Goal: Task Accomplishment & Management: Manage account settings

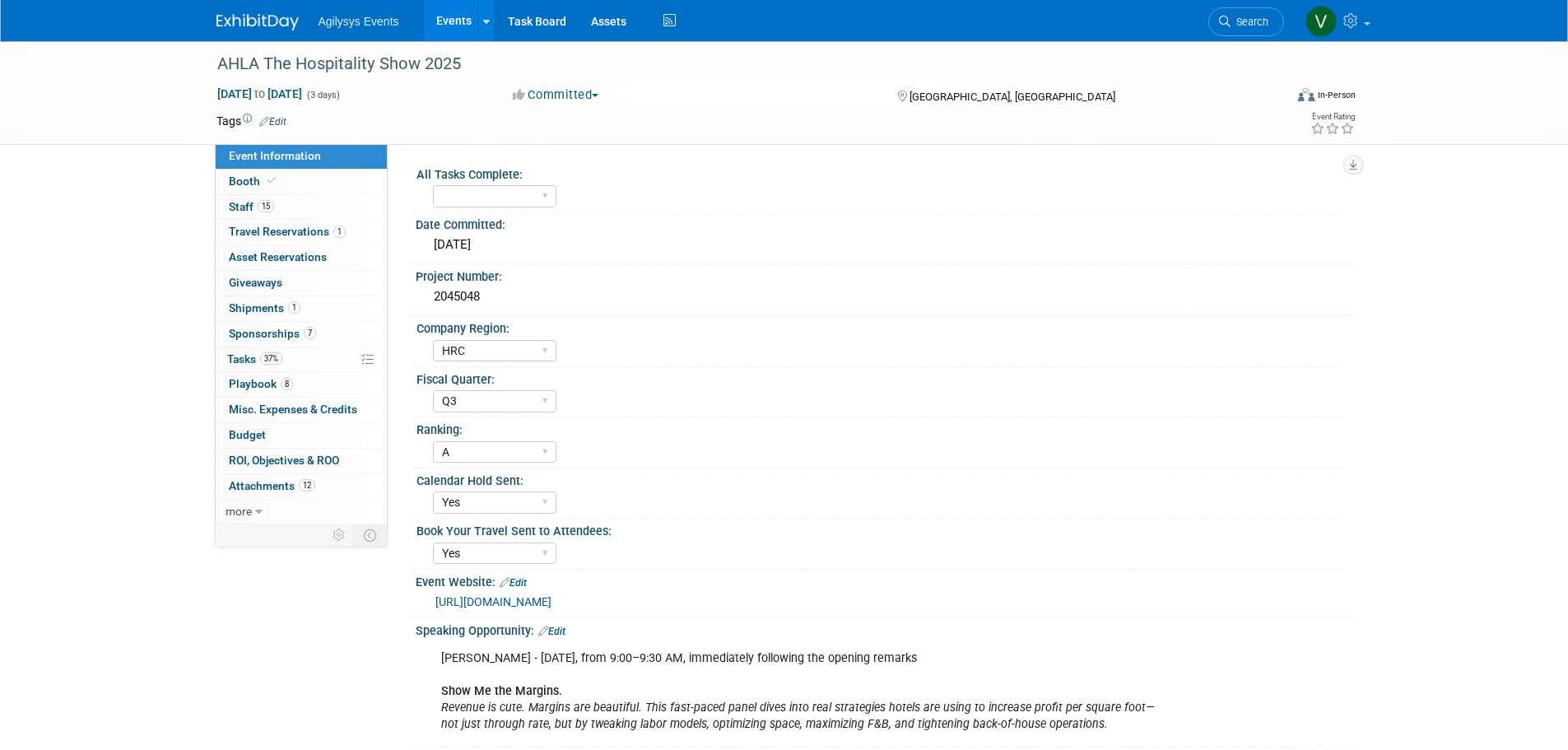
select select "HRC"
select select "Q3"
select select "A"
select select "Yes"
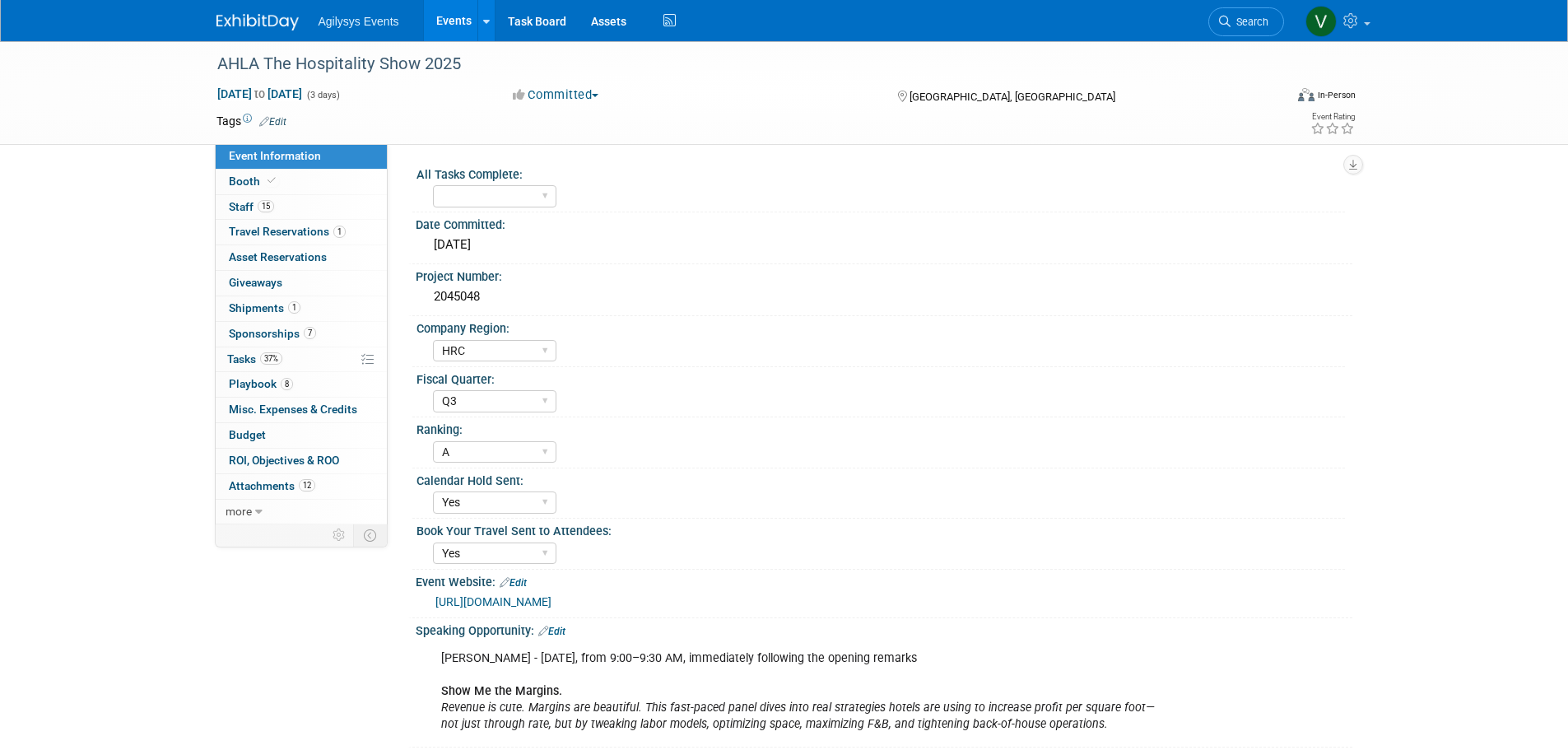
click at [290, 25] on img at bounding box center [258, 22] width 82 height 16
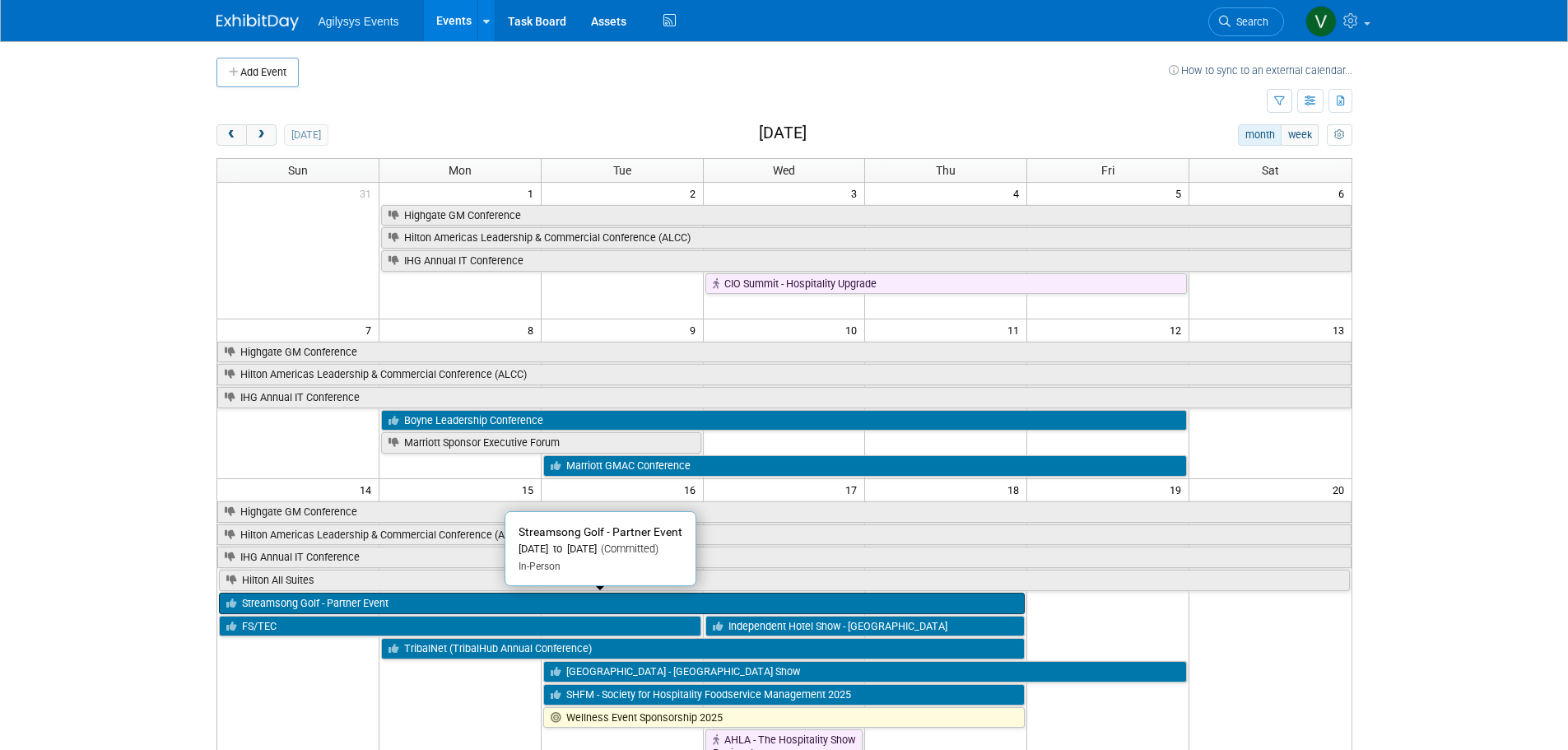
scroll to position [411, 0]
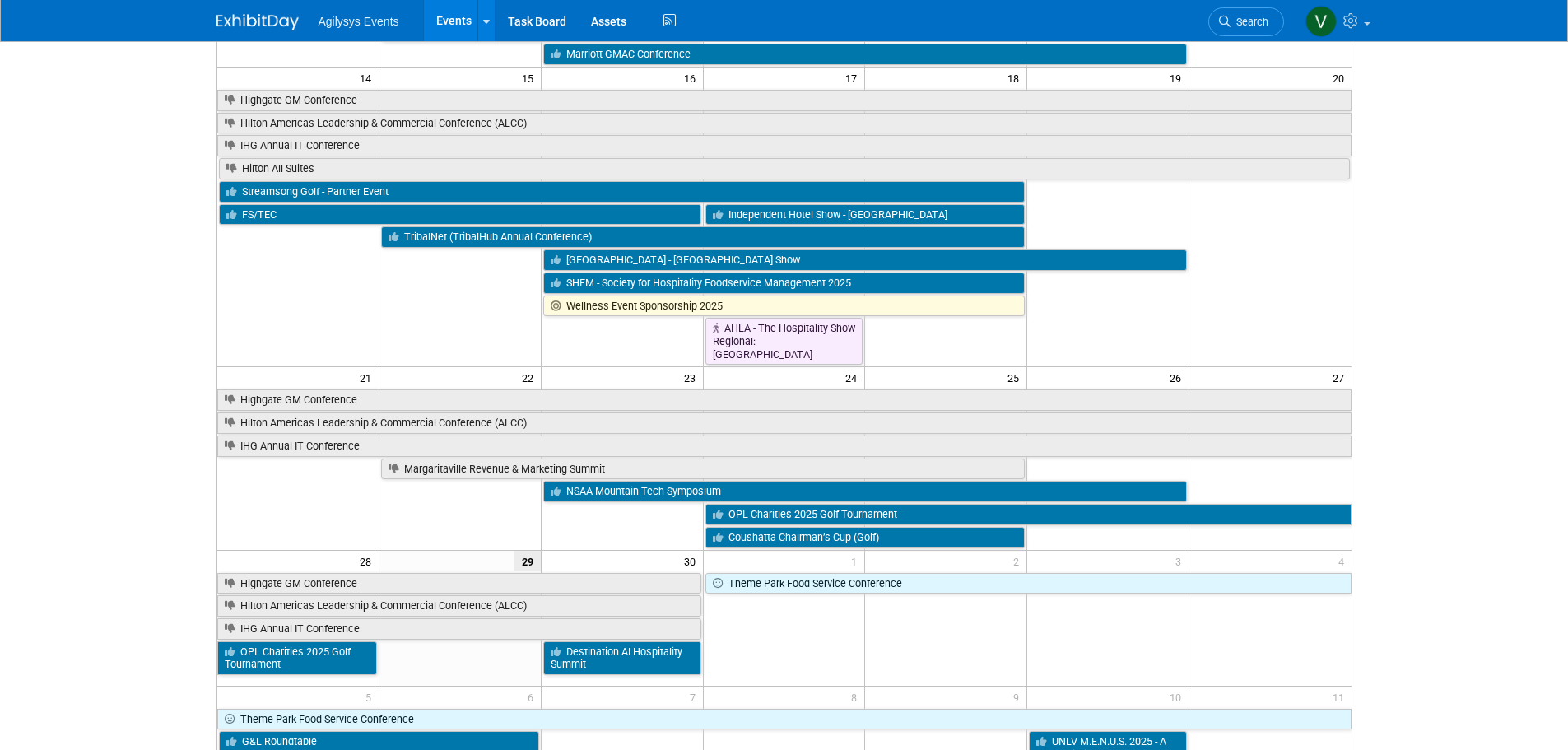
click at [593, 479] on td "NSAA Mountain Tech Symposium" at bounding box center [865, 490] width 648 height 23
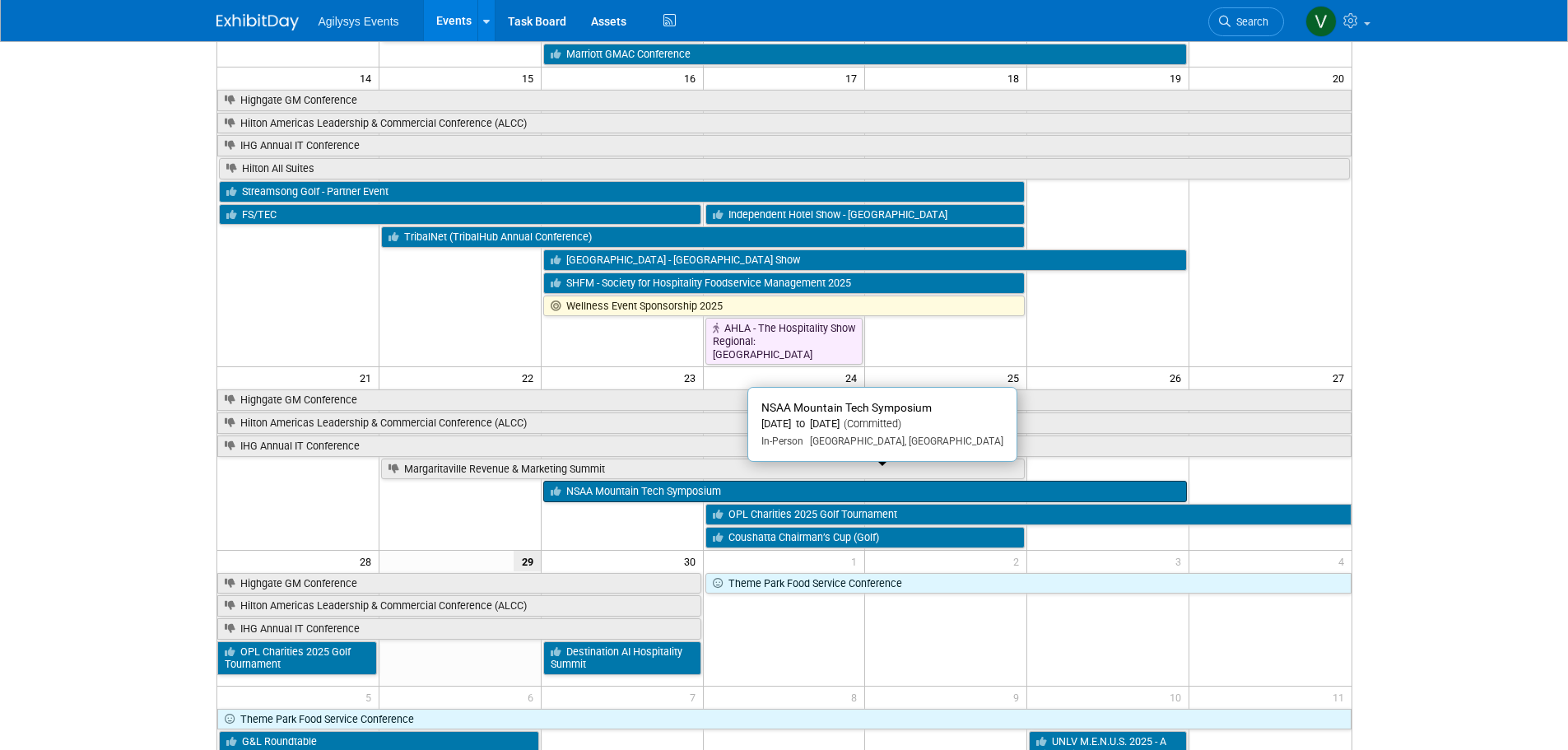
click at [598, 485] on link "NSAA Mountain Tech Symposium" at bounding box center [865, 490] width 644 height 21
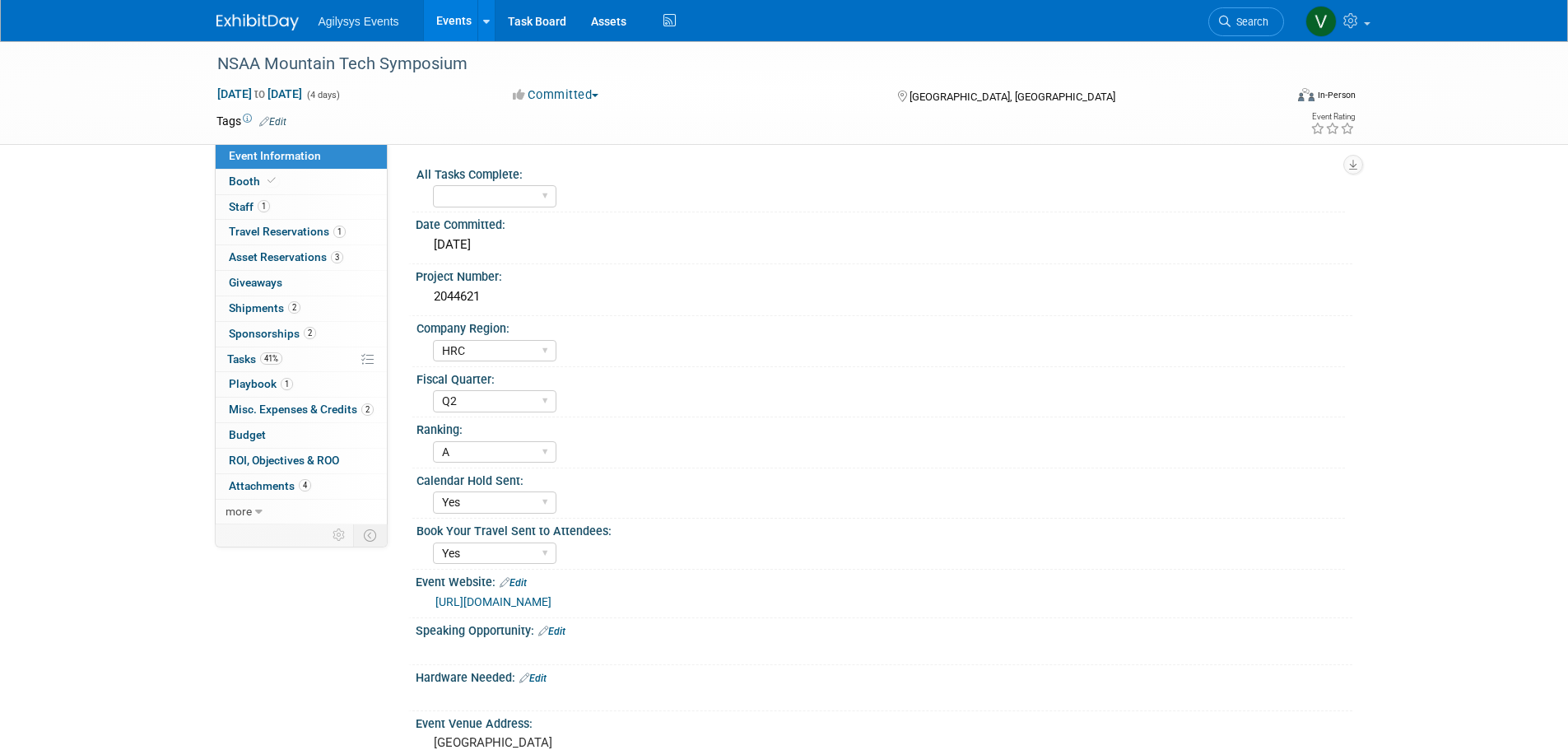
select select "HRC"
select select "Q2"
select select "A"
select select "Yes"
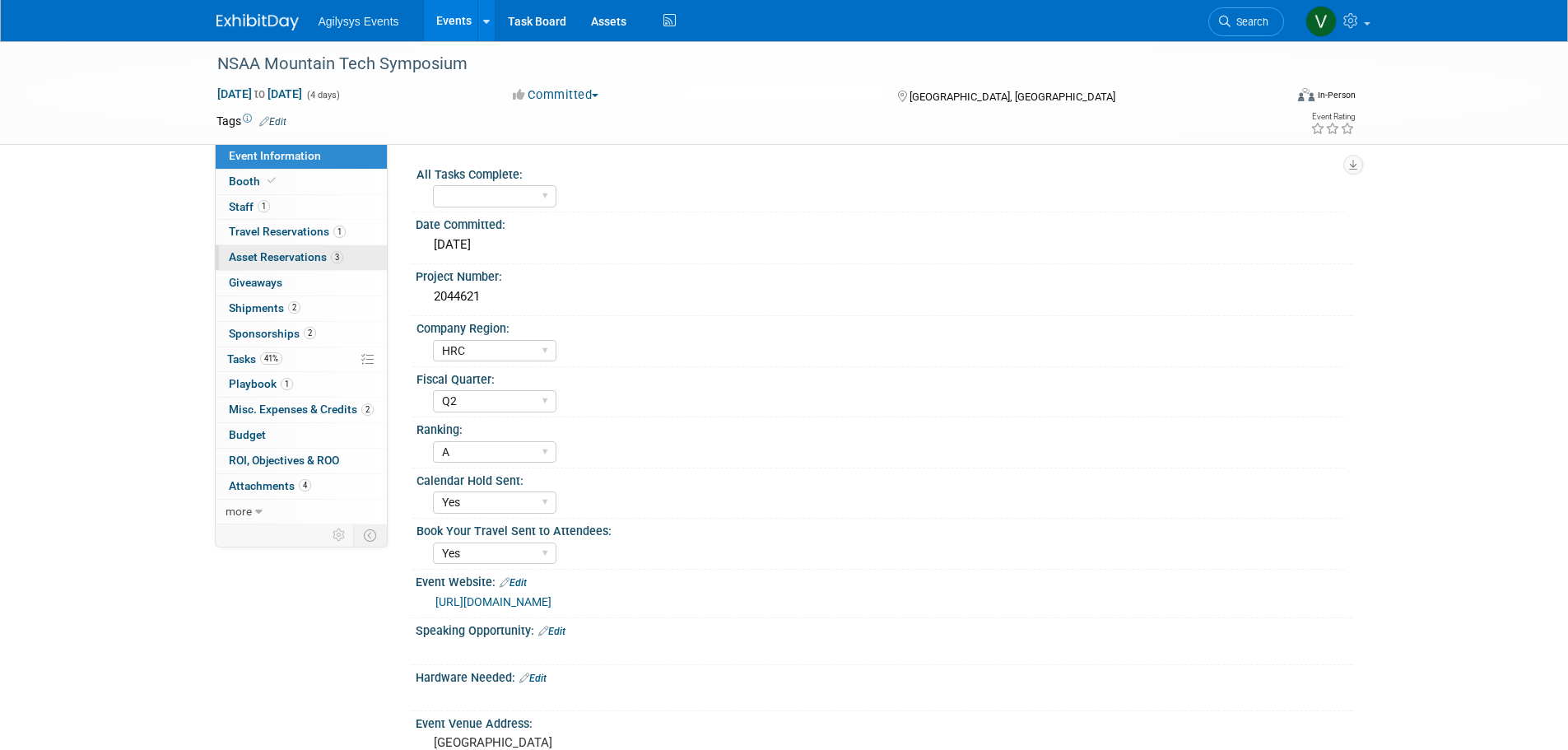
click at [271, 256] on span "Asset Reservations 3" at bounding box center [286, 257] width 115 height 13
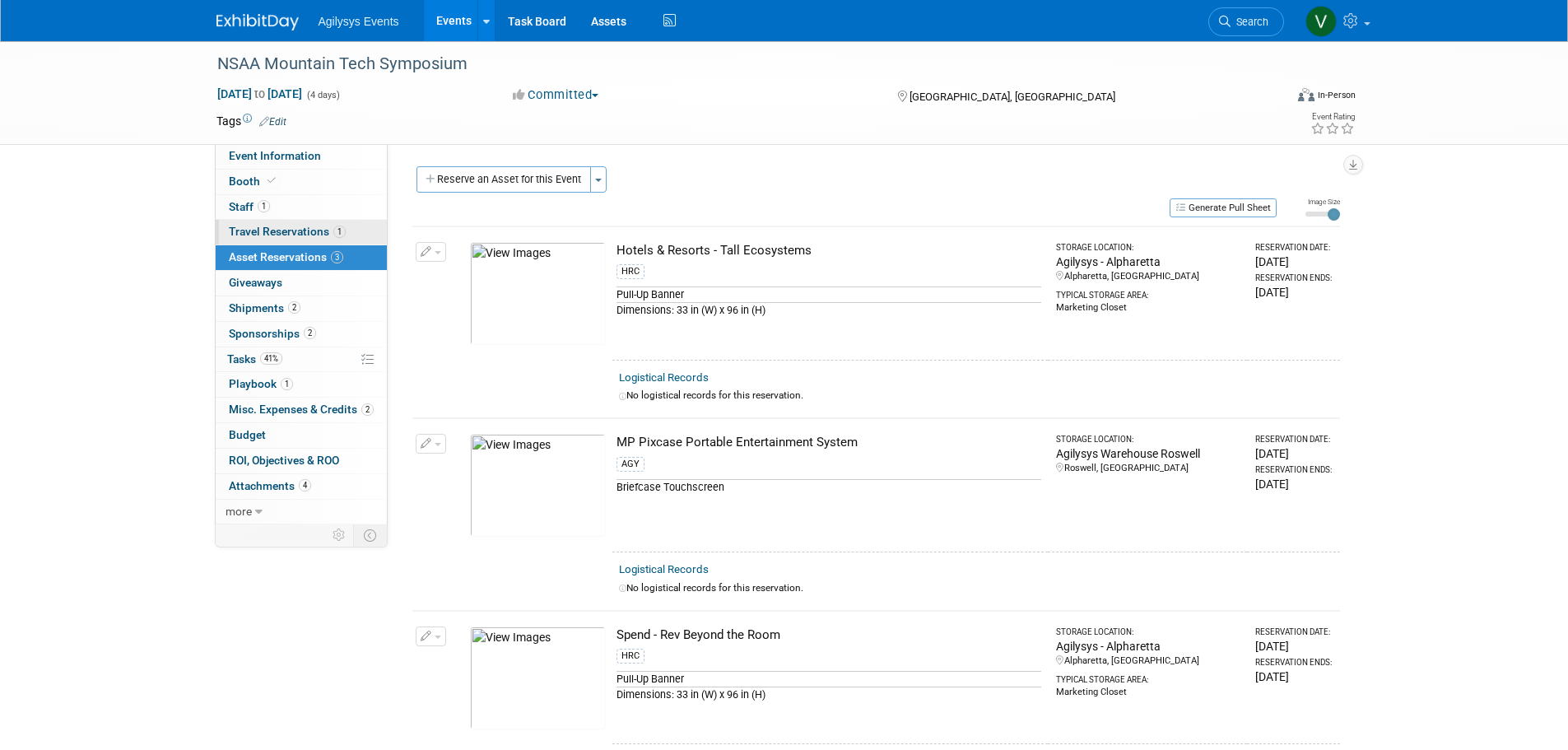
click at [293, 233] on span "Travel Reservations 1" at bounding box center [287, 231] width 117 height 13
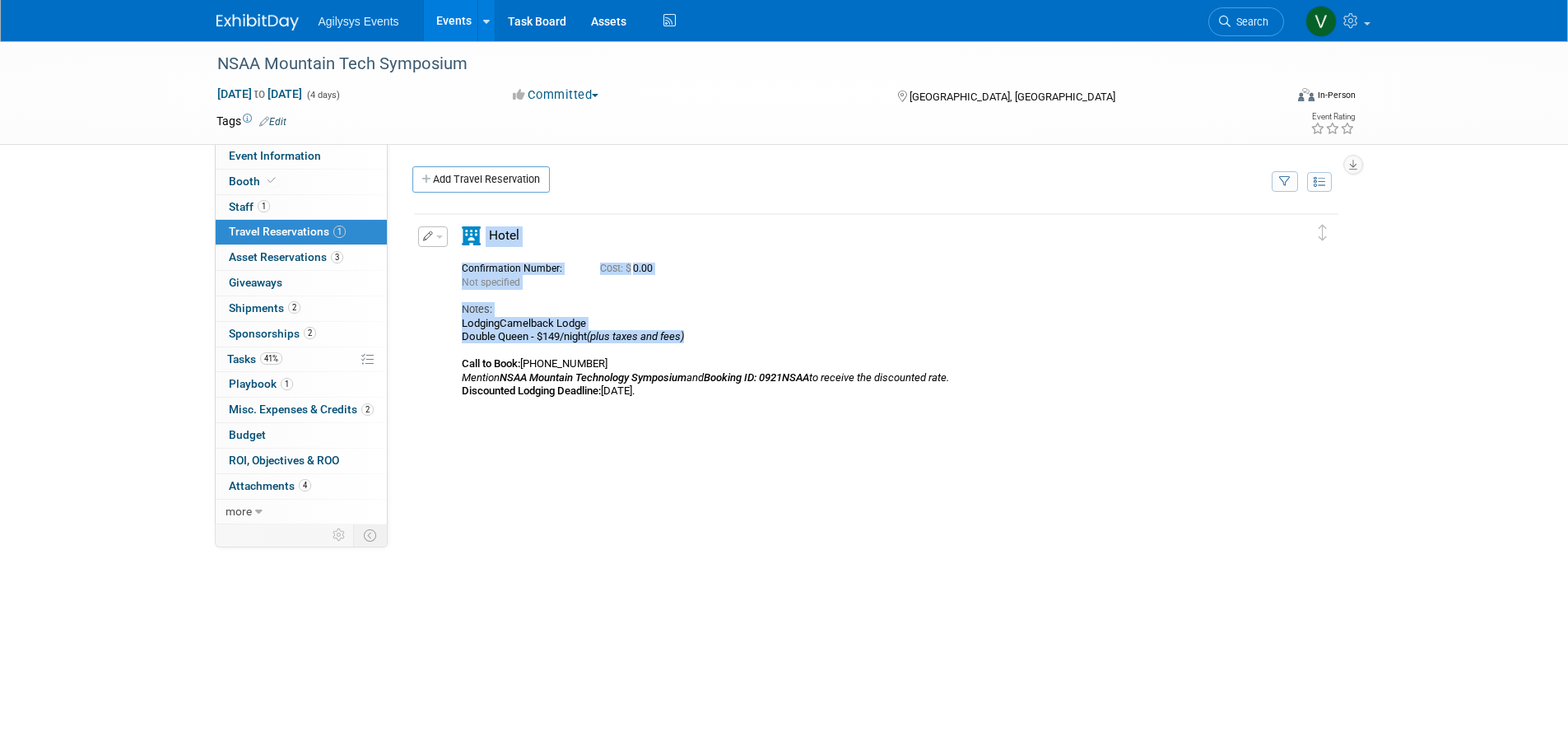
drag, startPoint x: 711, startPoint y: 336, endPoint x: 439, endPoint y: 240, distance: 288.4
click at [439, 240] on div "Edit Reservation Not specified" at bounding box center [864, 313] width 900 height 172
click at [739, 383] on b "Booking ID: 0921NSAA" at bounding box center [757, 377] width 106 height 12
drag, startPoint x: 740, startPoint y: 403, endPoint x: 437, endPoint y: 279, distance: 327.4
click at [437, 279] on td "Delete Reservation Not specified Cost: $ 0.00 Notes:" at bounding box center [864, 309] width 900 height 190
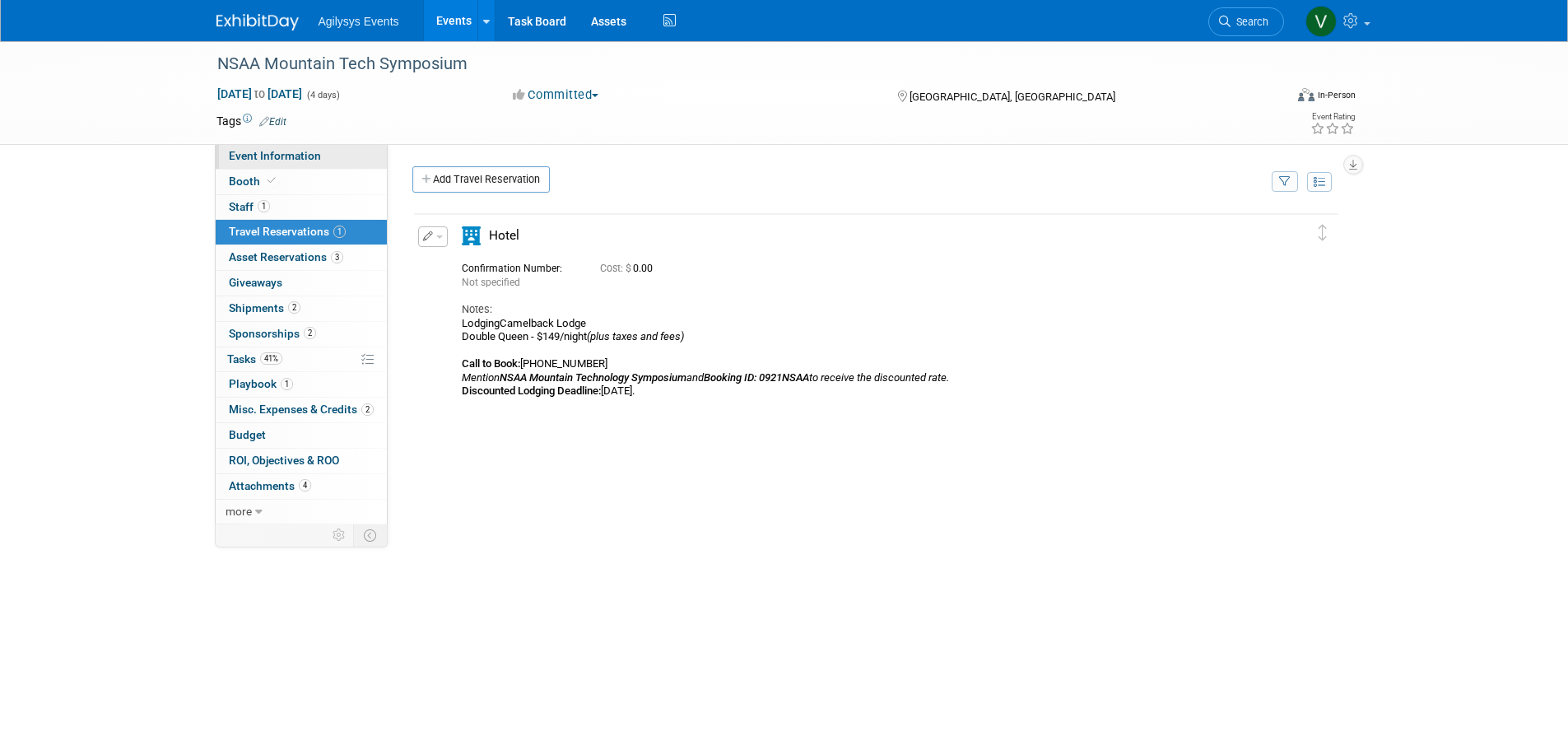
click at [284, 155] on span "Event Information" at bounding box center [275, 155] width 92 height 13
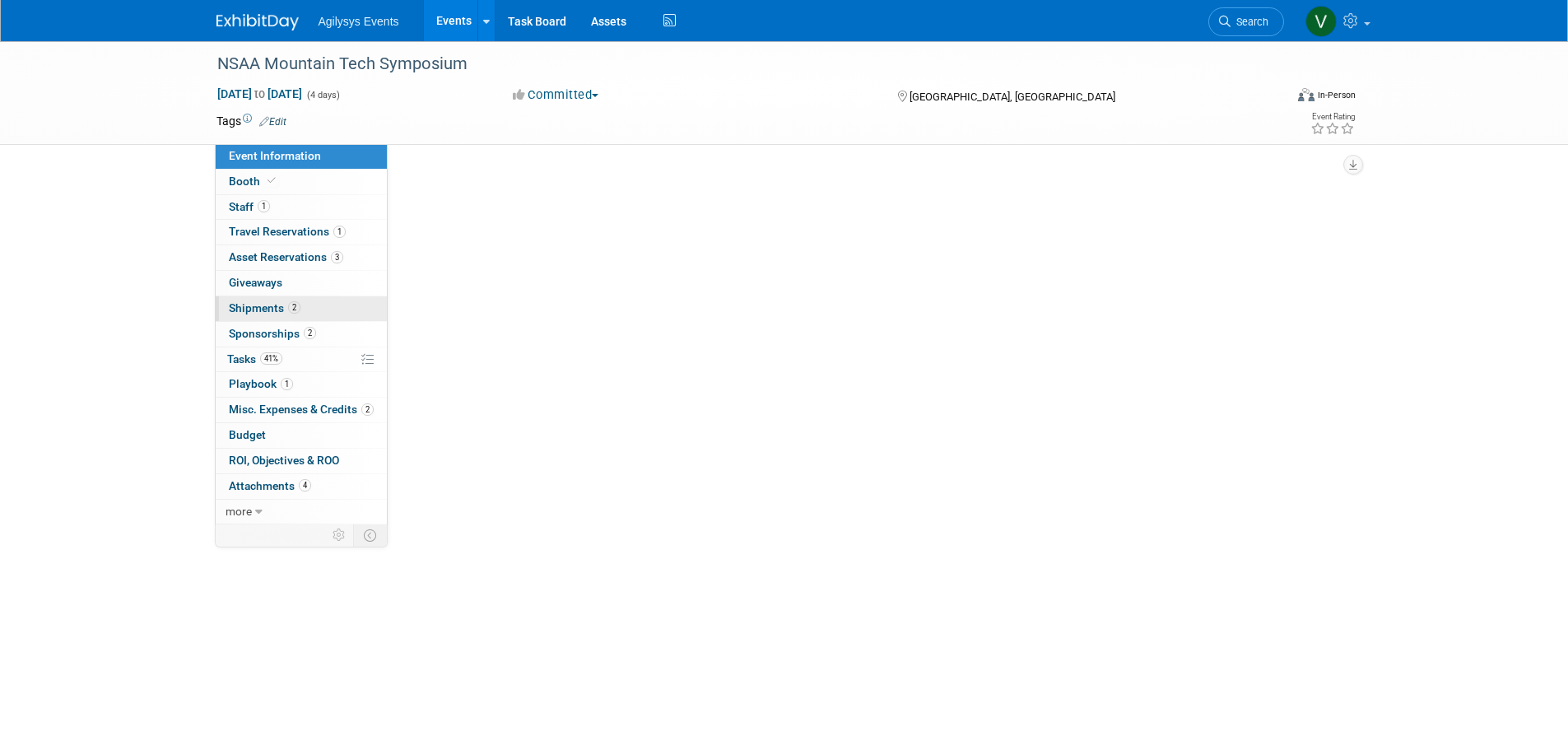
select select "HRC"
select select "Q2"
select select "A"
select select "Yes"
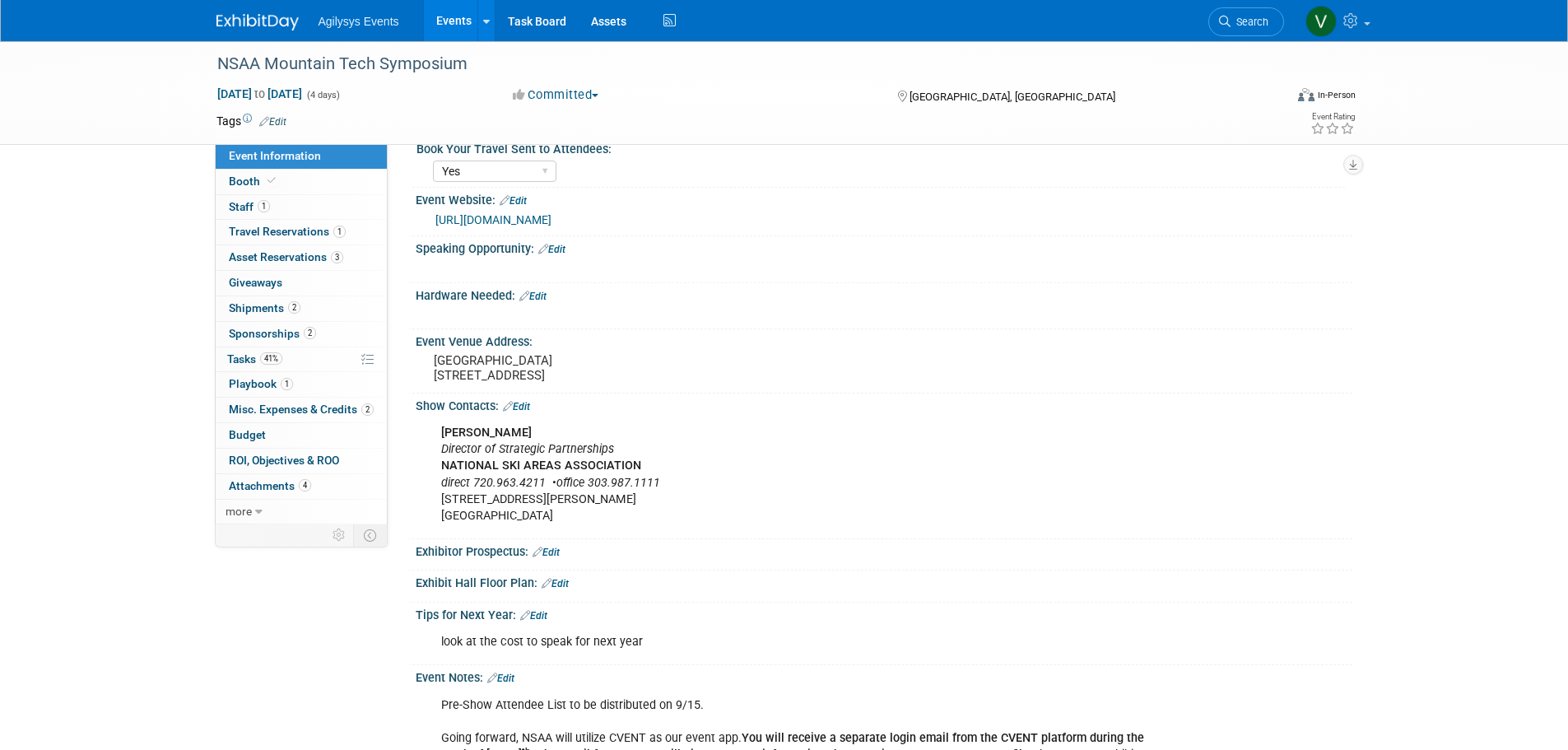
scroll to position [247, 0]
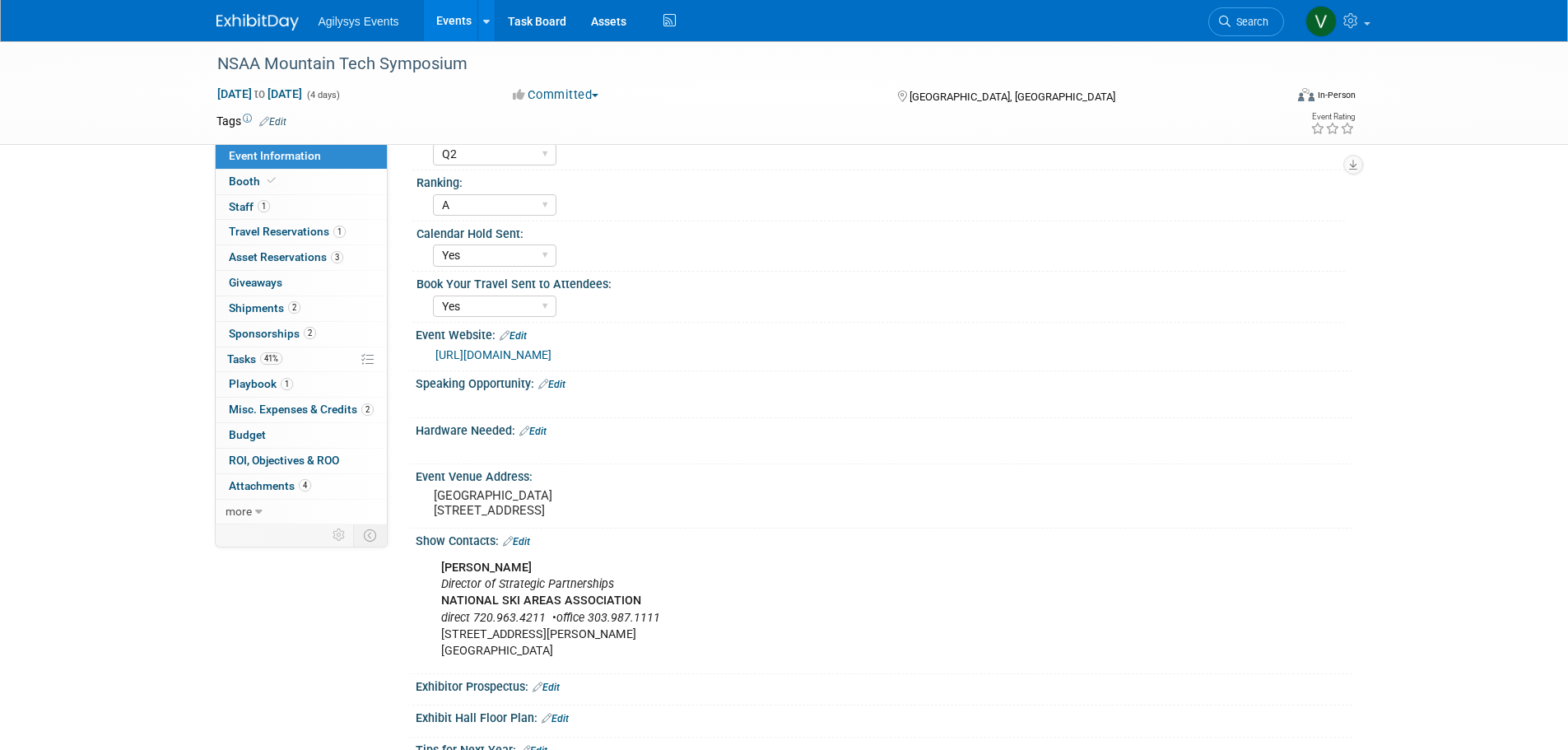
click at [551, 358] on link "https://www.nsaa.org/NSAA/NSAA/Events/Mountain_Technology_Symposium.aspx" at bounding box center [493, 355] width 116 height 13
click at [281, 212] on link "1 Staff 1" at bounding box center [301, 207] width 171 height 25
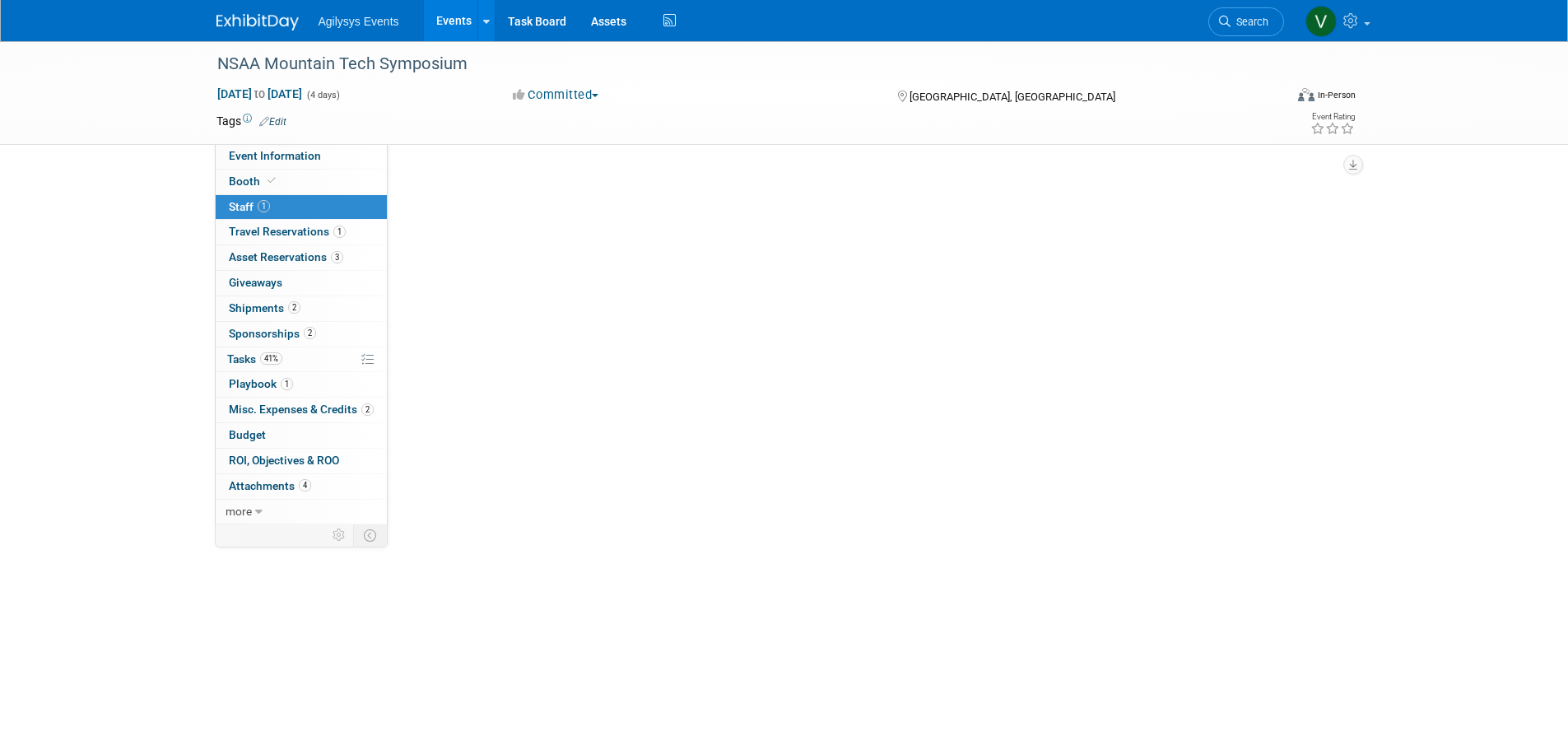
scroll to position [0, 0]
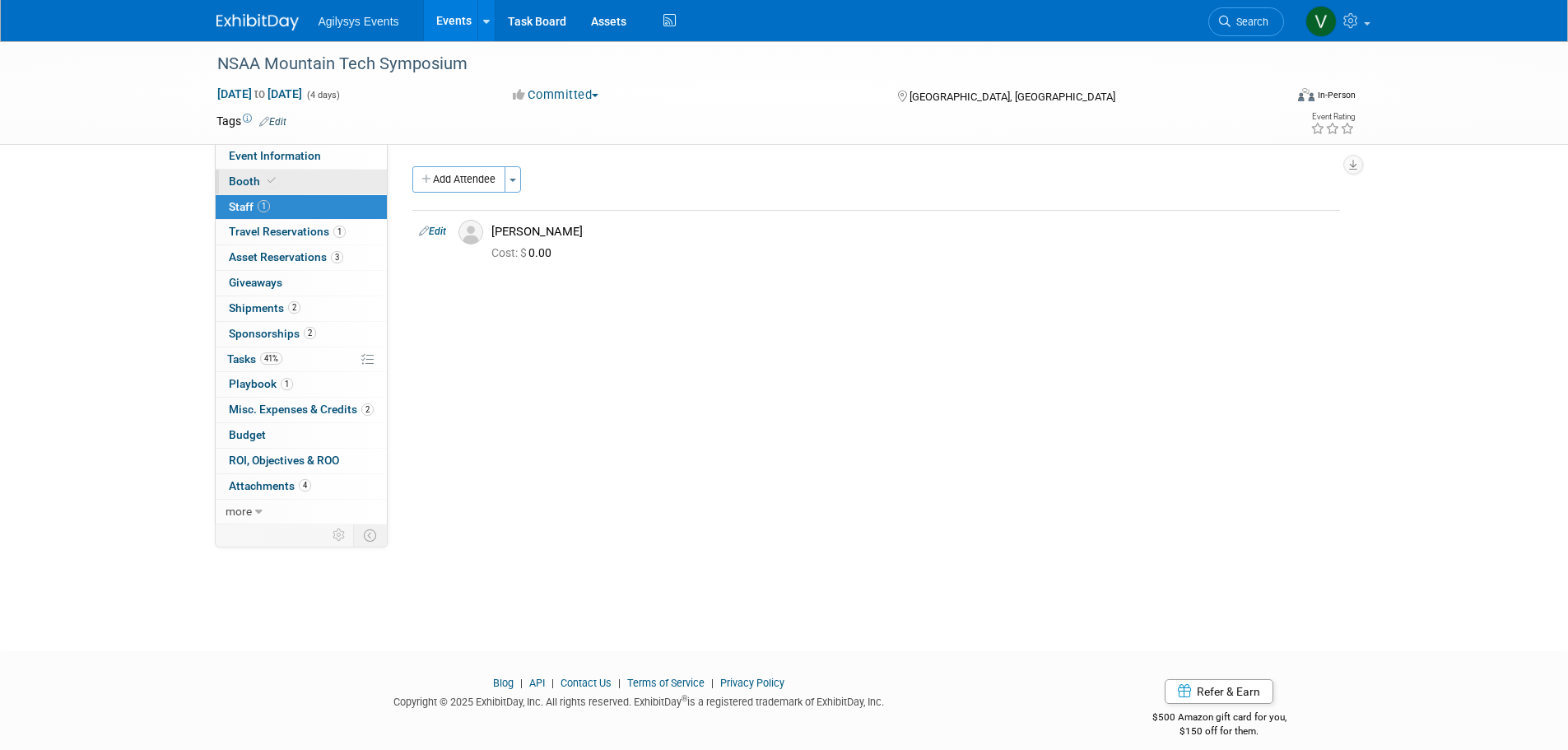
click at [318, 179] on link "Booth" at bounding box center [301, 182] width 171 height 25
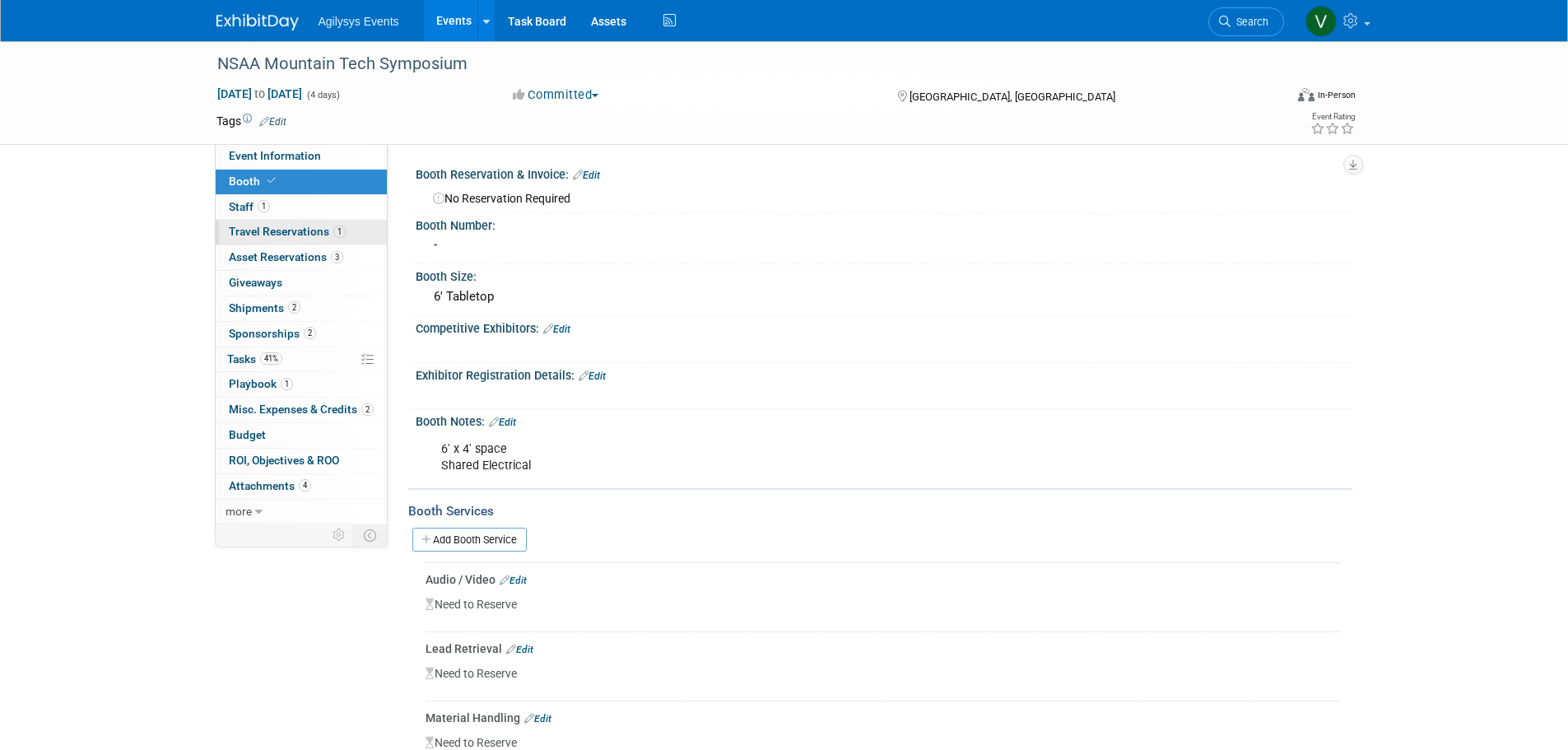
click at [331, 237] on span "Travel Reservations 1" at bounding box center [287, 231] width 117 height 13
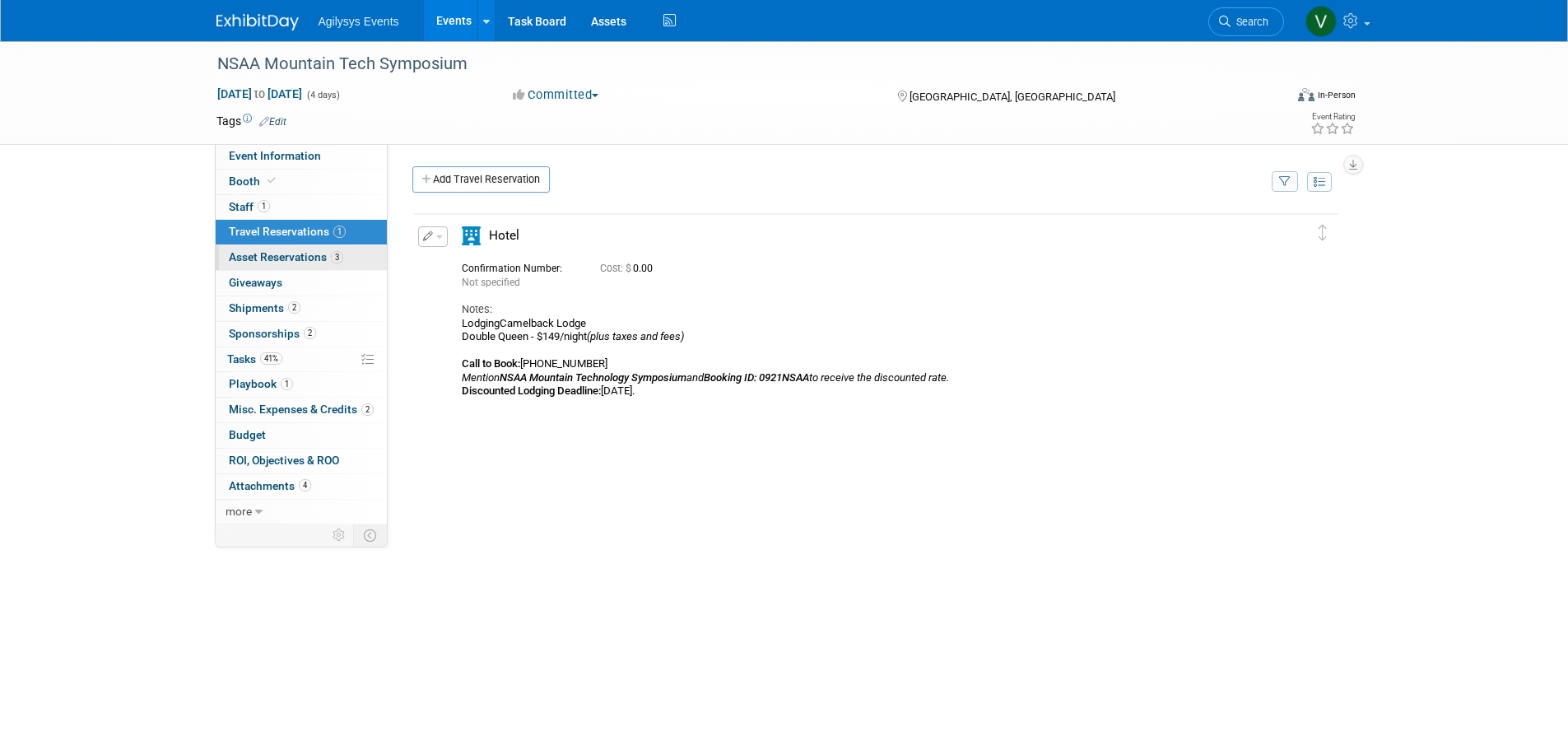
click at [318, 260] on span "Asset Reservations 3" at bounding box center [286, 257] width 115 height 13
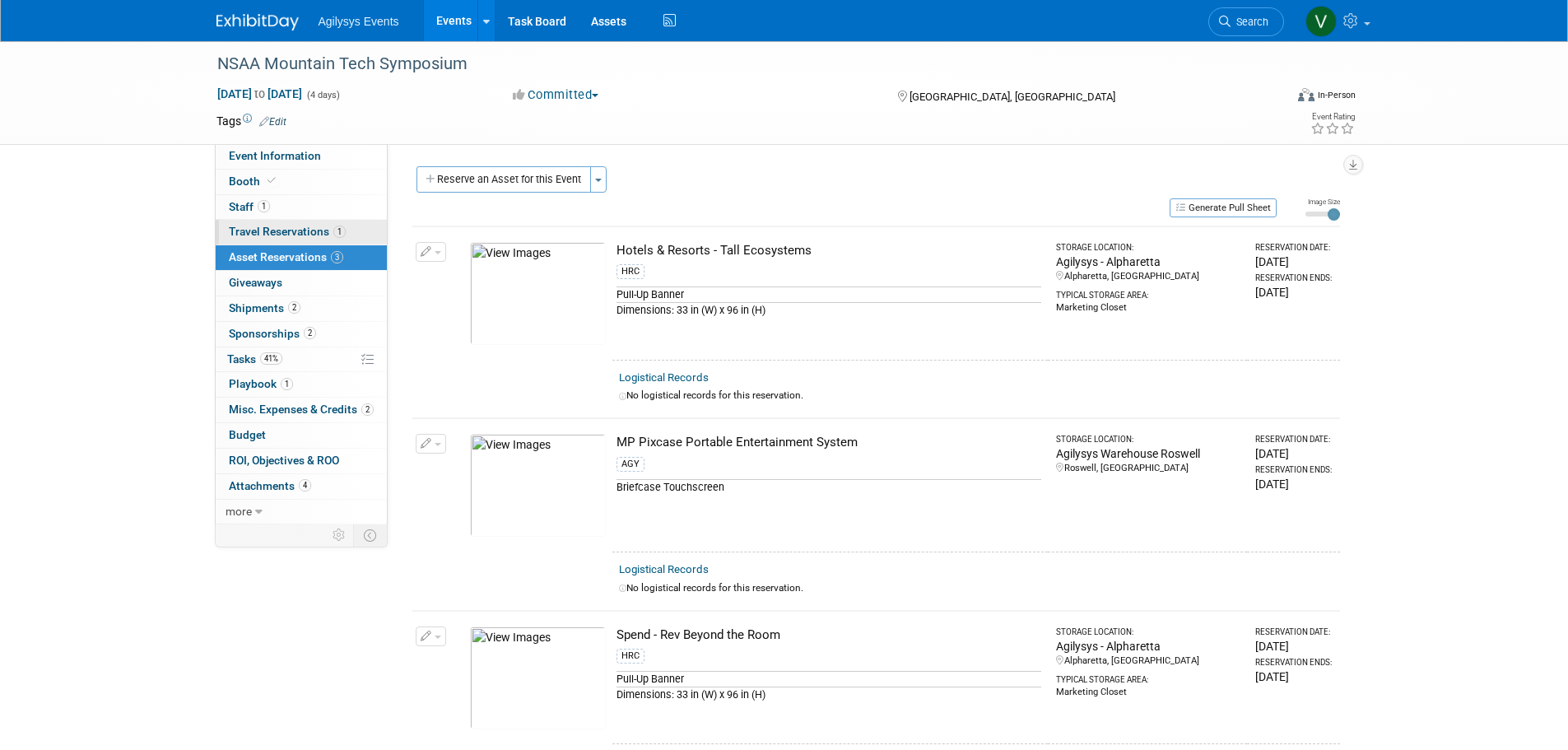
click at [320, 222] on link "1 Travel Reservations 1" at bounding box center [301, 232] width 171 height 25
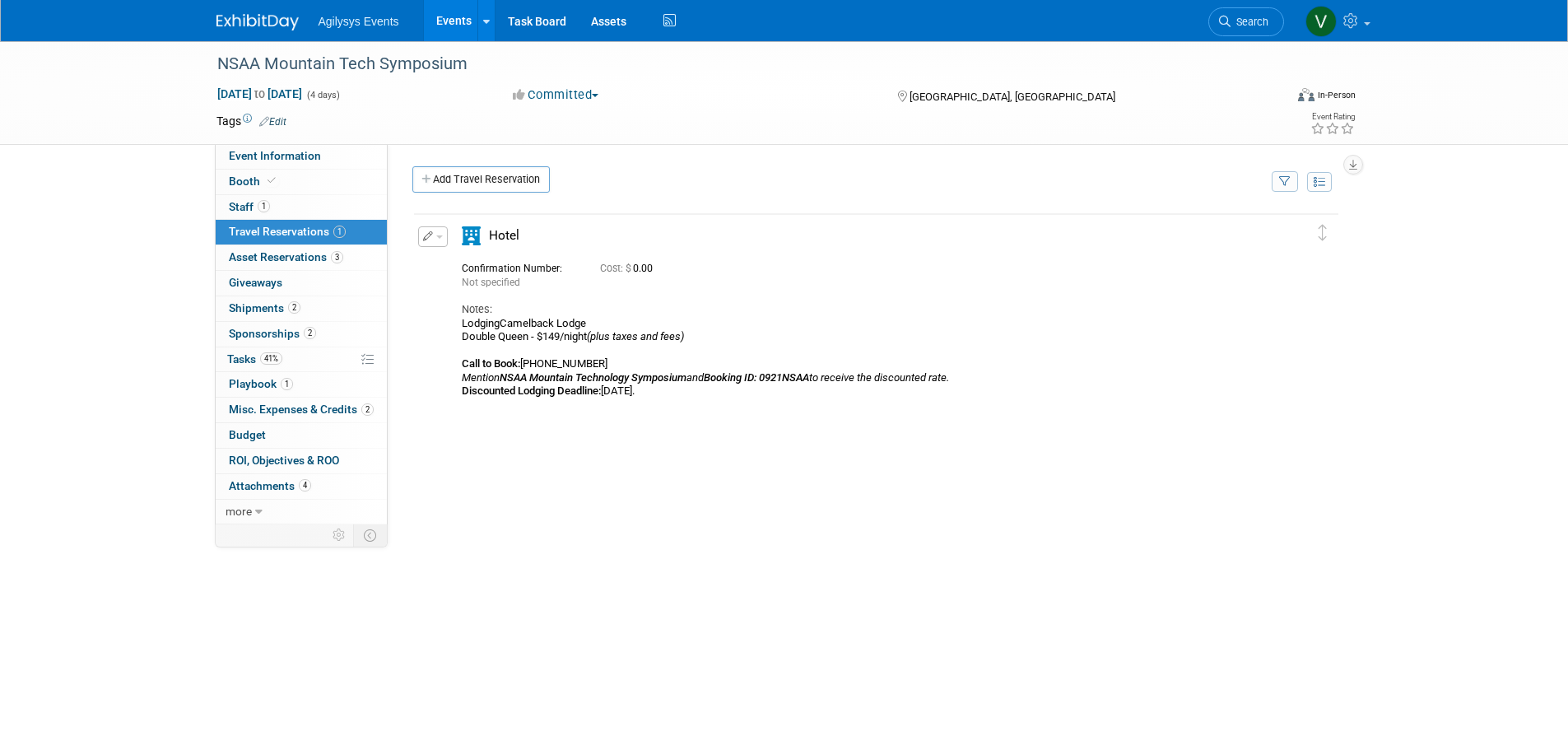
drag, startPoint x: 696, startPoint y: 390, endPoint x: 445, endPoint y: 328, distance: 258.5
click at [445, 328] on div "Edit Reservation Not specified" at bounding box center [864, 313] width 900 height 172
copy div "LodgingCamelback Lodge Double Queen - $149/night (plus taxes and fees) Call to …"
click at [291, 310] on span "2" at bounding box center [295, 308] width 12 height 12
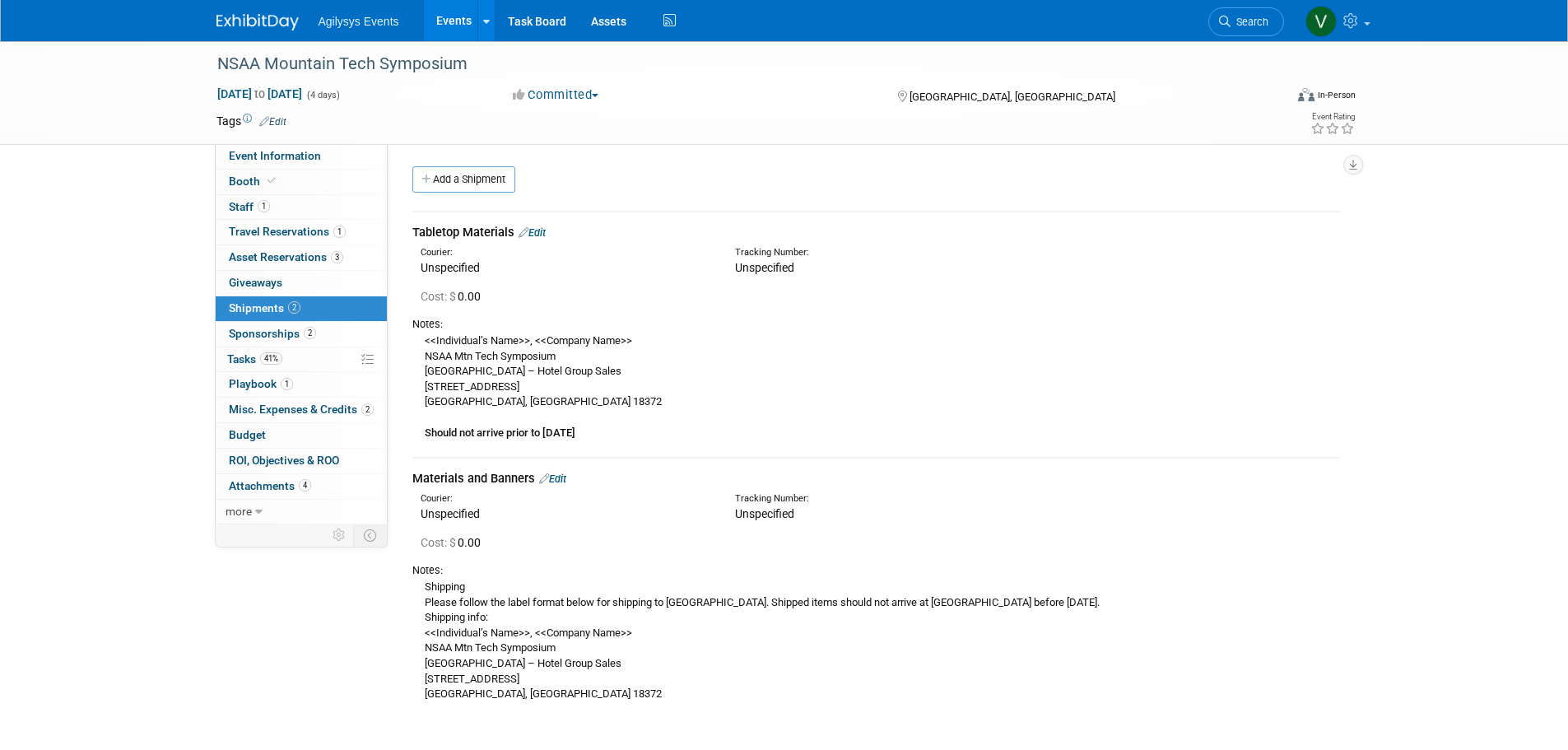
drag, startPoint x: 298, startPoint y: 338, endPoint x: 320, endPoint y: 380, distance: 47.4
click at [299, 338] on span "Sponsorships 2" at bounding box center [272, 333] width 87 height 13
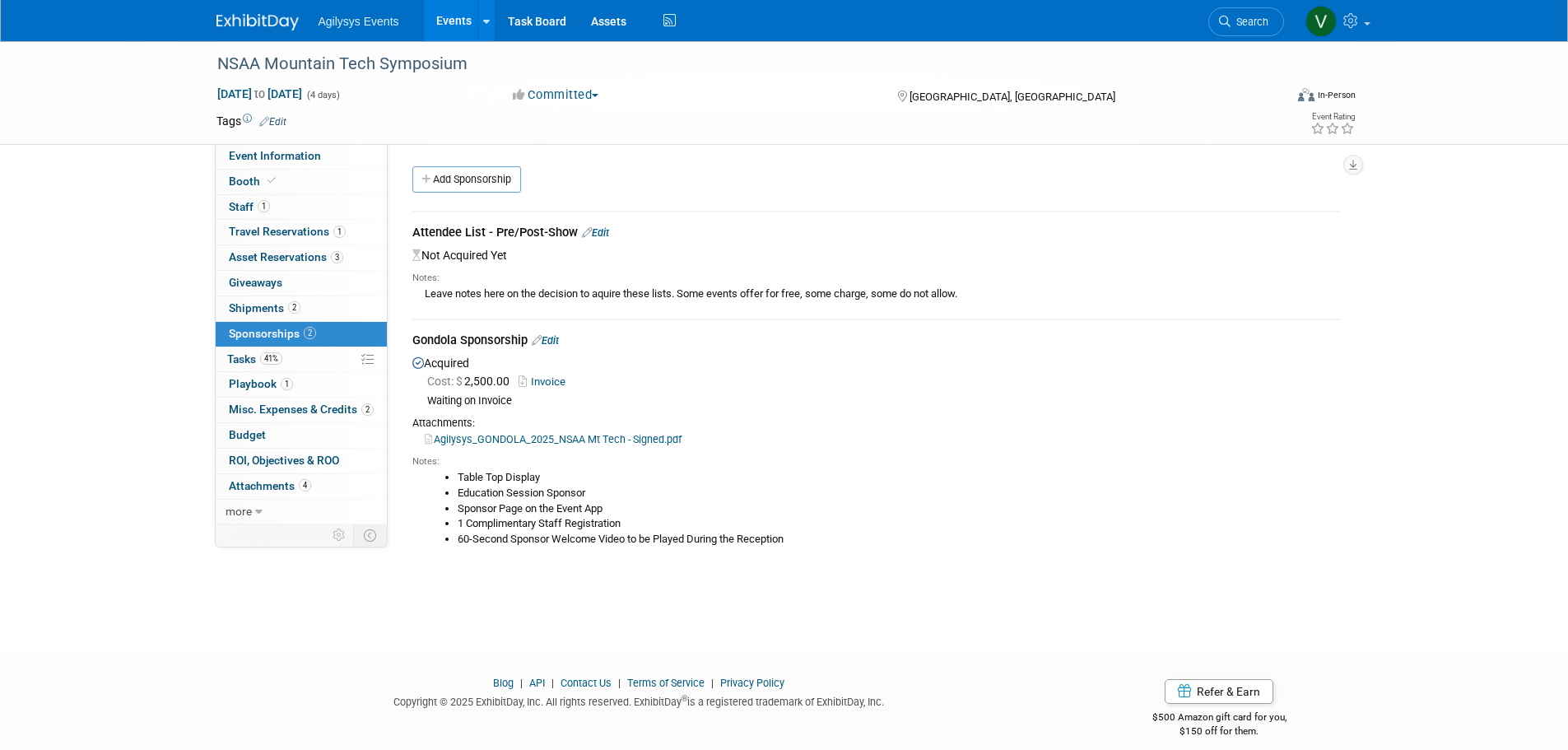
click at [259, 22] on img at bounding box center [258, 22] width 82 height 16
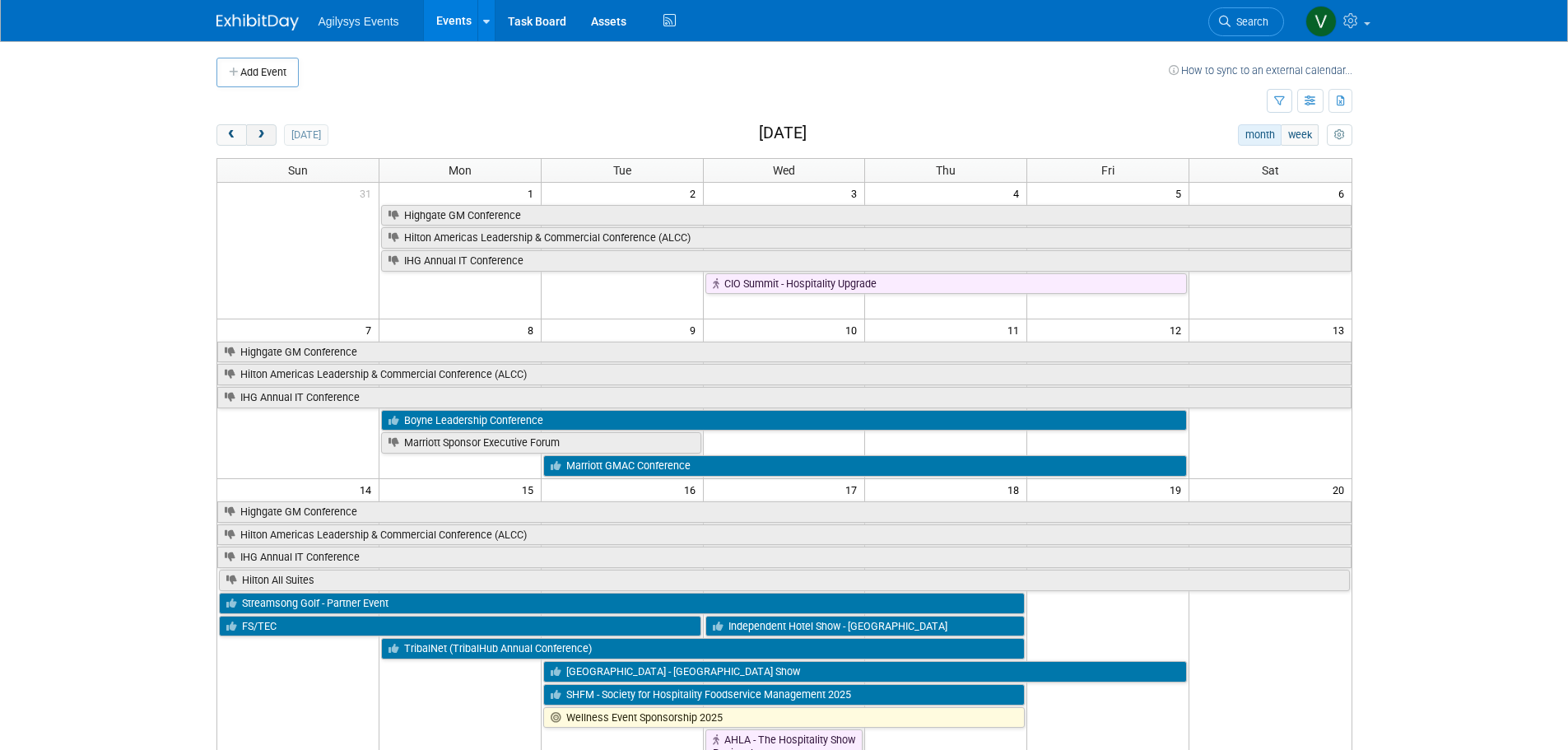
drag, startPoint x: 273, startPoint y: 129, endPoint x: 279, endPoint y: 153, distance: 24.7
click at [273, 129] on button "next" at bounding box center [261, 134] width 31 height 21
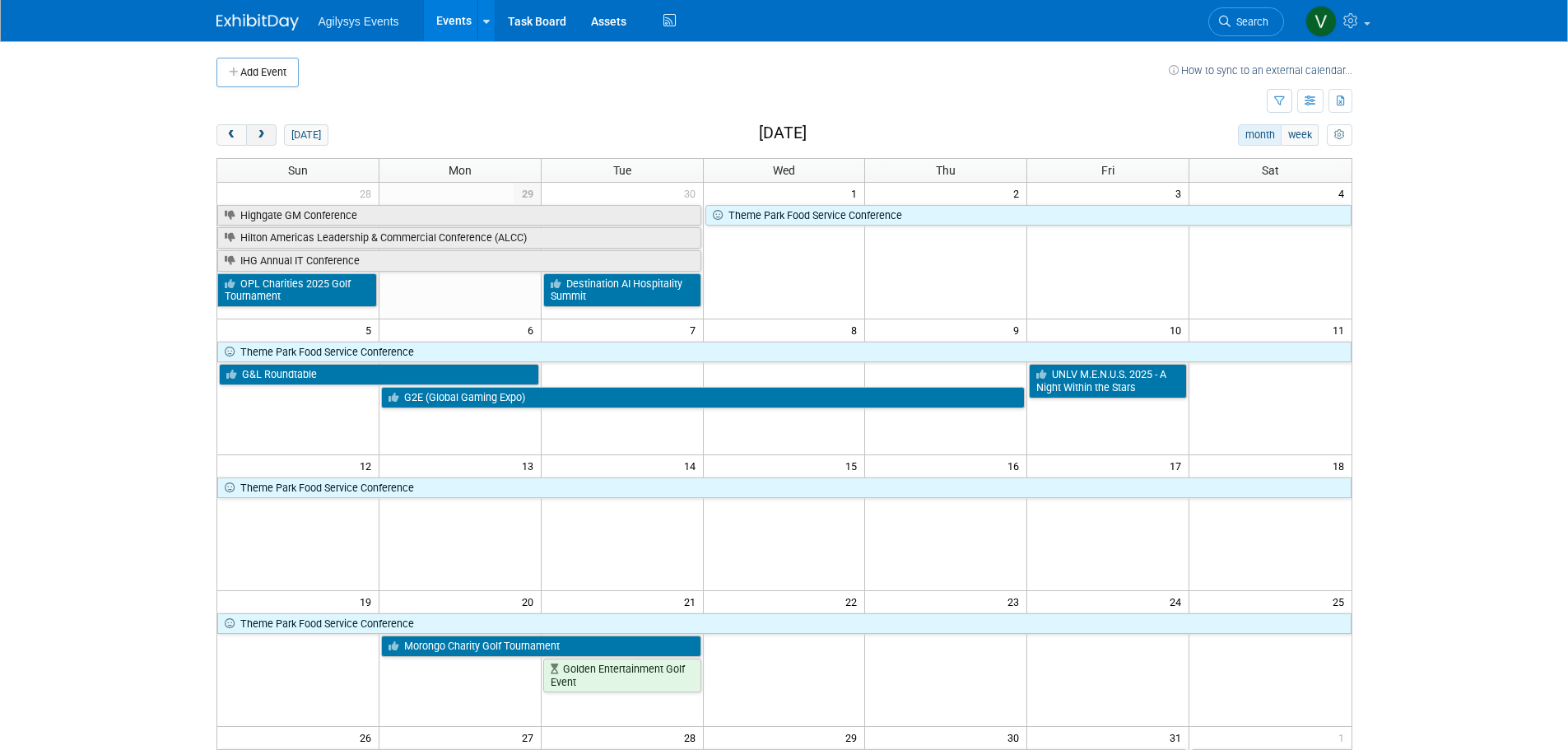
click at [254, 129] on button "next" at bounding box center [261, 134] width 31 height 21
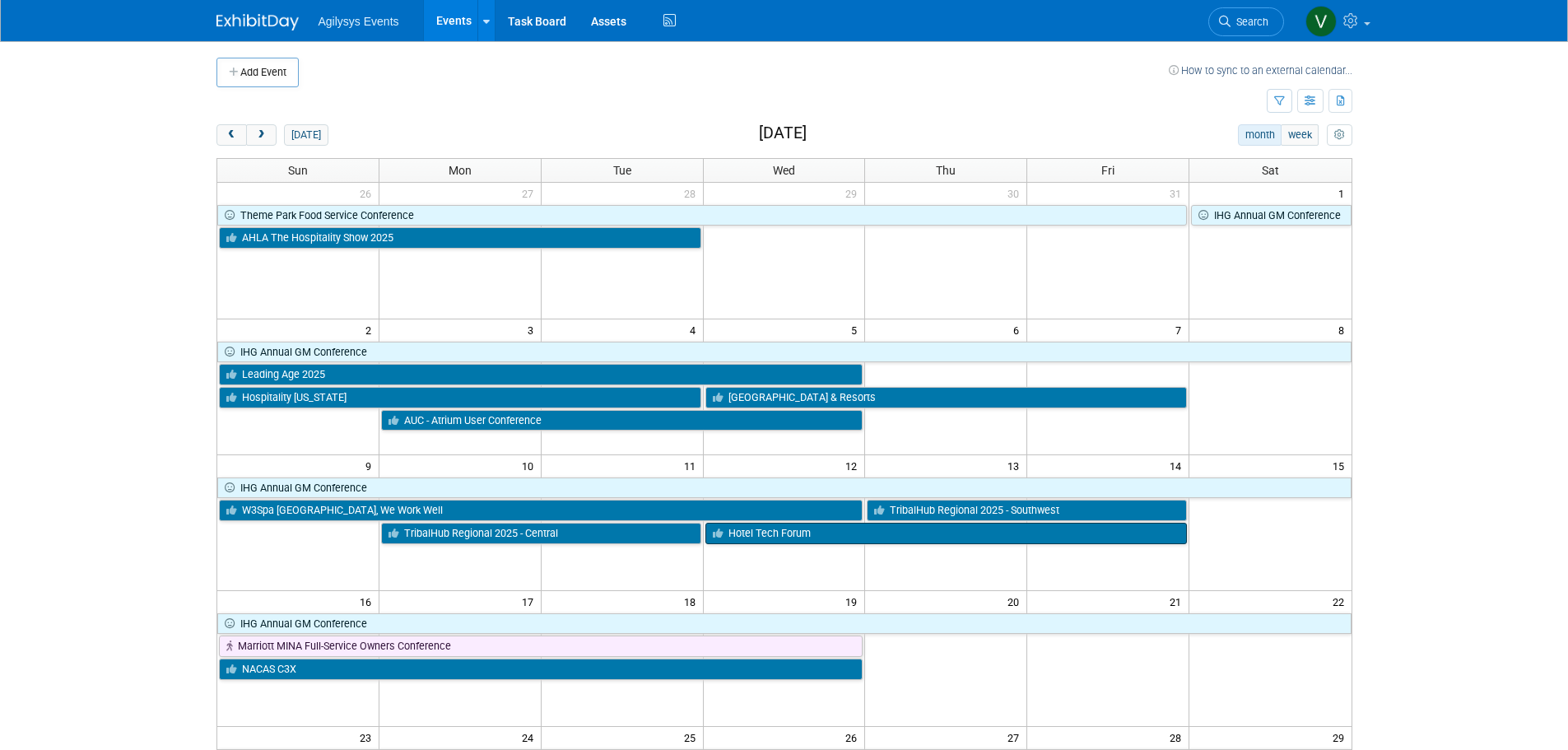
click at [906, 539] on link "Hotel Tech Forum" at bounding box center [947, 532] width 482 height 21
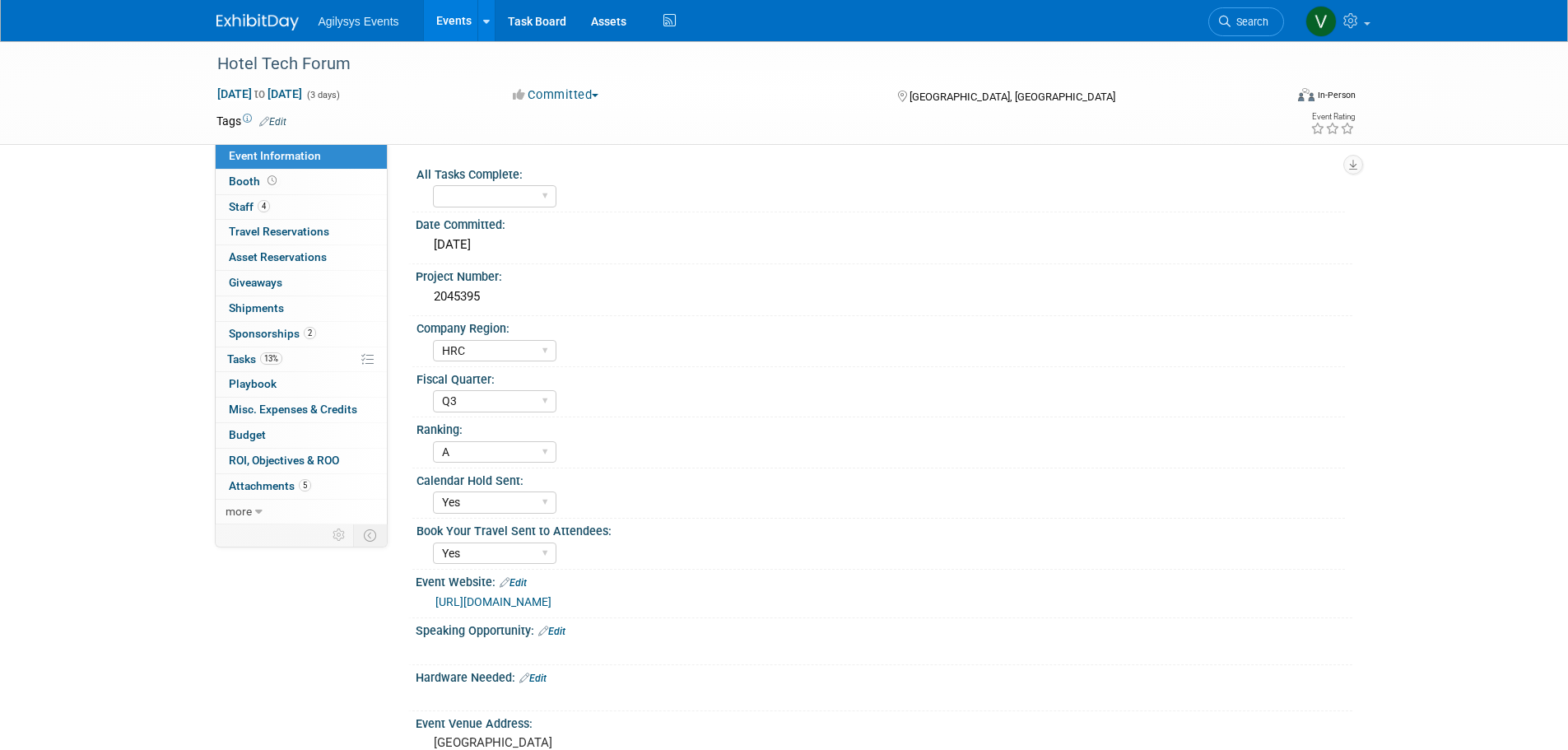
select select "HRC"
select select "Q3"
select select "A"
select select "Yes"
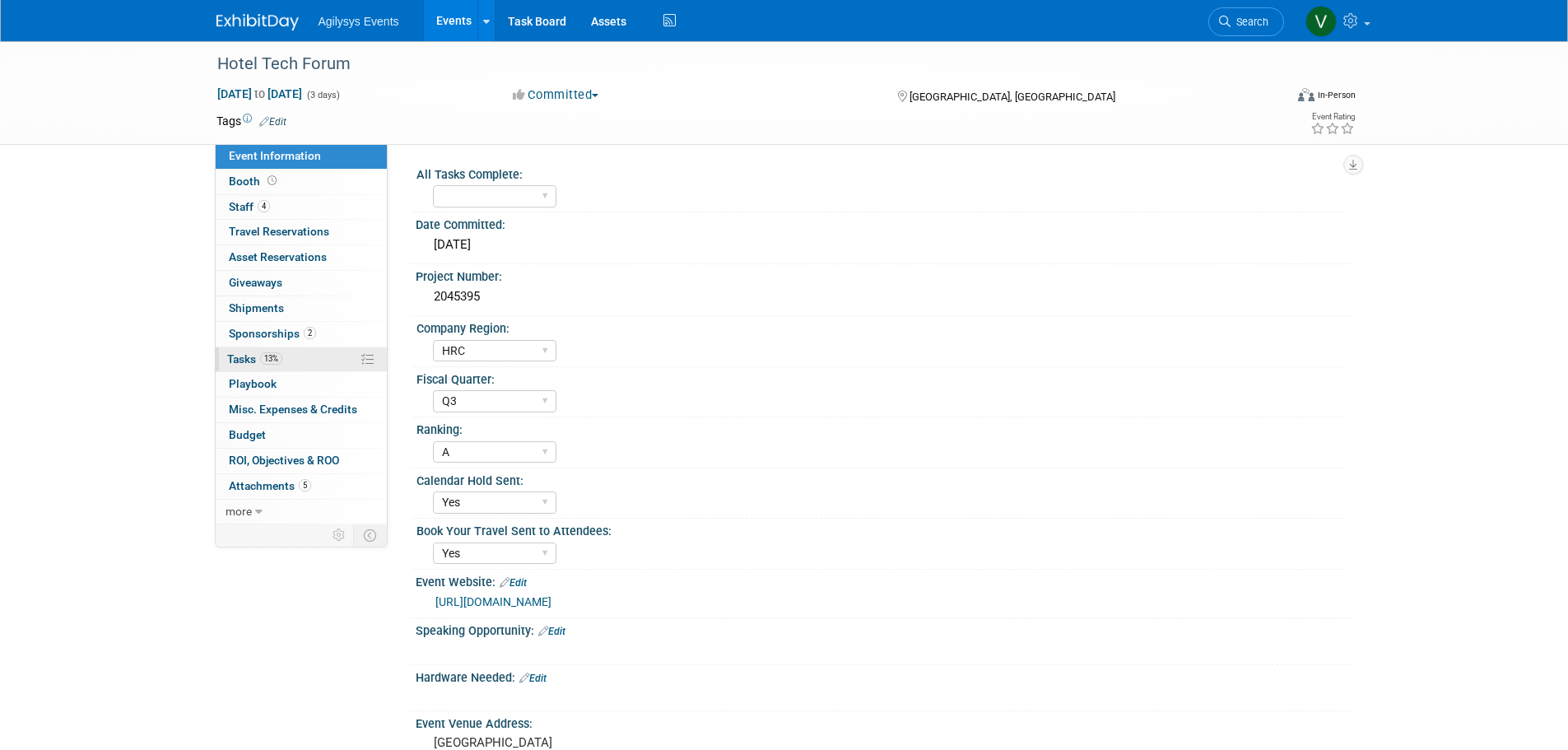
click at [252, 354] on span "Tasks 13%" at bounding box center [255, 359] width 55 height 13
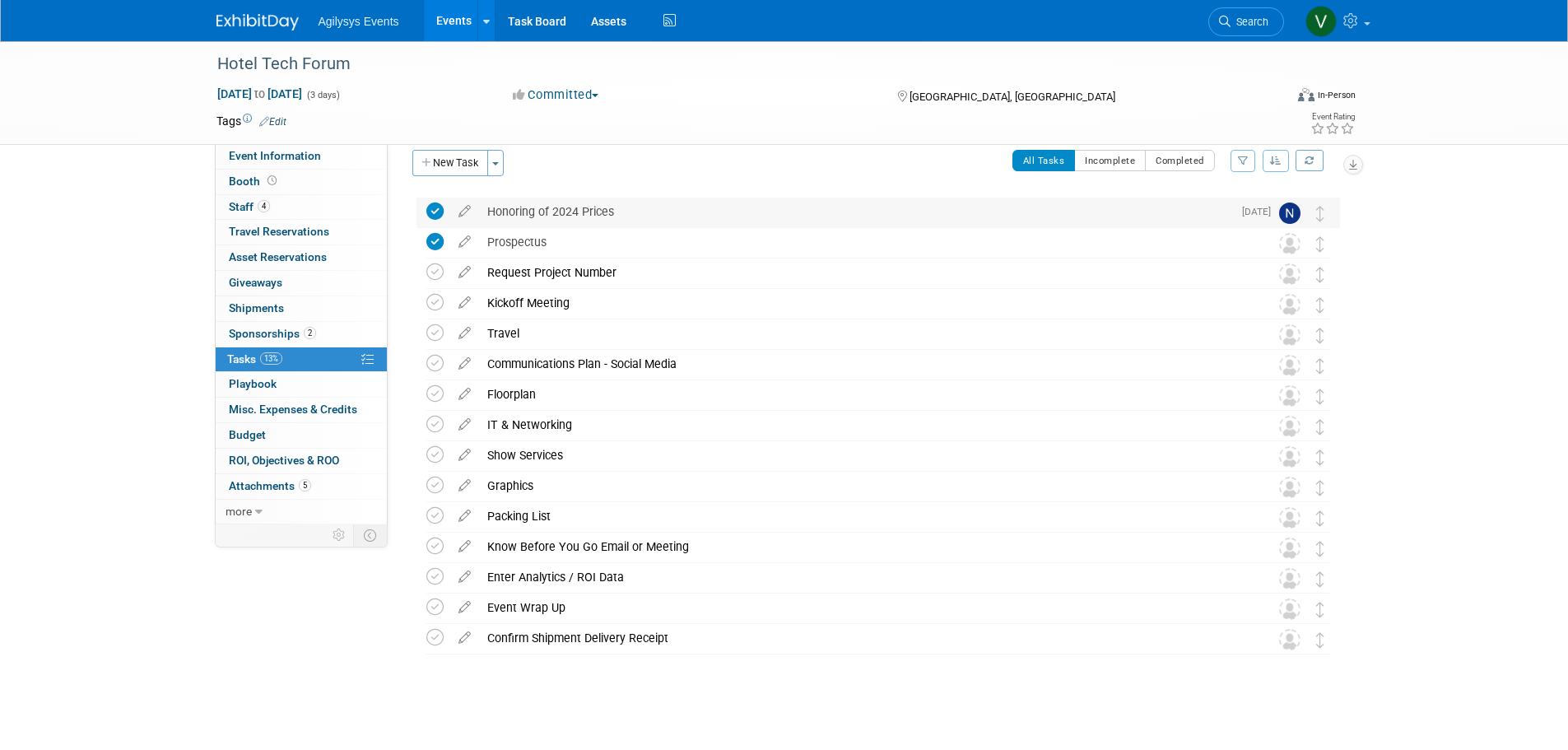
scroll to position [21, 0]
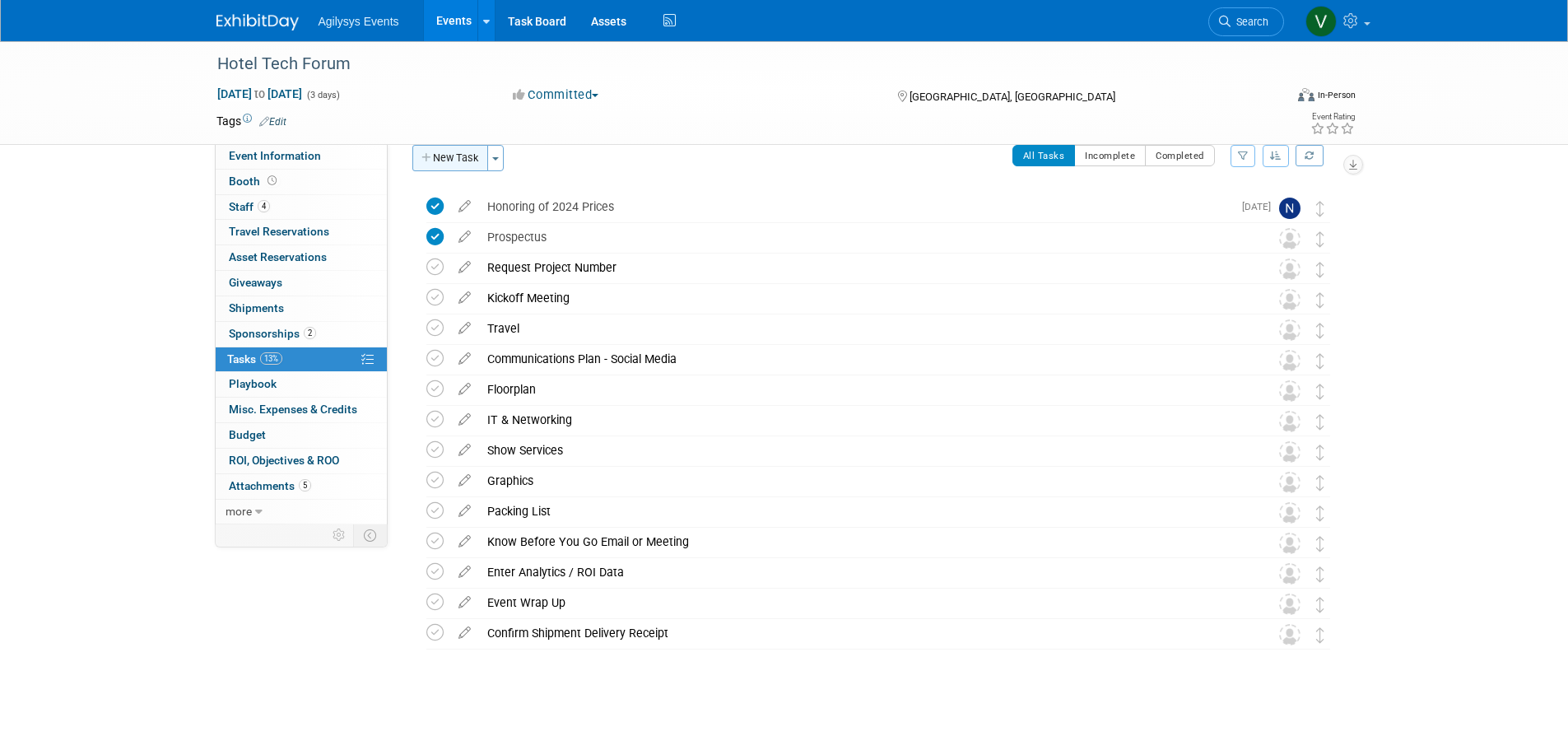
click at [433, 156] on button "New Task" at bounding box center [450, 158] width 76 height 26
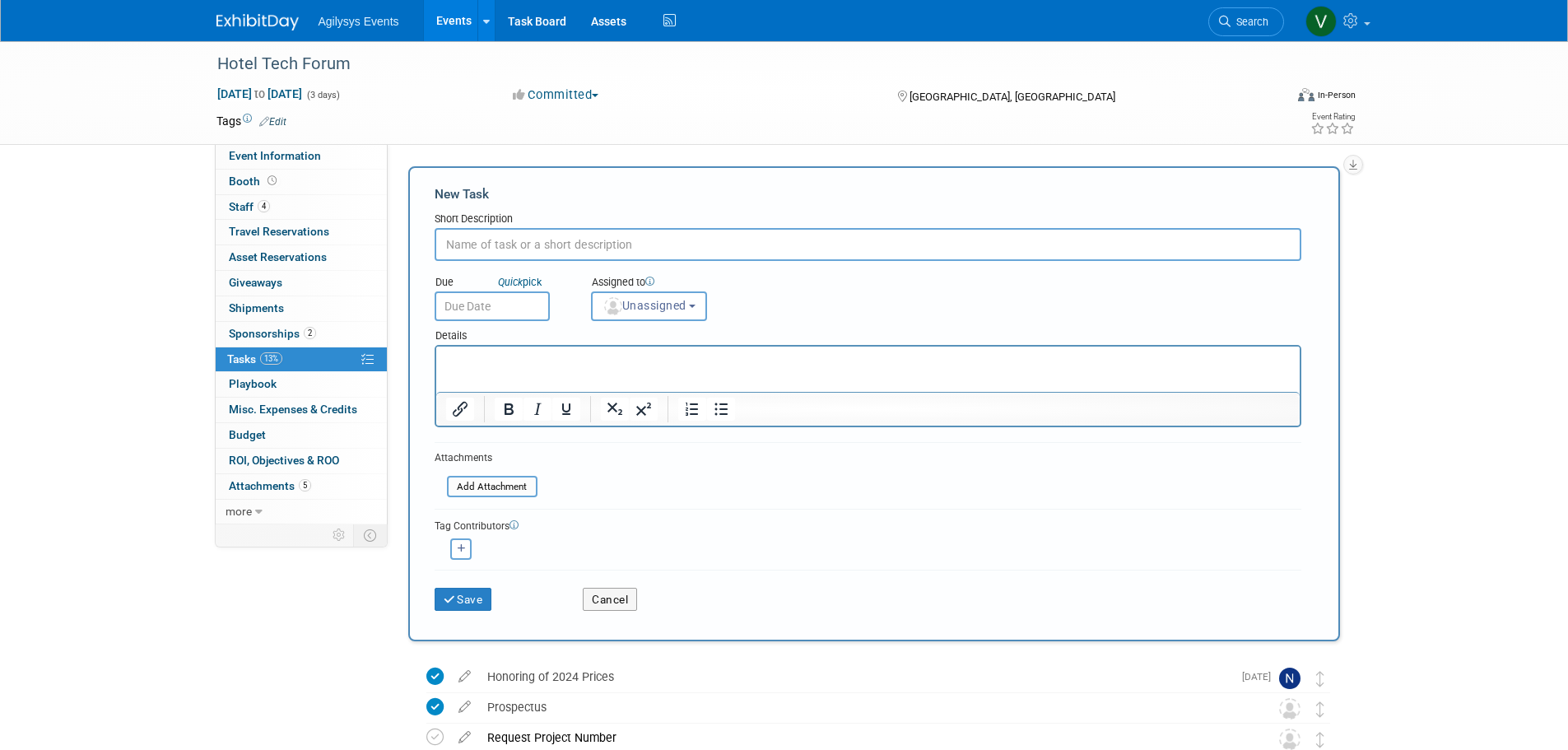
scroll to position [0, 0]
paste input "3. Submit Your Innovator Video Your sponsorship includes a 45-second innovator …"
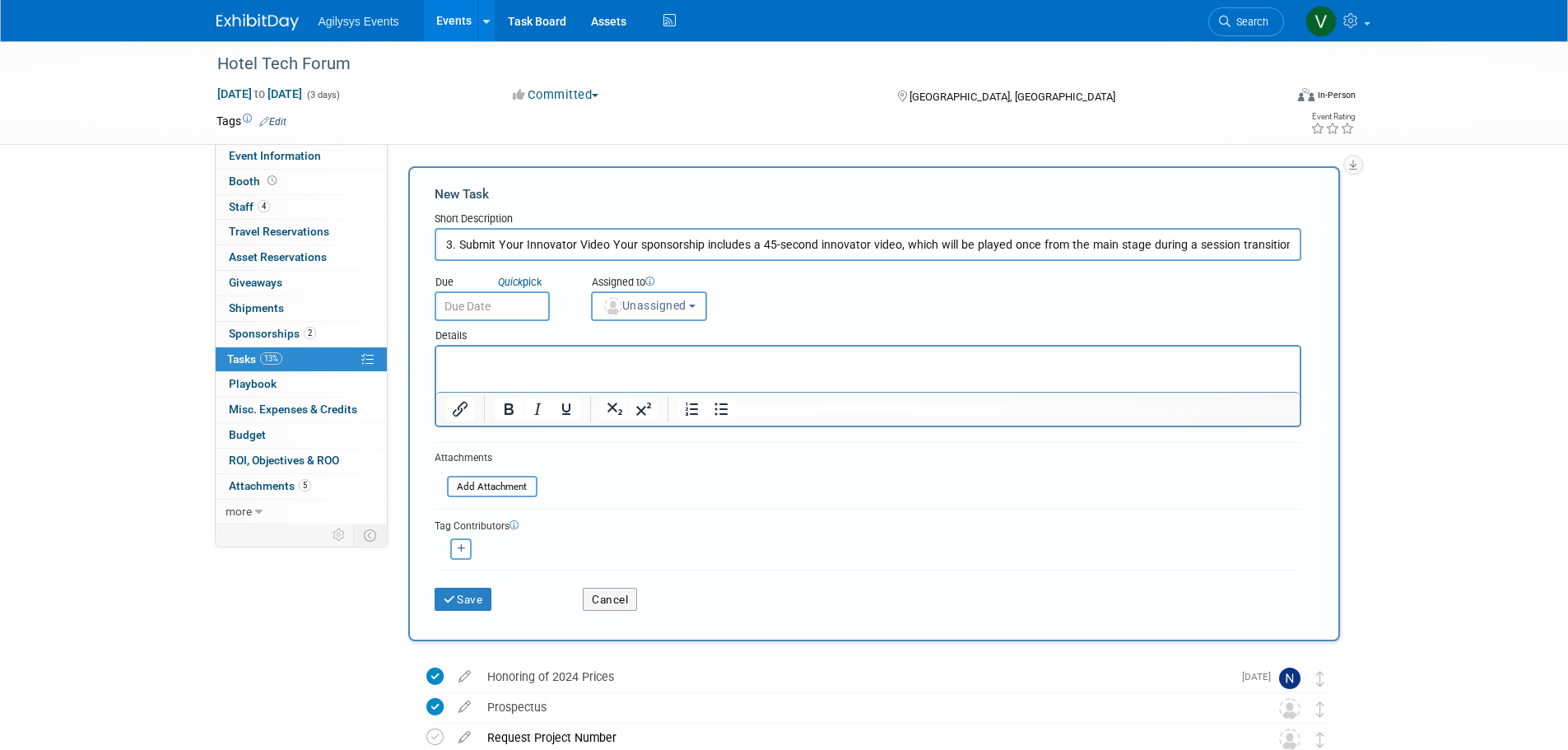
scroll to position [0, 453]
drag, startPoint x: 470, startPoint y: 247, endPoint x: 1424, endPoint y: 244, distance: 954.0
click at [1424, 244] on div "Hotel Tech Forum Nov 12, 2025 to Nov 14, 2025 (3 days) Nov 12, 2025 to Nov 14, …" at bounding box center [784, 630] width 1568 height 1179
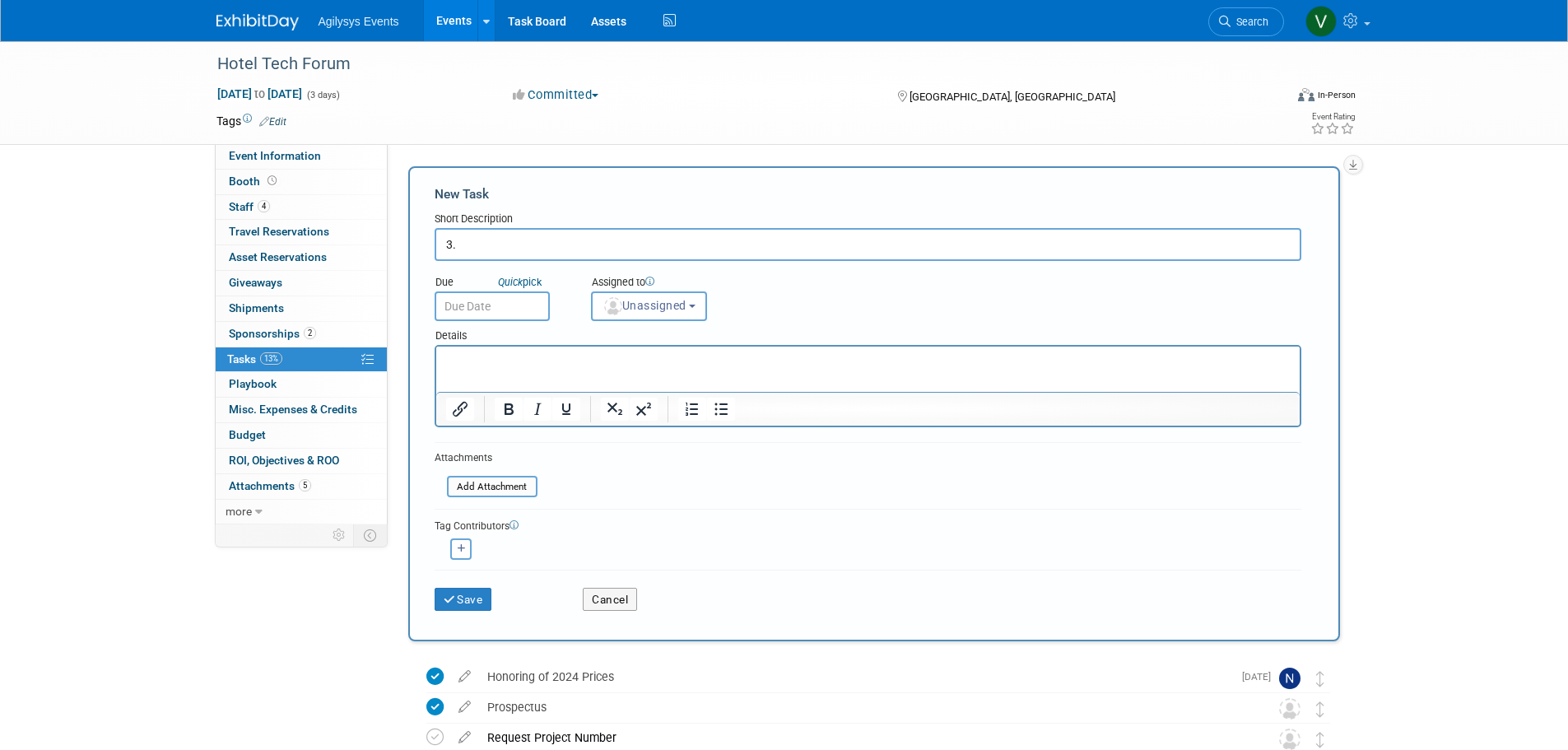
type input "3"
paste input "3. Submit Your Innovator Video Your sponsorship includes a 45-second innovator …"
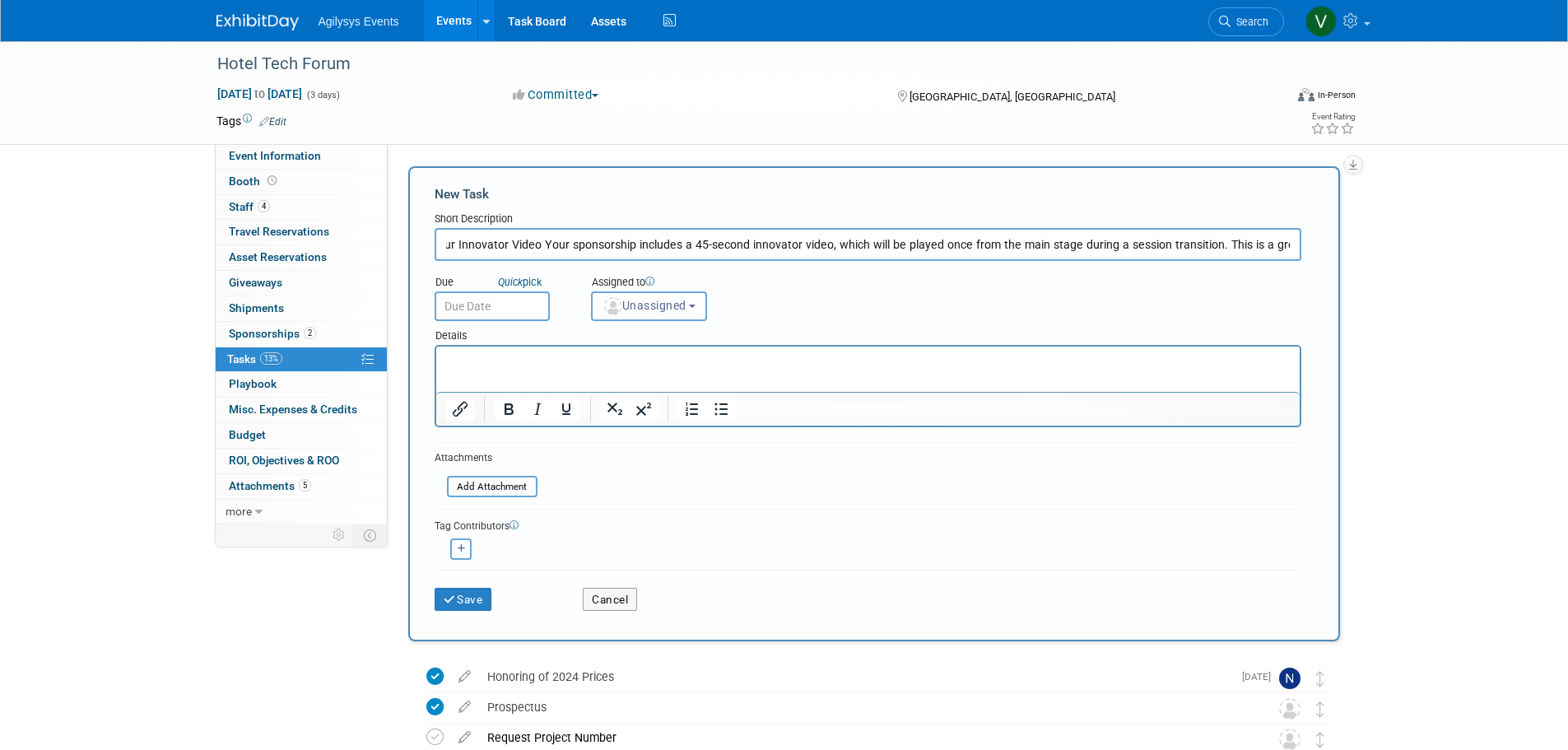
scroll to position [0, 106]
drag, startPoint x: 1230, startPoint y: 243, endPoint x: 1176, endPoint y: 251, distance: 54.6
click at [1176, 251] on input "3. Submit Your Innovator Video Your sponsorship includes a 45-second innovator …" at bounding box center [868, 244] width 867 height 33
type input "3. Submit Your Innovator Video Your sponsorship includes a 45-second innovator …"
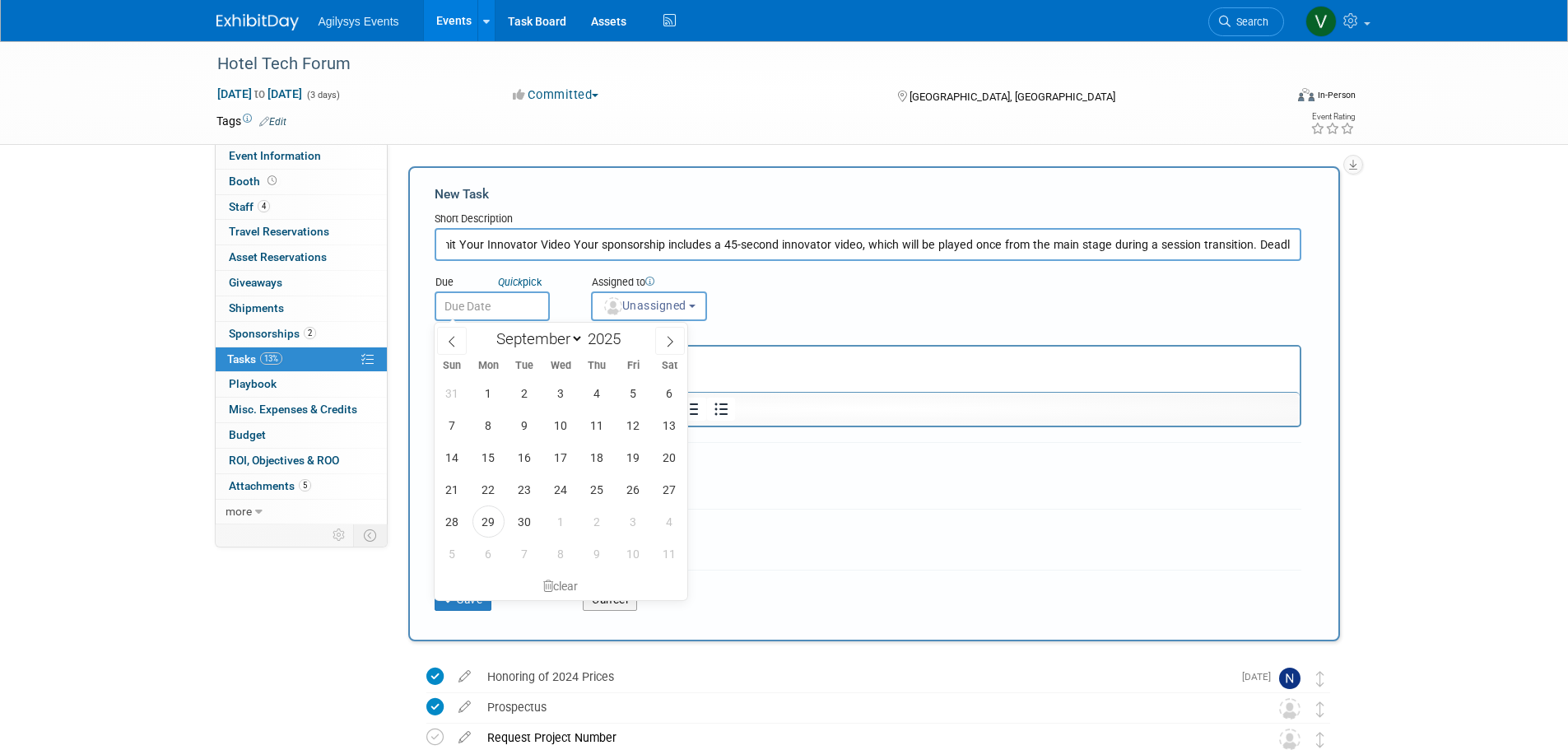
scroll to position [0, 0]
click at [477, 310] on input "text" at bounding box center [491, 307] width 115 height 30
click at [674, 344] on icon at bounding box center [670, 342] width 12 height 12
select select "9"
click at [499, 421] on span "6" at bounding box center [488, 425] width 32 height 32
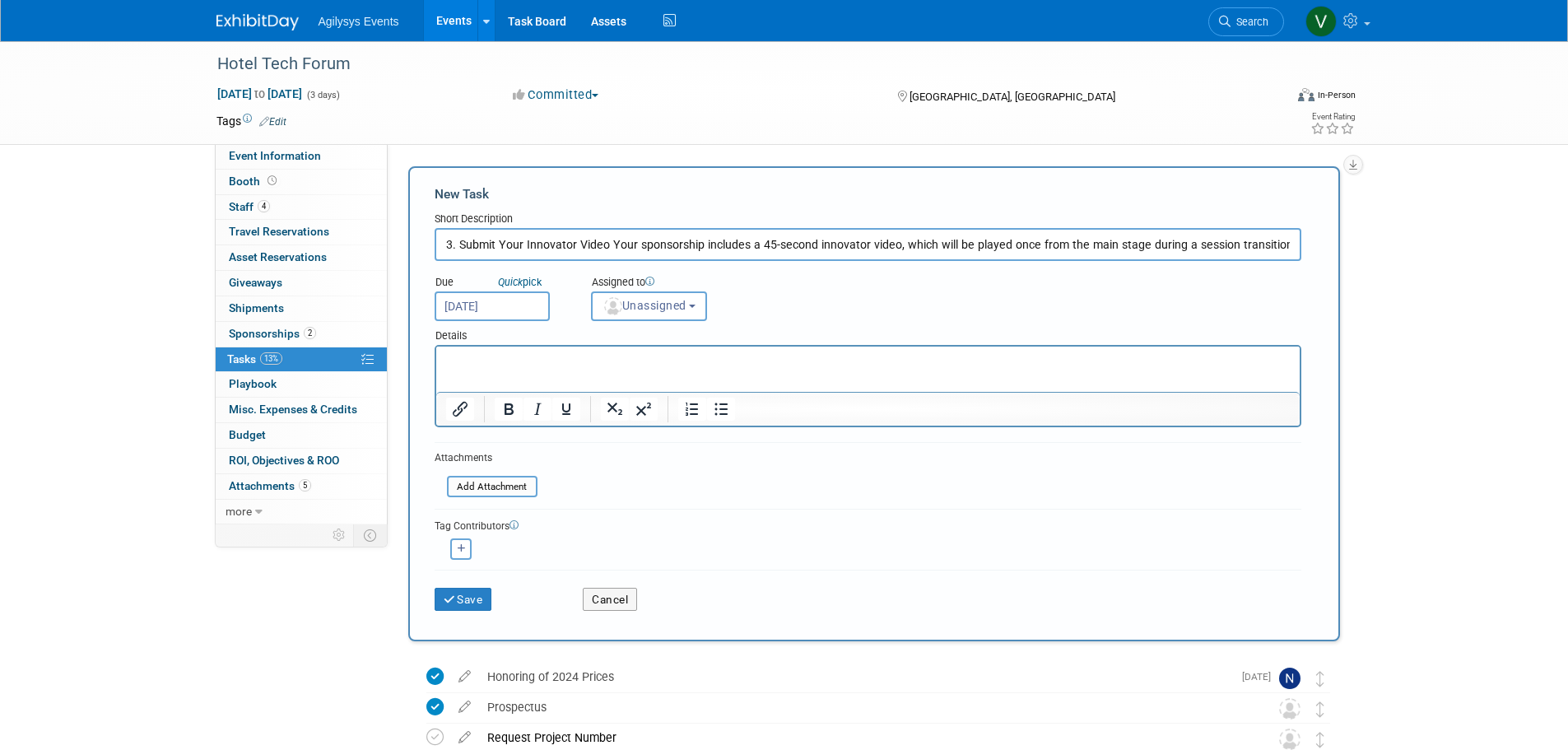
click at [620, 367] on p "Rich Text Area. Press ALT-0 for help." at bounding box center [868, 362] width 845 height 16
click at [670, 316] on button "Unassigned" at bounding box center [649, 307] width 117 height 30
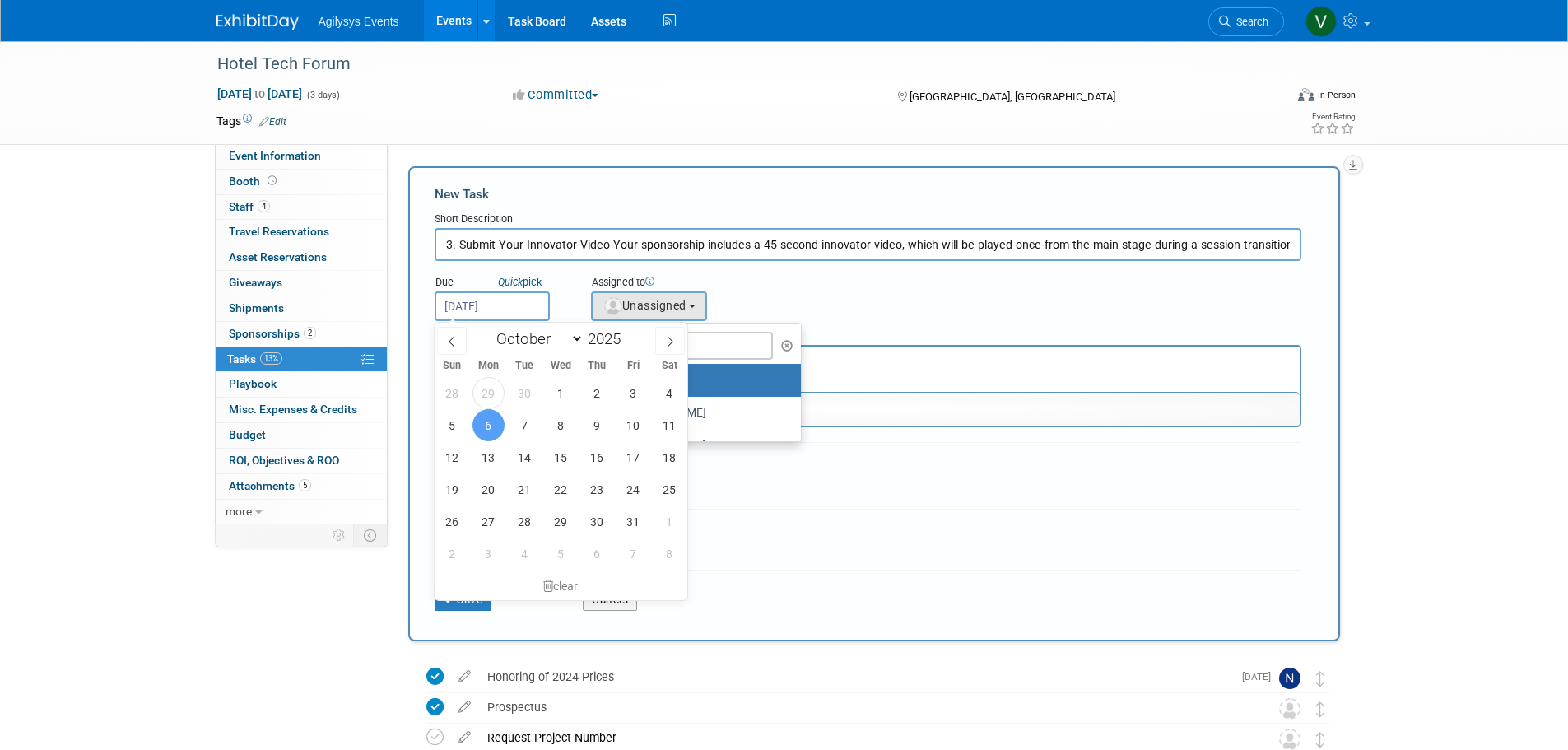
click at [502, 302] on input "Oct 6, 2025" at bounding box center [491, 307] width 115 height 30
click at [593, 430] on span "9" at bounding box center [597, 425] width 32 height 32
type input "[DATE]"
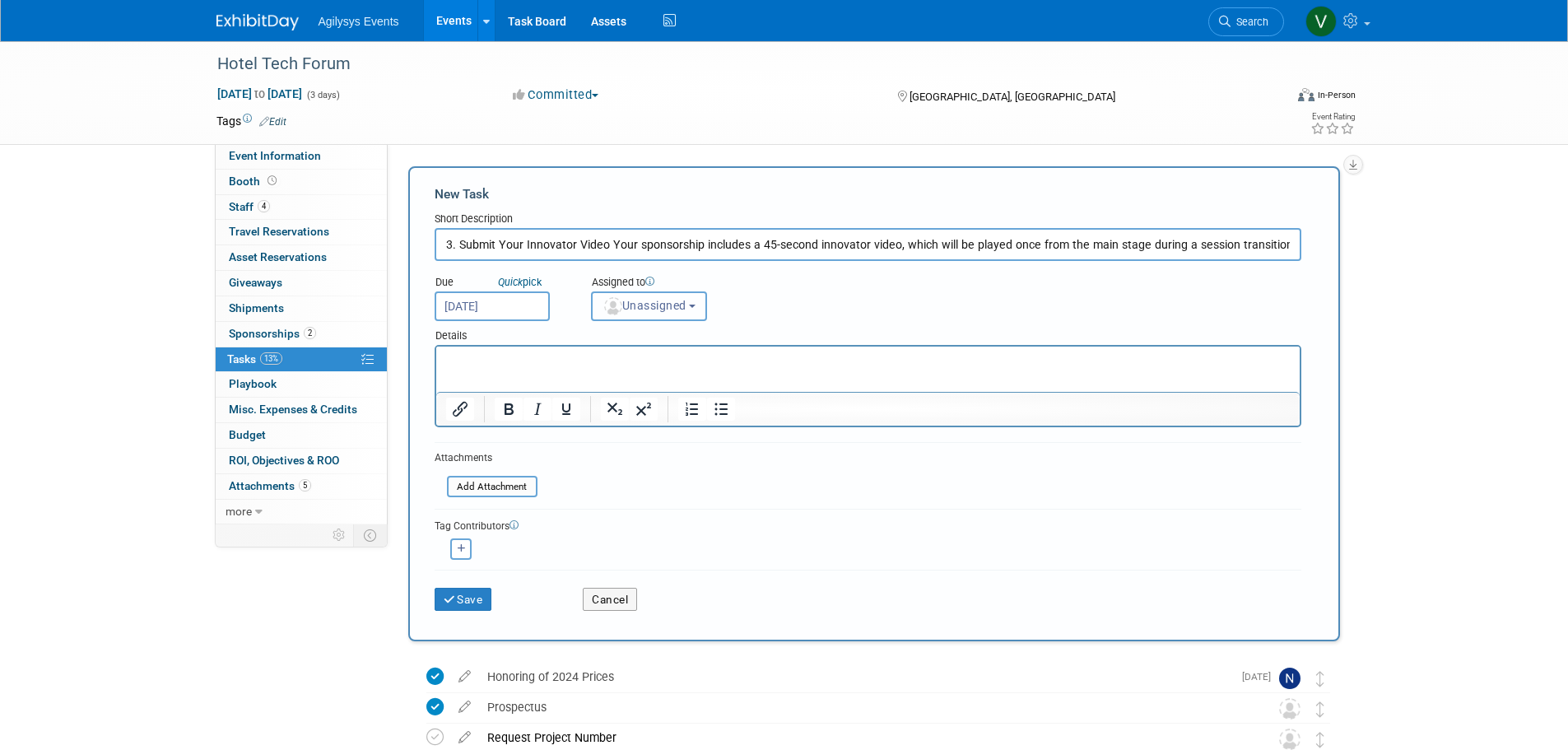
click at [667, 299] on span "Unassigned" at bounding box center [644, 305] width 84 height 13
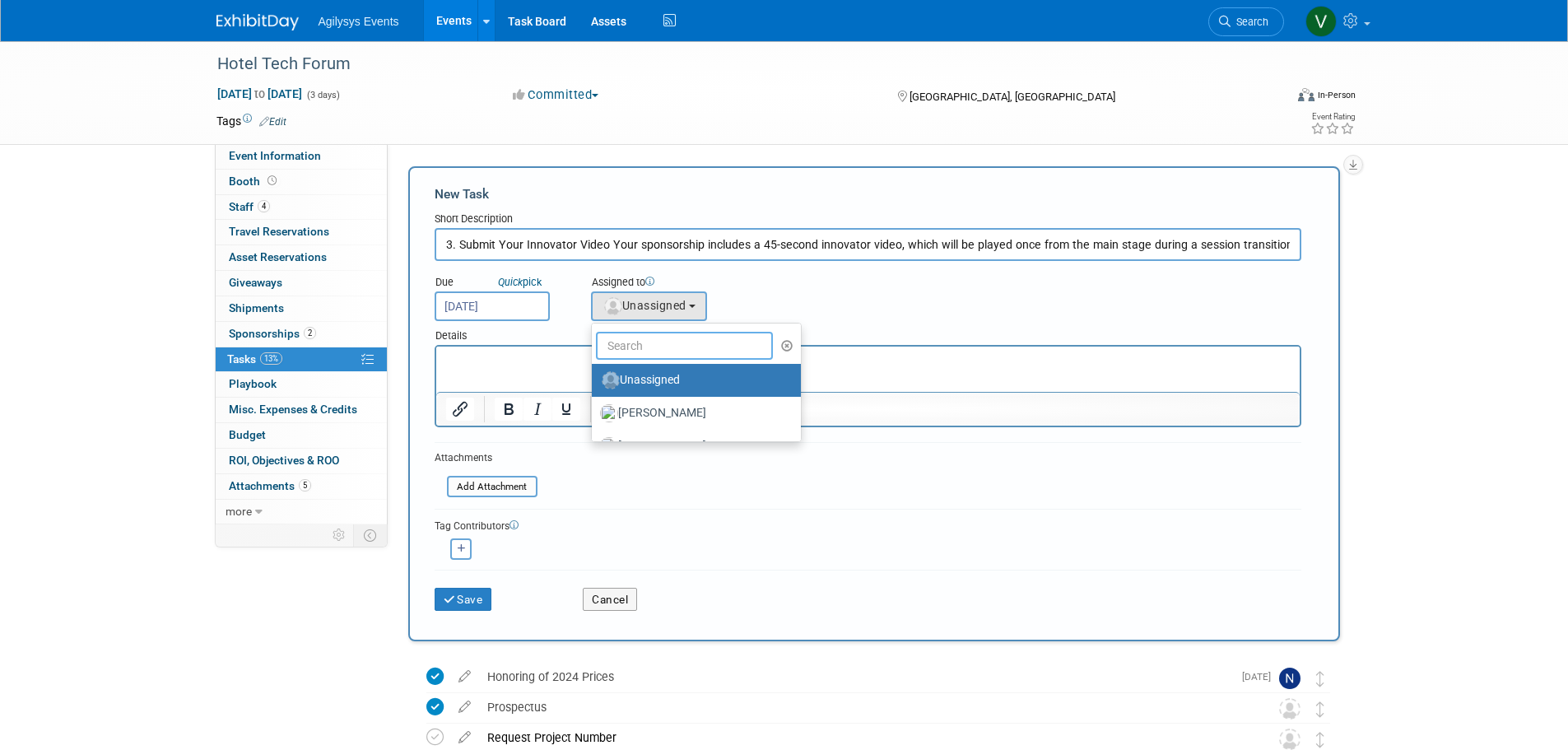
click at [634, 340] on input "text" at bounding box center [685, 346] width 178 height 28
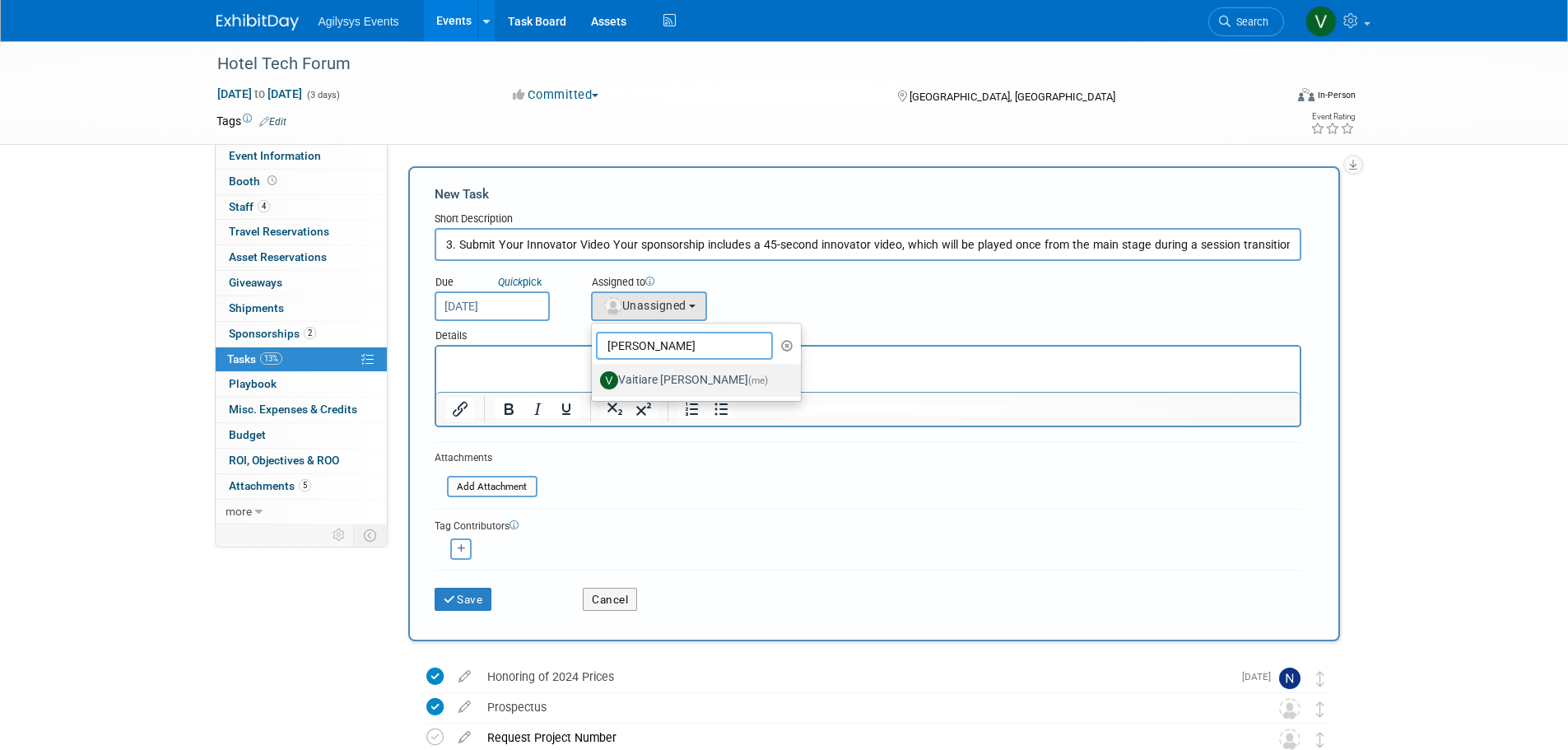
type input "vaiti"
click at [643, 378] on label "Vaitiare [PERSON_NAME] (me)" at bounding box center [692, 380] width 185 height 26
click at [594, 378] on input "Vaitiare [PERSON_NAME] (me)" at bounding box center [589, 377] width 11 height 11
select select "9da70825-3e02-4d1a-92dc-02b6497bcd7e"
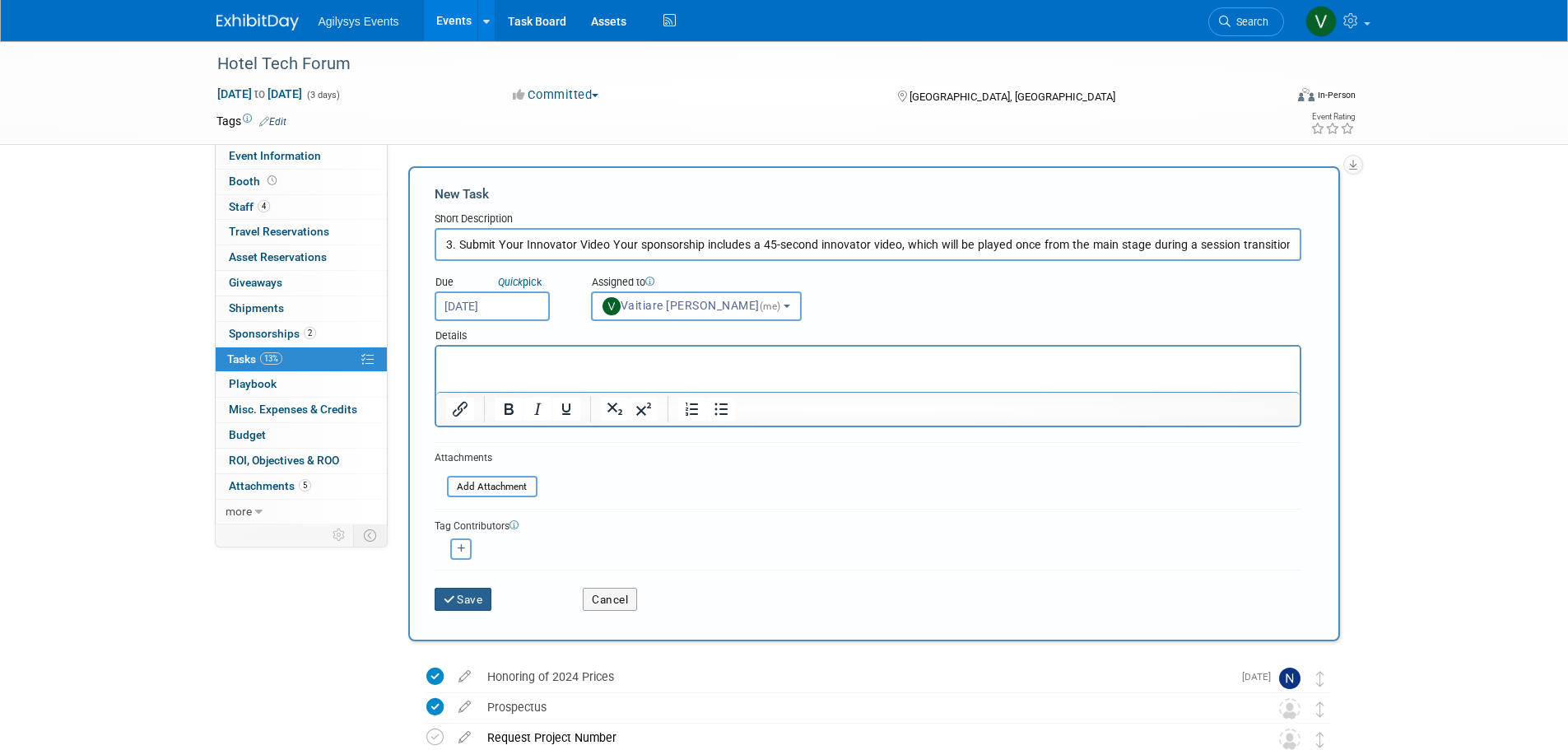
click at [454, 594] on icon "submit" at bounding box center [450, 600] width 14 height 12
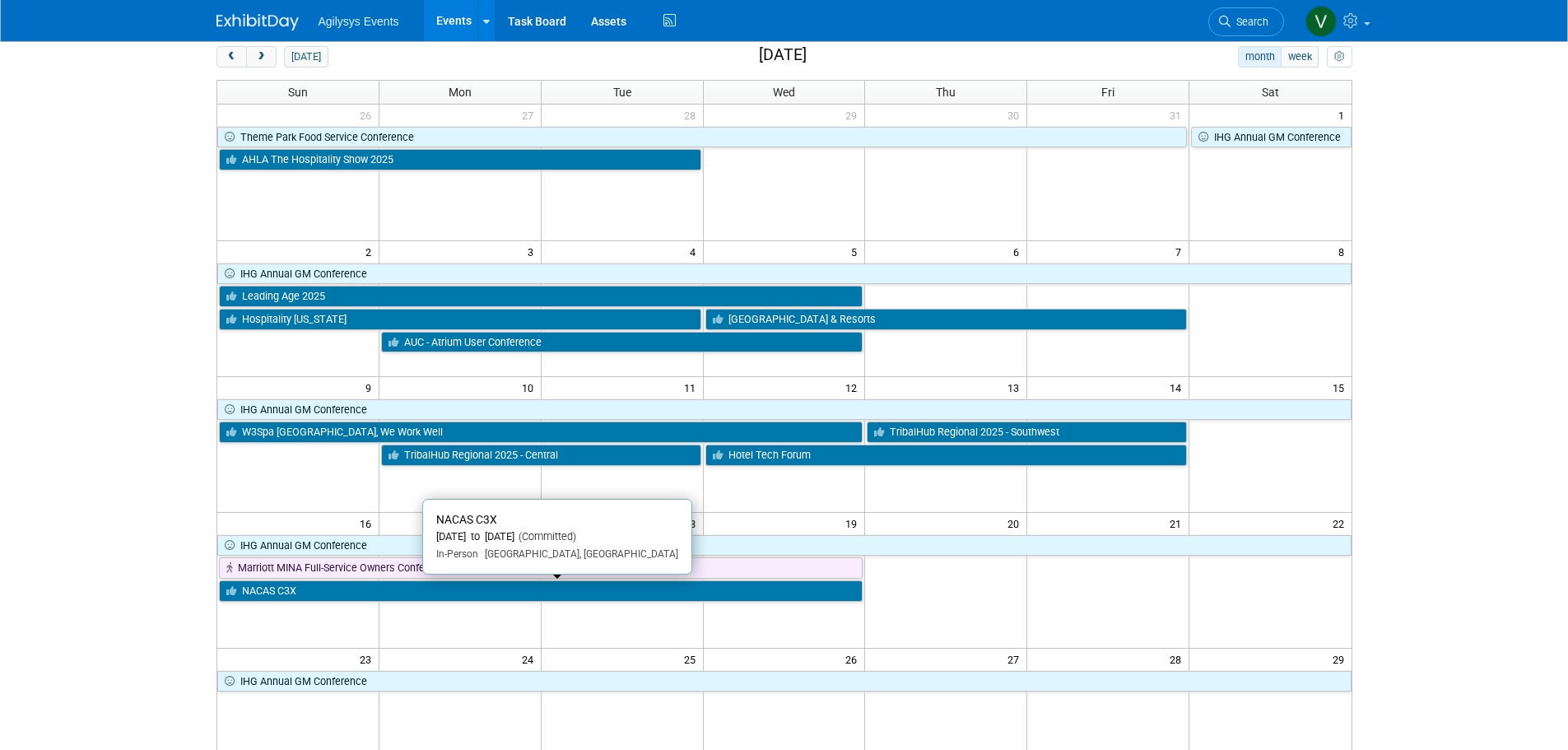
scroll to position [247, 0]
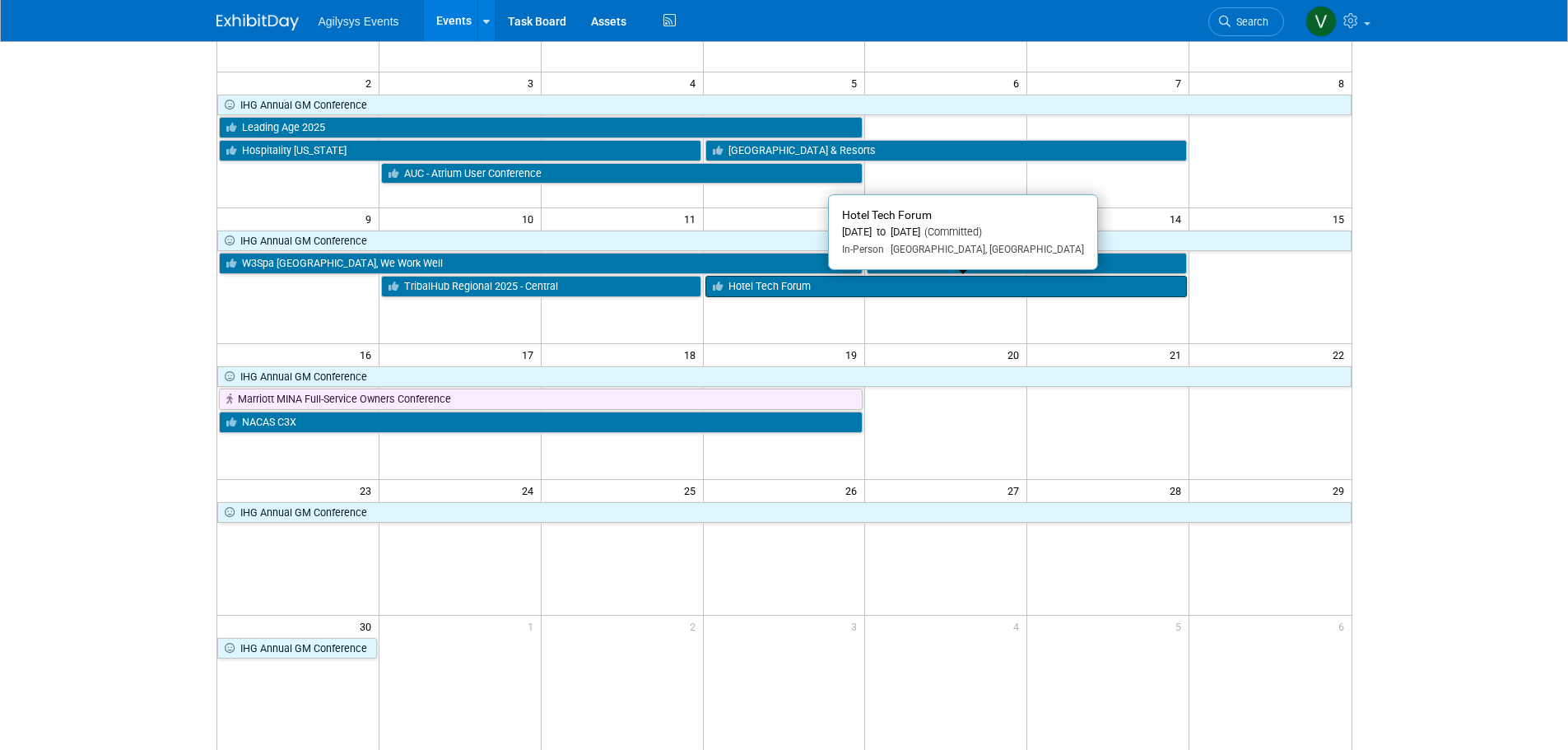
click at [777, 290] on link "Hotel Tech Forum" at bounding box center [947, 286] width 482 height 21
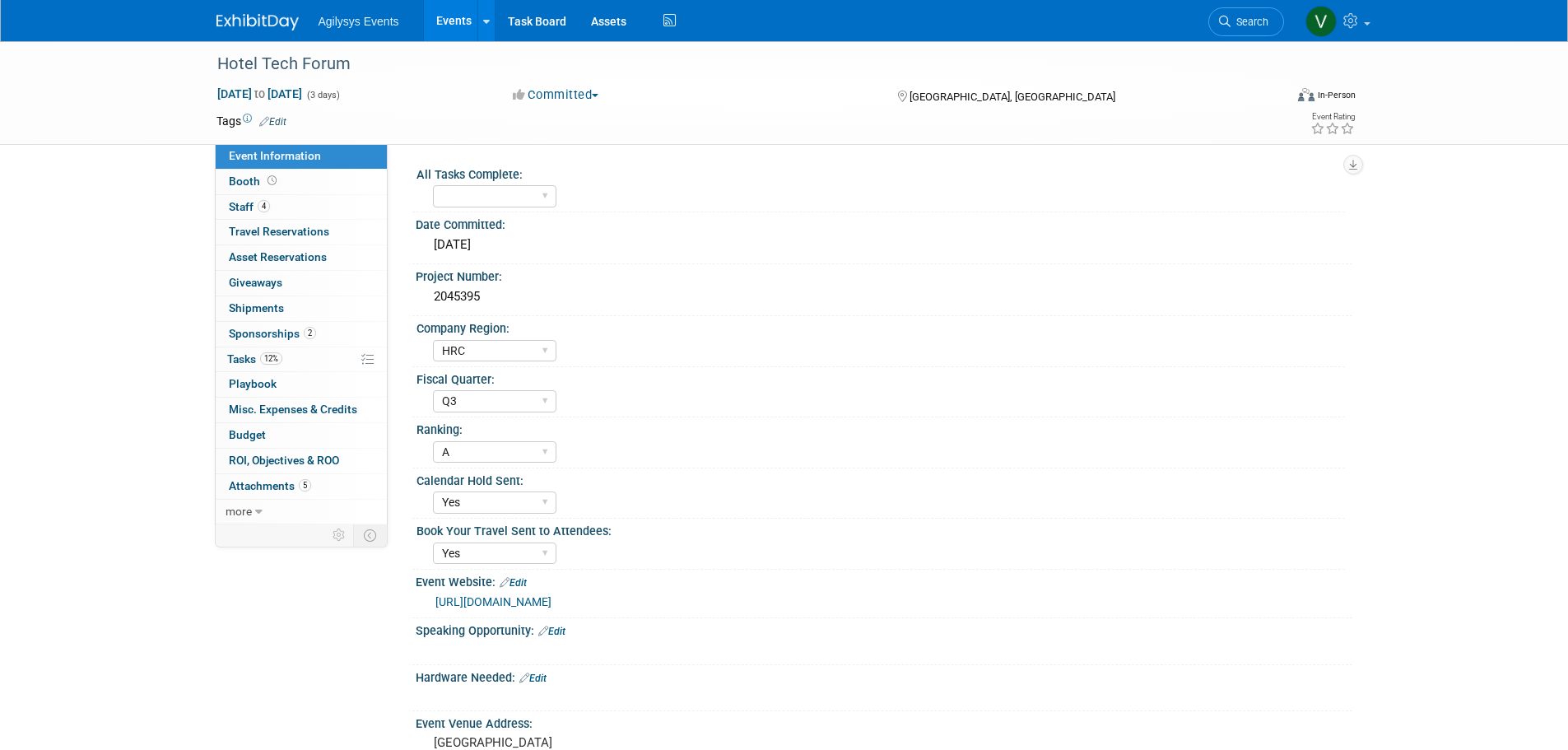
select select "HRC"
select select "Q3"
select select "A"
select select "Yes"
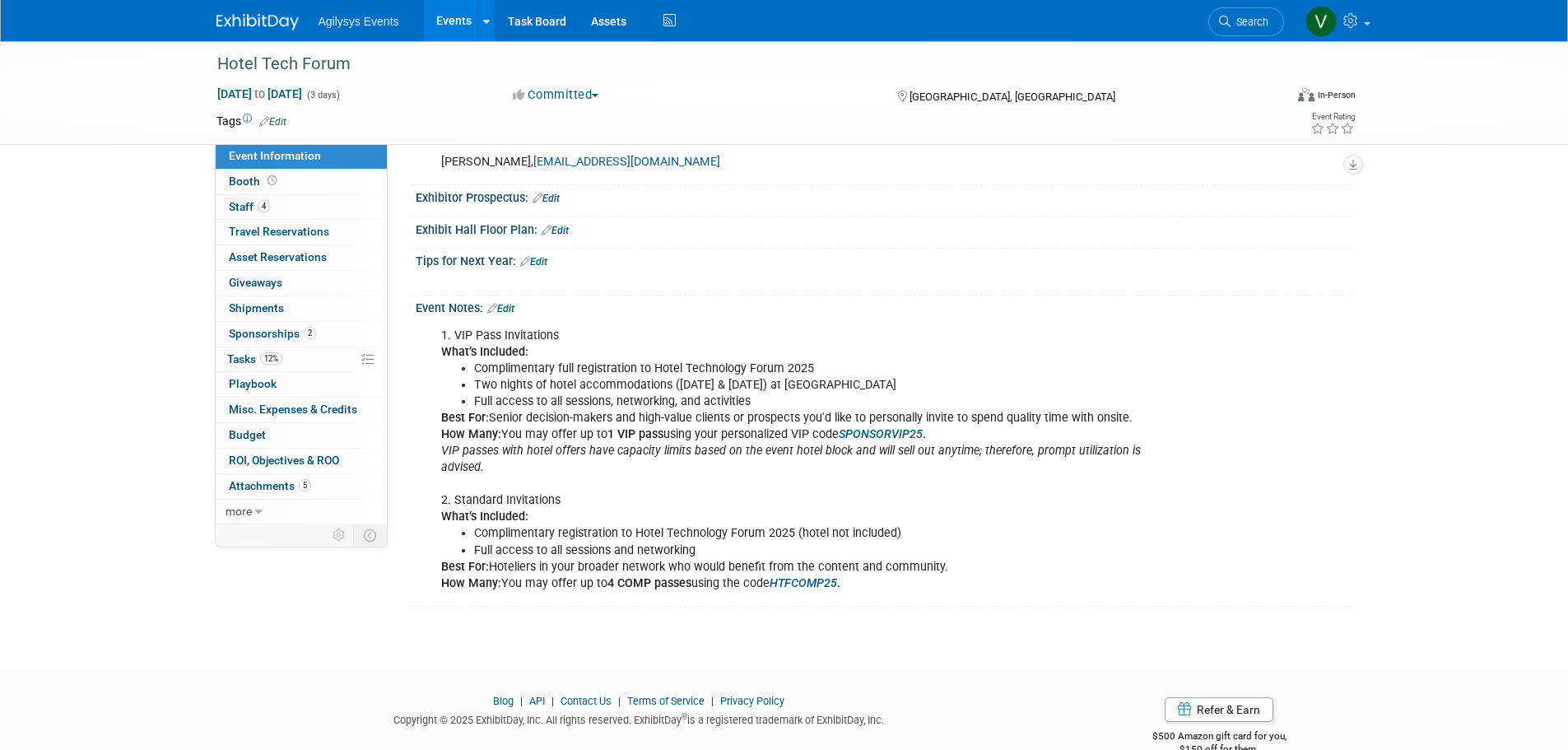
scroll to position [411, 0]
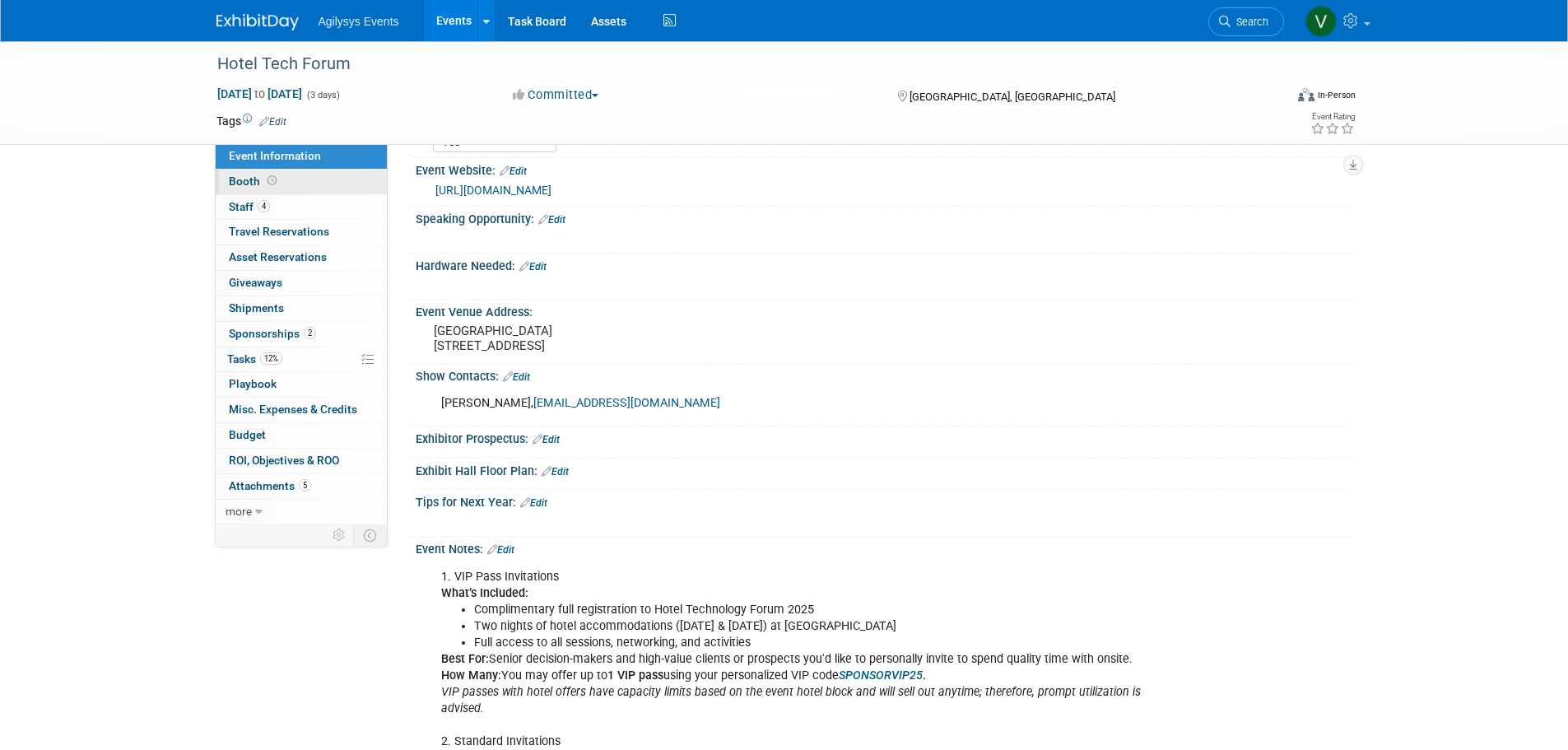
click at [265, 175] on span "Booth" at bounding box center [254, 181] width 51 height 13
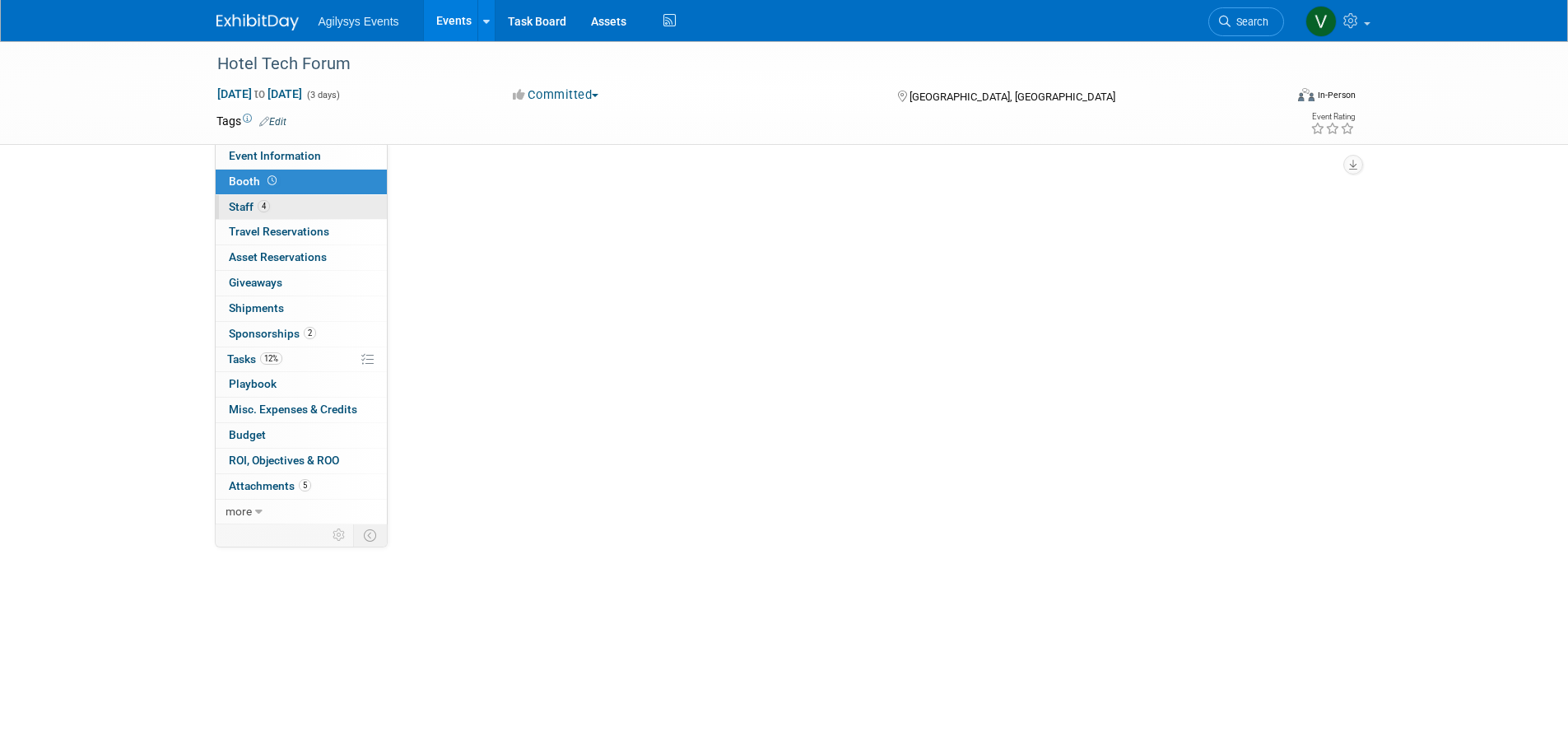
scroll to position [0, 0]
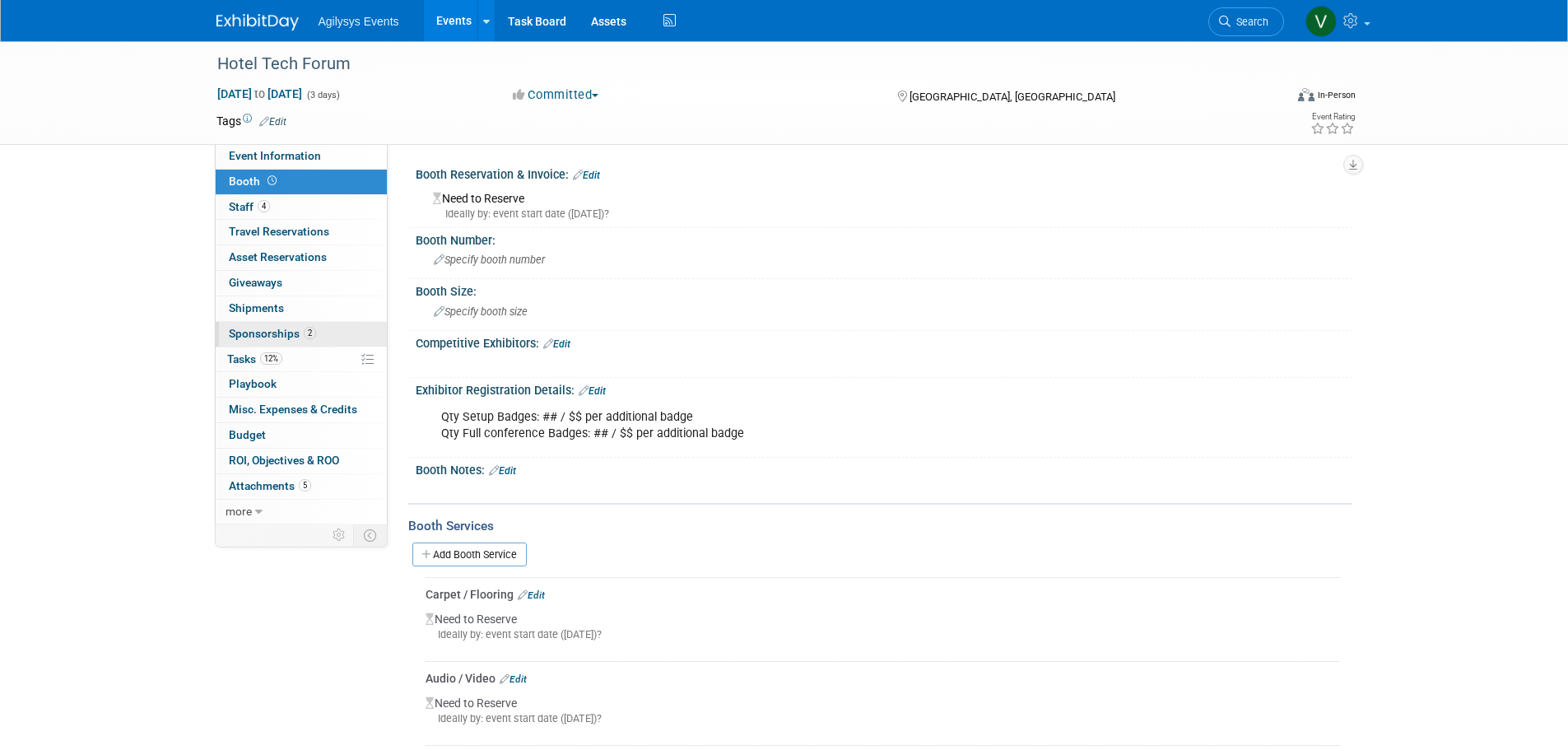
click at [277, 341] on link "2 Sponsorships 2" at bounding box center [301, 334] width 171 height 25
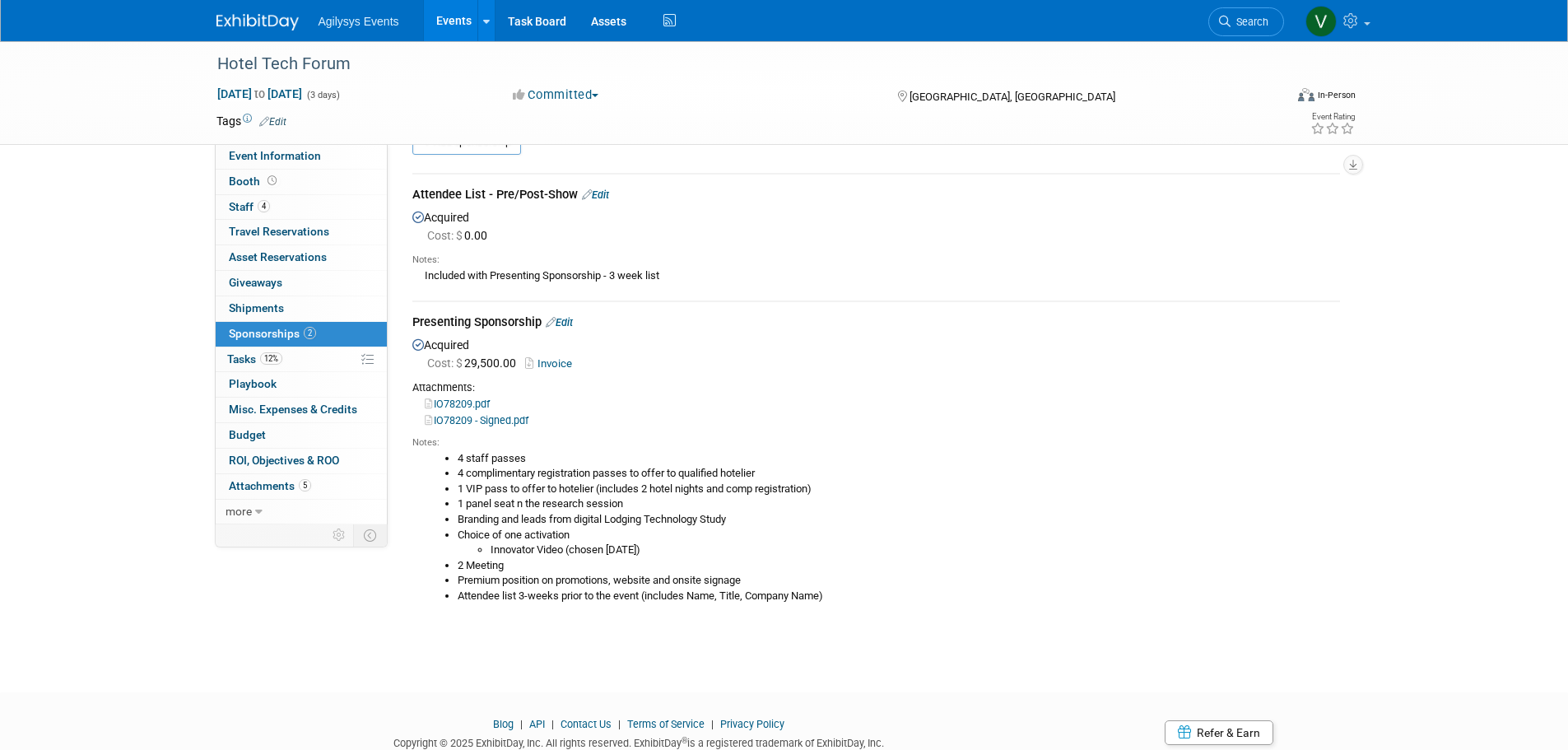
scroll to position [96, 0]
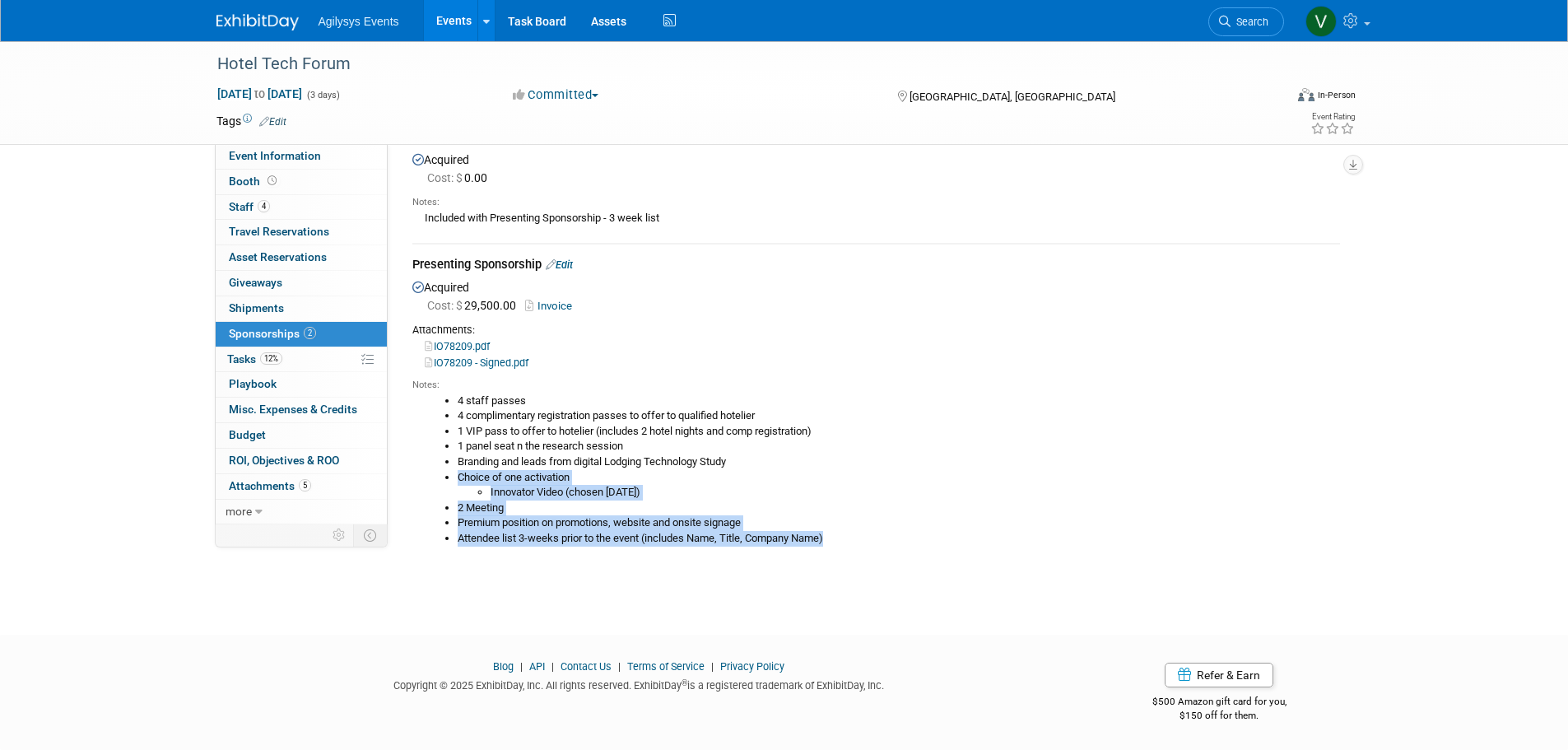
drag, startPoint x: 451, startPoint y: 476, endPoint x: 856, endPoint y: 554, distance: 412.4
click at [856, 553] on div "Notes: 4 staff passes 4 complimentary registration passes to offer to qualified…" at bounding box center [876, 465] width 928 height 190
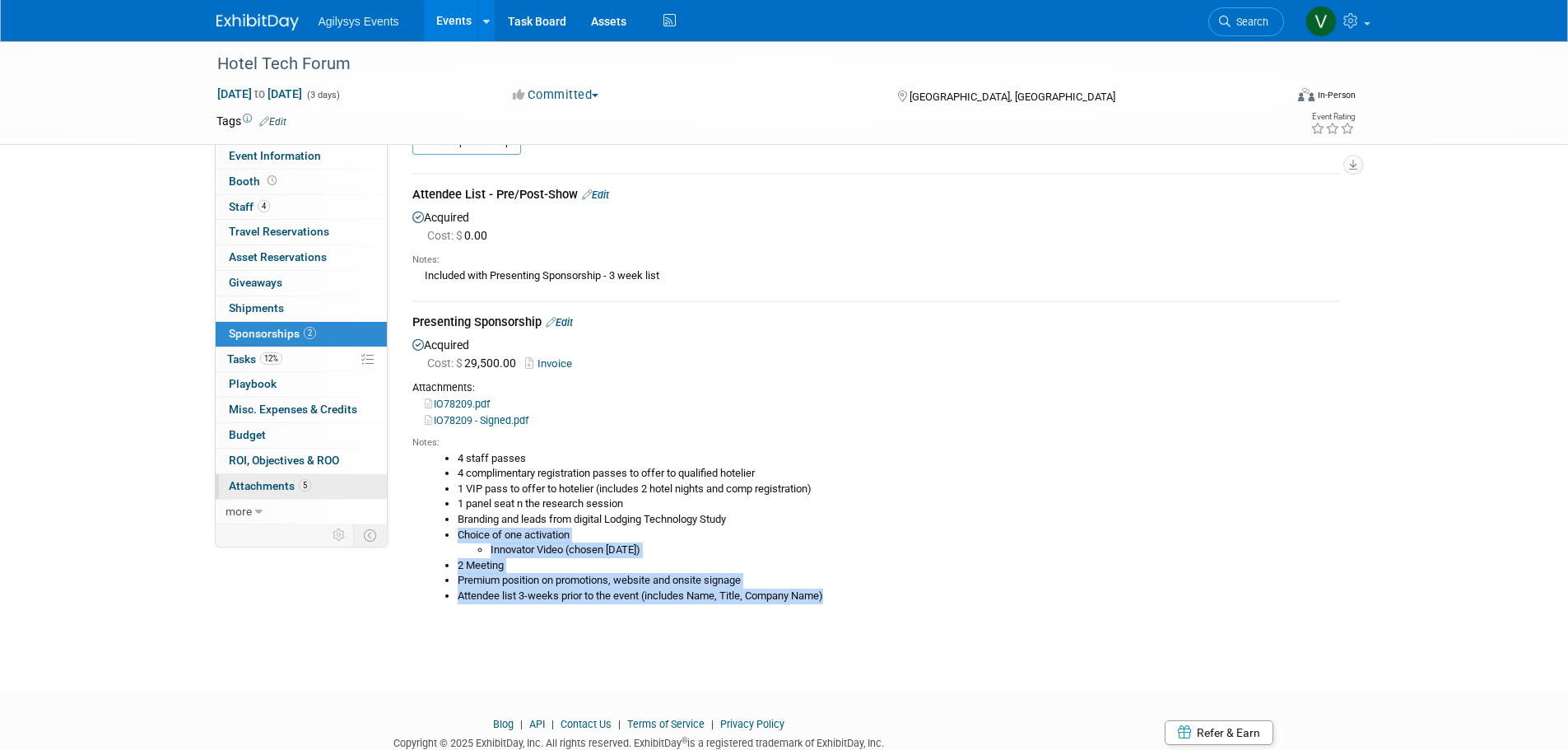
scroll to position [0, 0]
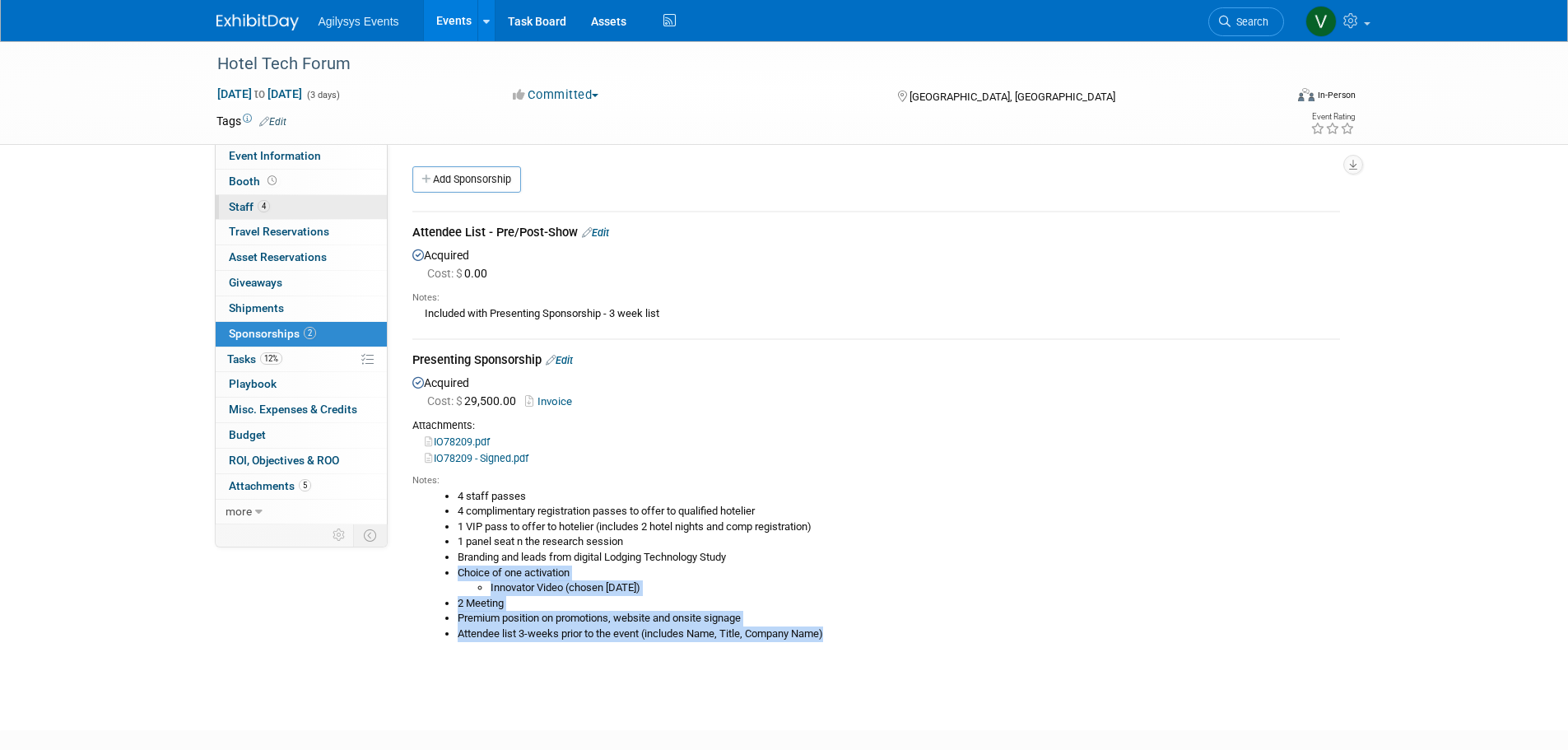
click at [278, 200] on link "4 Staff 4" at bounding box center [301, 207] width 171 height 25
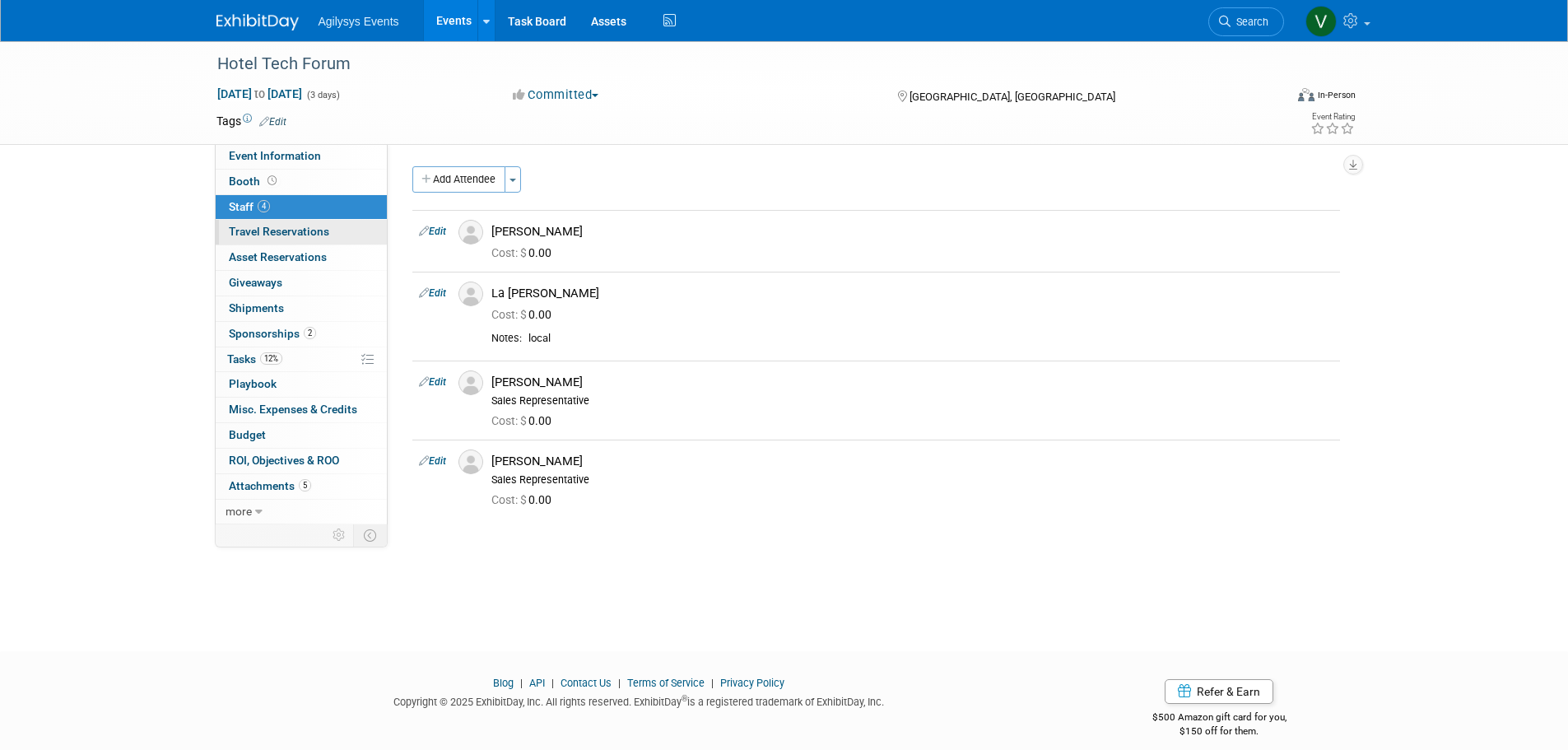
click at [264, 231] on span "Travel Reservations 0" at bounding box center [279, 231] width 101 height 13
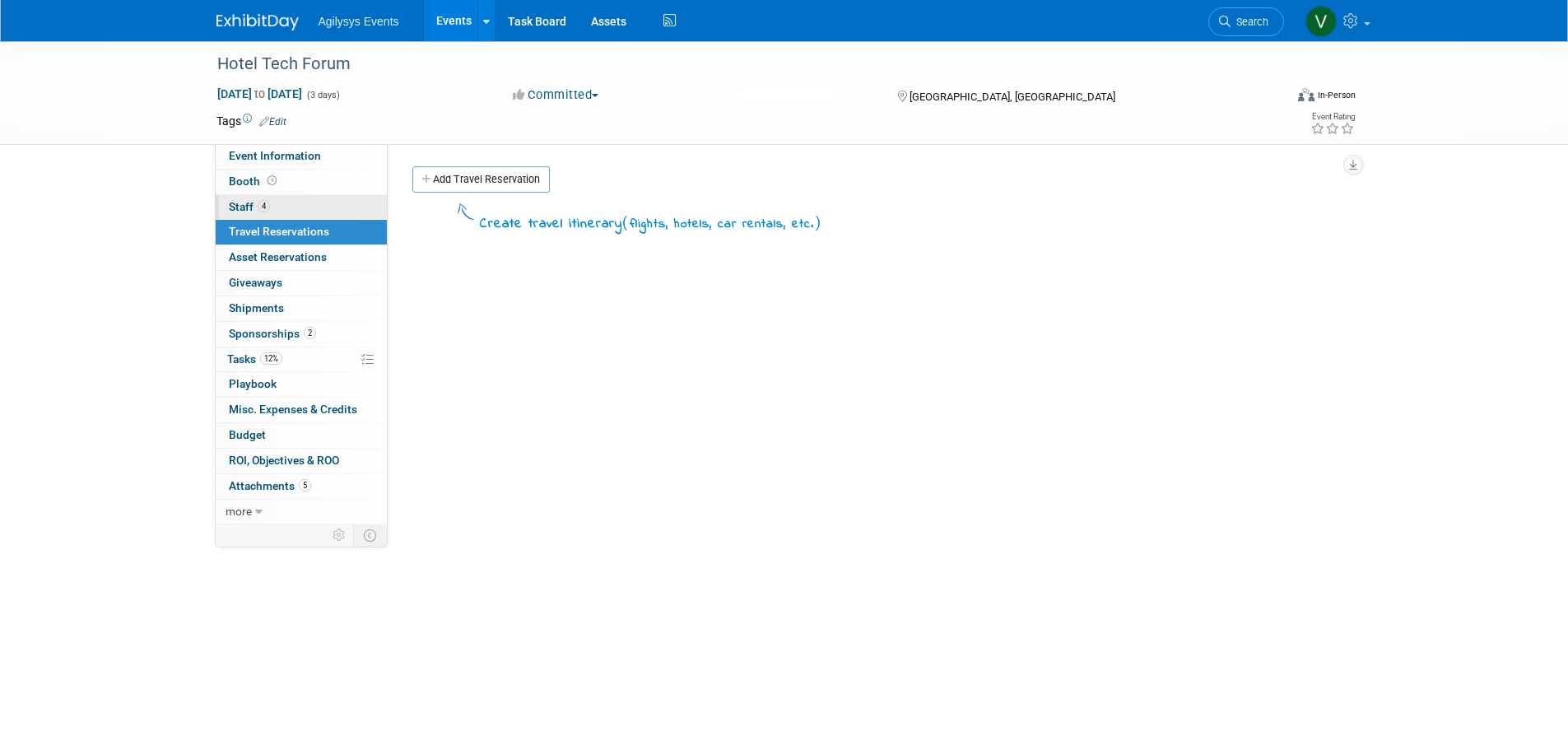
click at [270, 206] on span "4" at bounding box center [264, 206] width 12 height 12
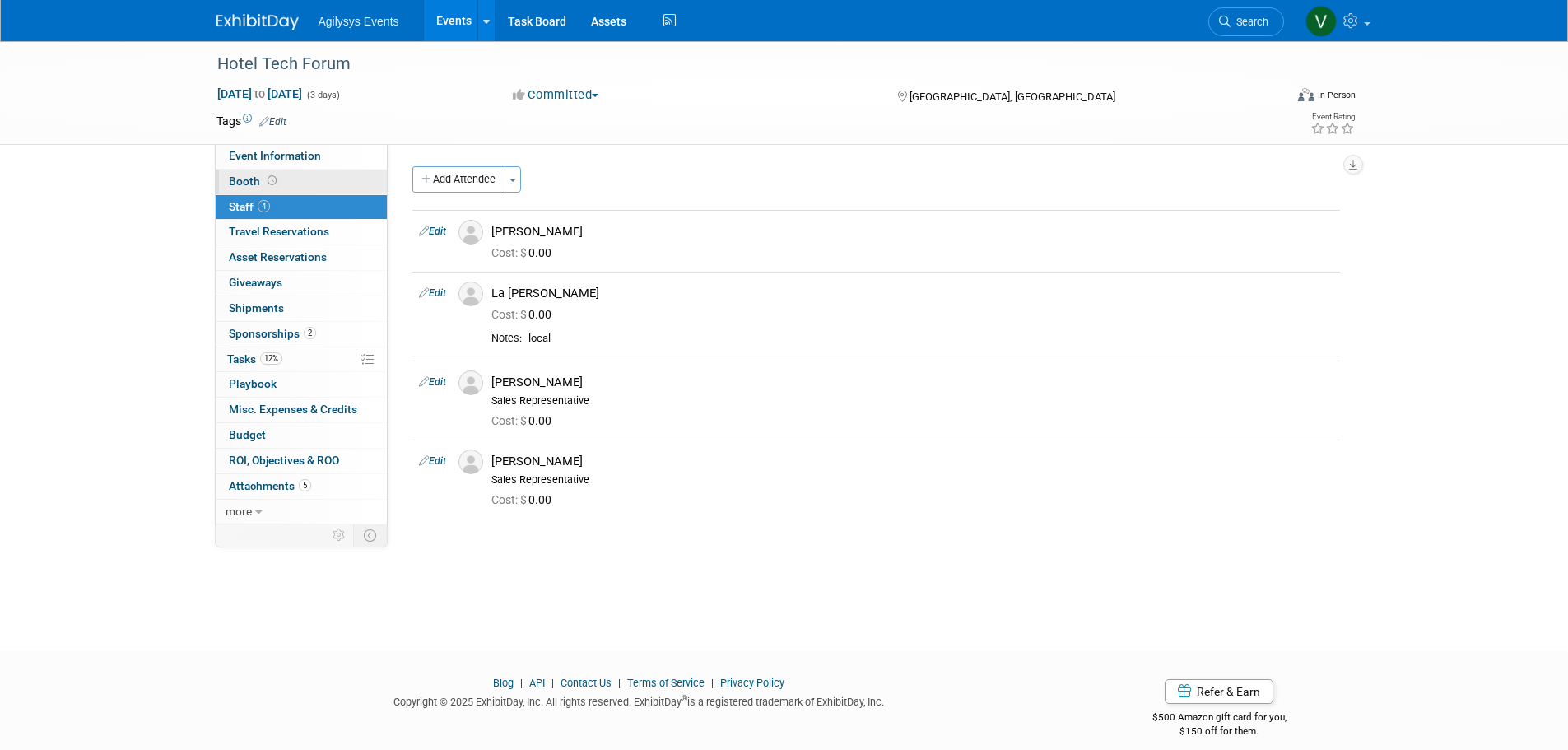
click at [274, 184] on icon at bounding box center [272, 180] width 9 height 9
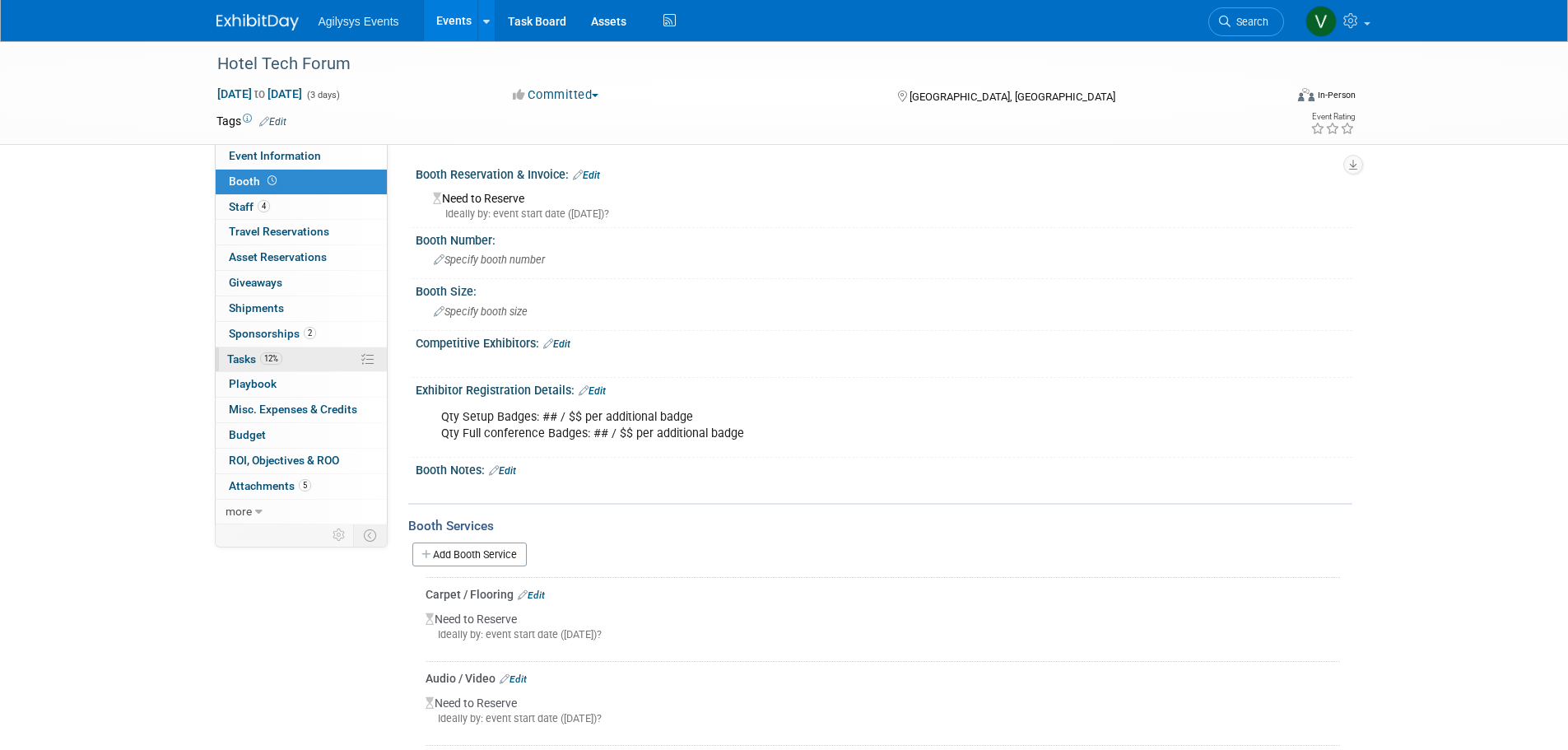
click at [265, 361] on span "12%" at bounding box center [272, 359] width 22 height 12
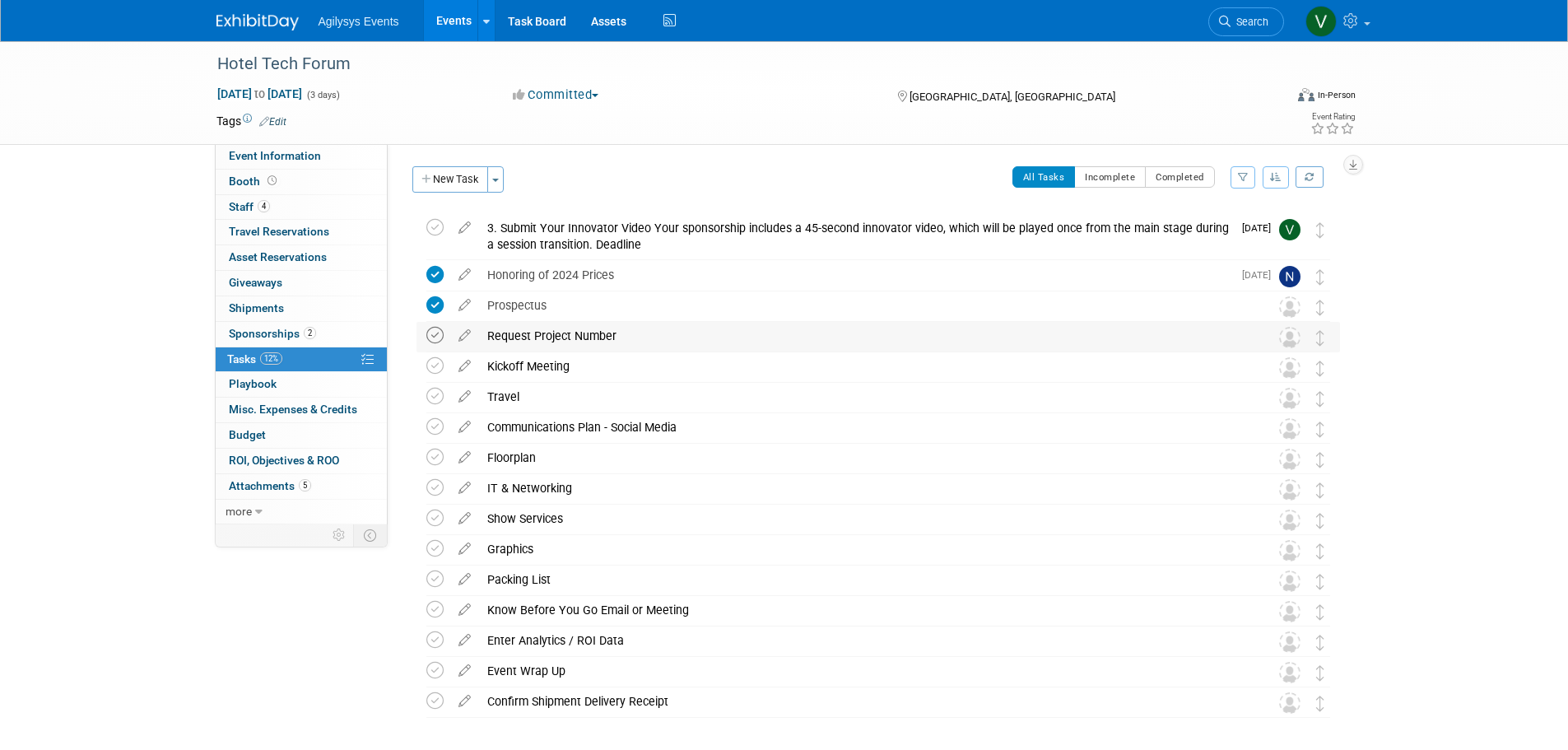
click at [441, 340] on icon at bounding box center [434, 335] width 17 height 17
drag, startPoint x: 265, startPoint y: 157, endPoint x: 274, endPoint y: 168, distance: 14.2
click at [267, 158] on span "Event Information" at bounding box center [275, 155] width 92 height 13
select select "HRC"
select select "Q3"
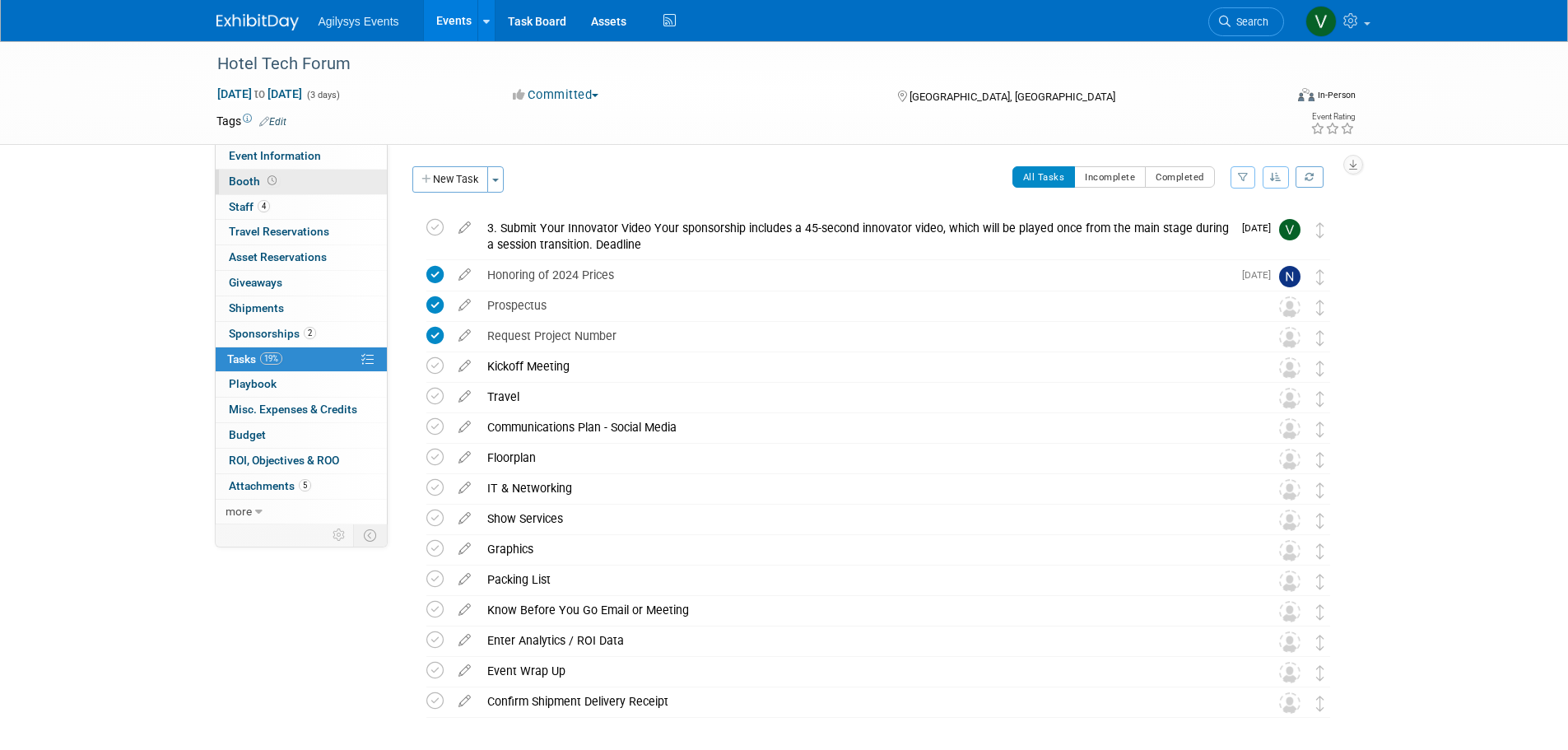
select select "A"
select select "Yes"
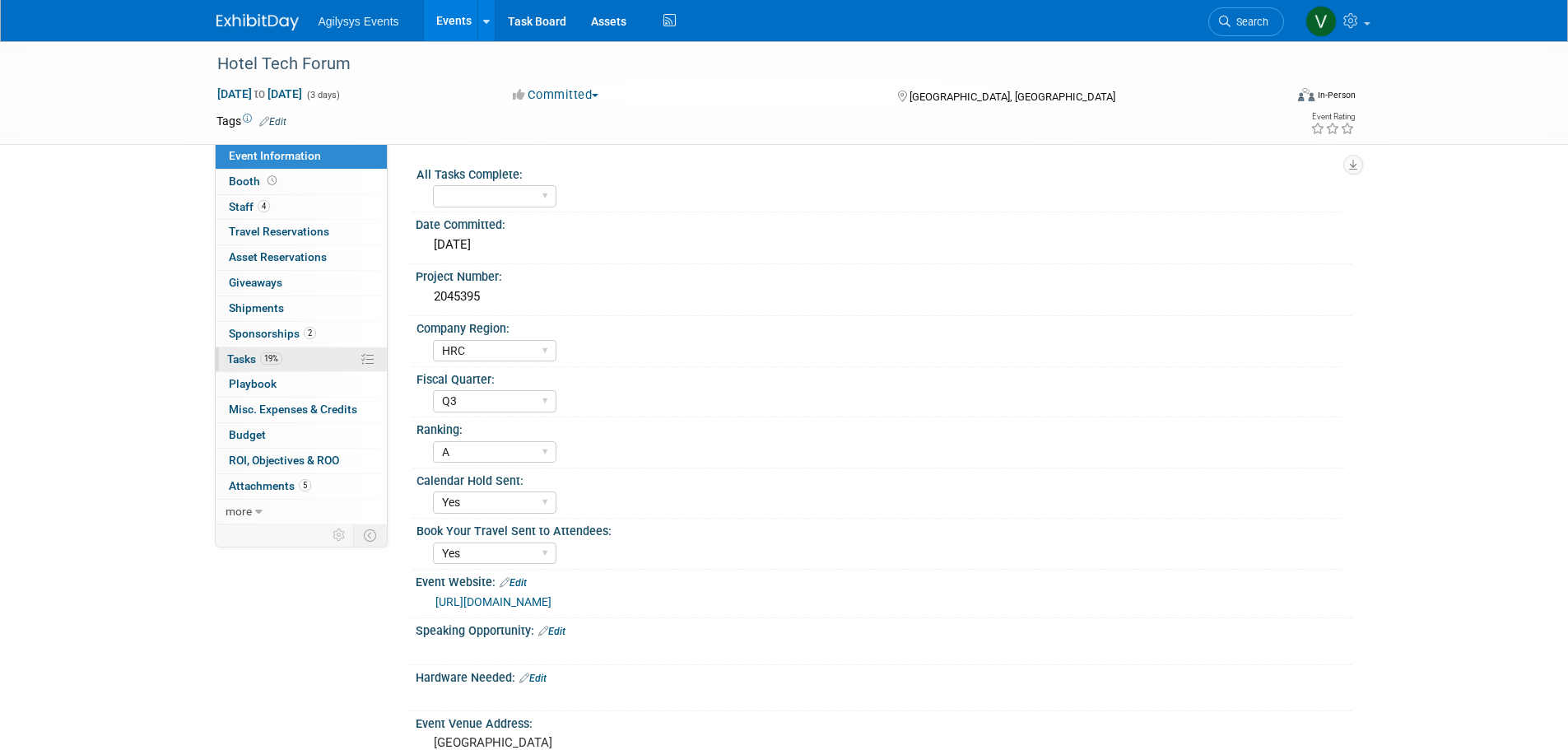
click at [257, 361] on span "Tasks 19%" at bounding box center [255, 359] width 55 height 13
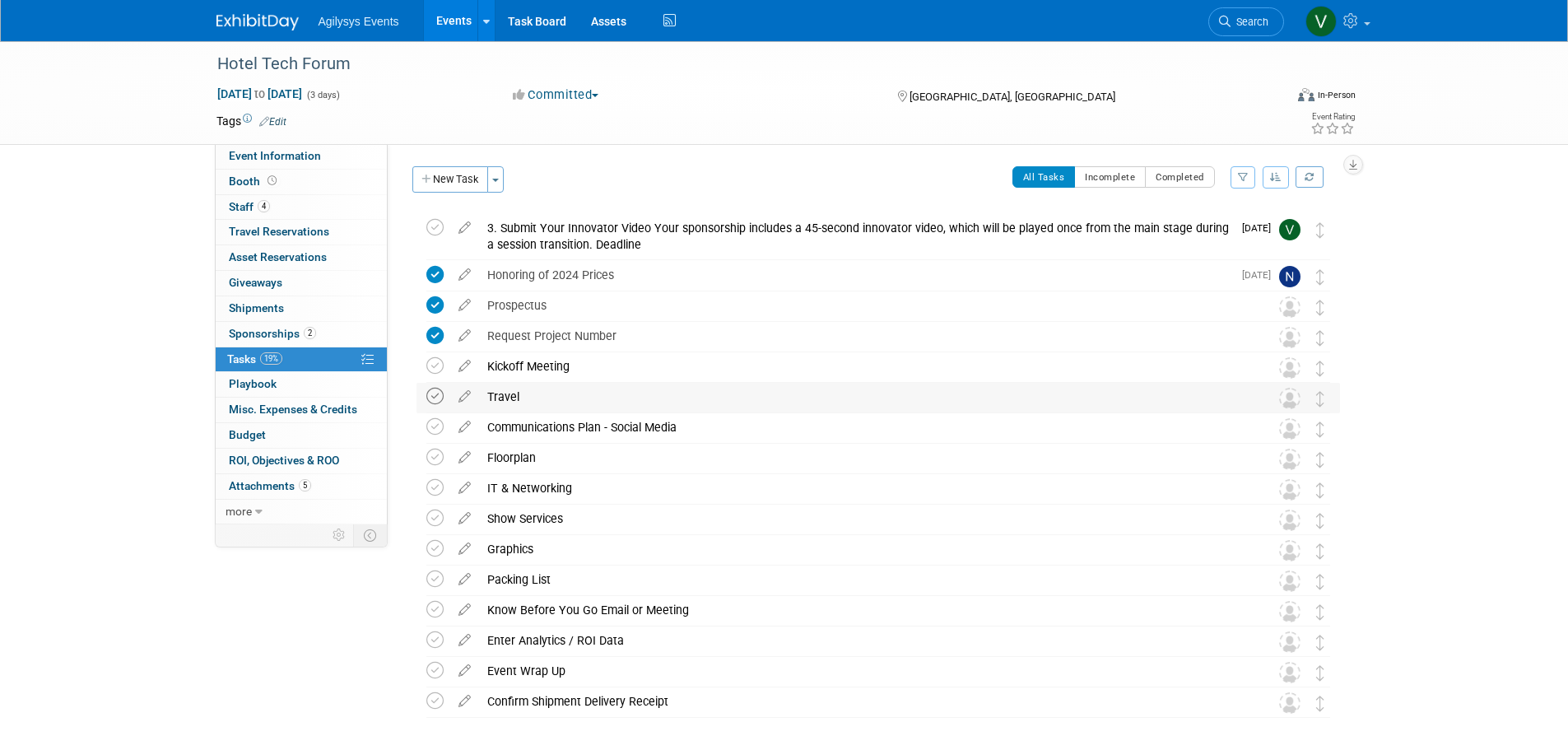
click at [433, 394] on icon at bounding box center [434, 395] width 17 height 17
click at [270, 167] on link "Event Information" at bounding box center [301, 156] width 171 height 25
select select "HRC"
select select "Q3"
select select "A"
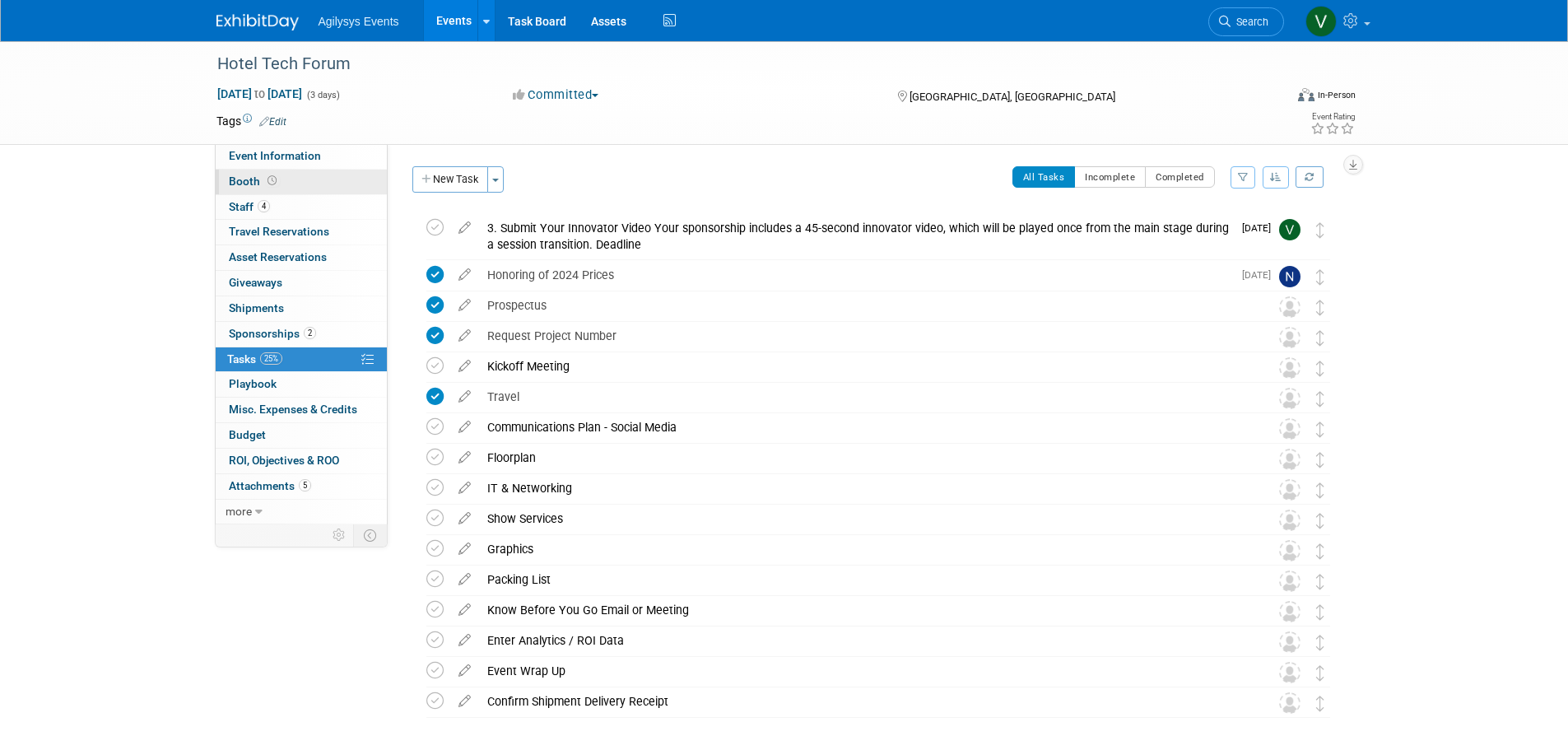
select select "Yes"
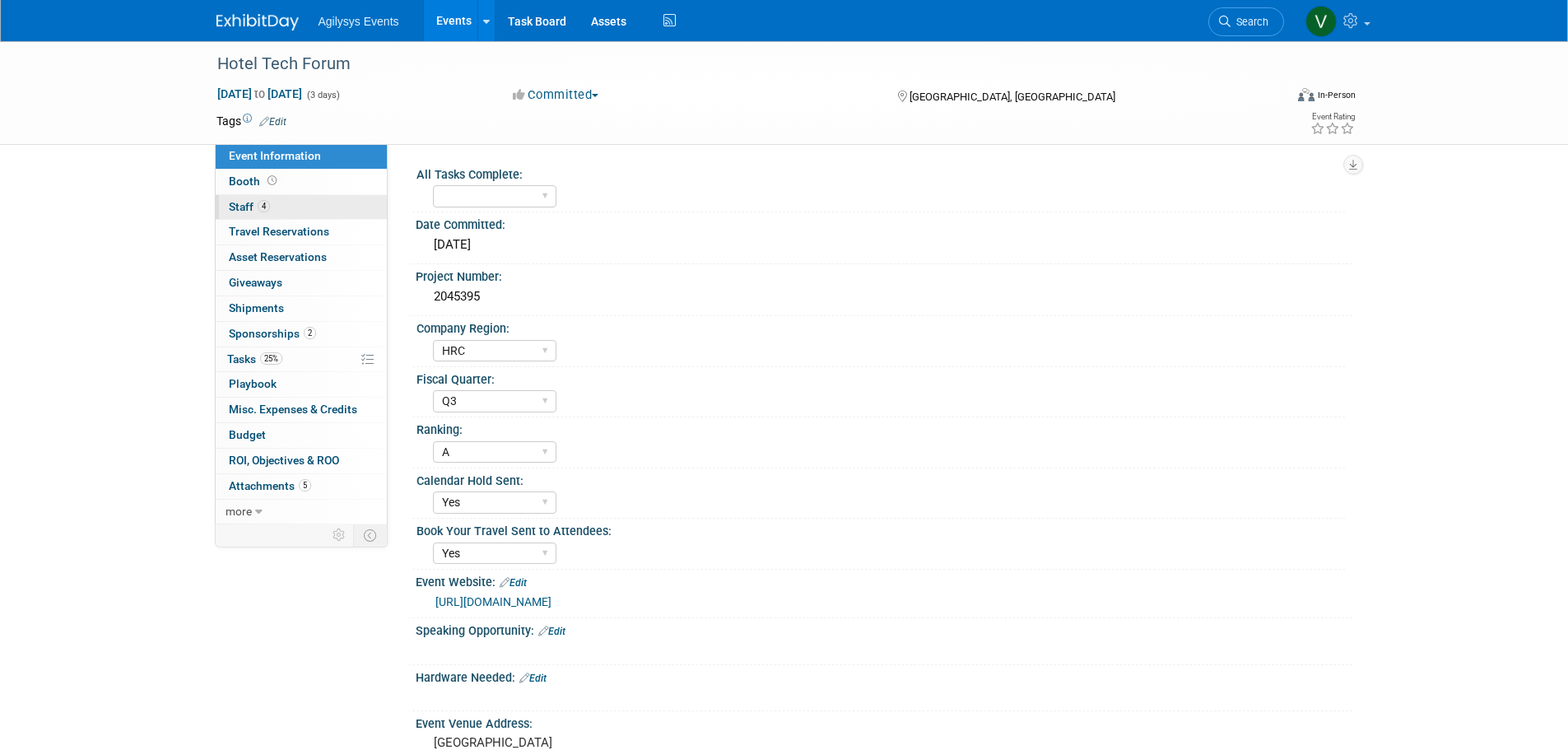
click at [265, 211] on span "4" at bounding box center [264, 206] width 12 height 12
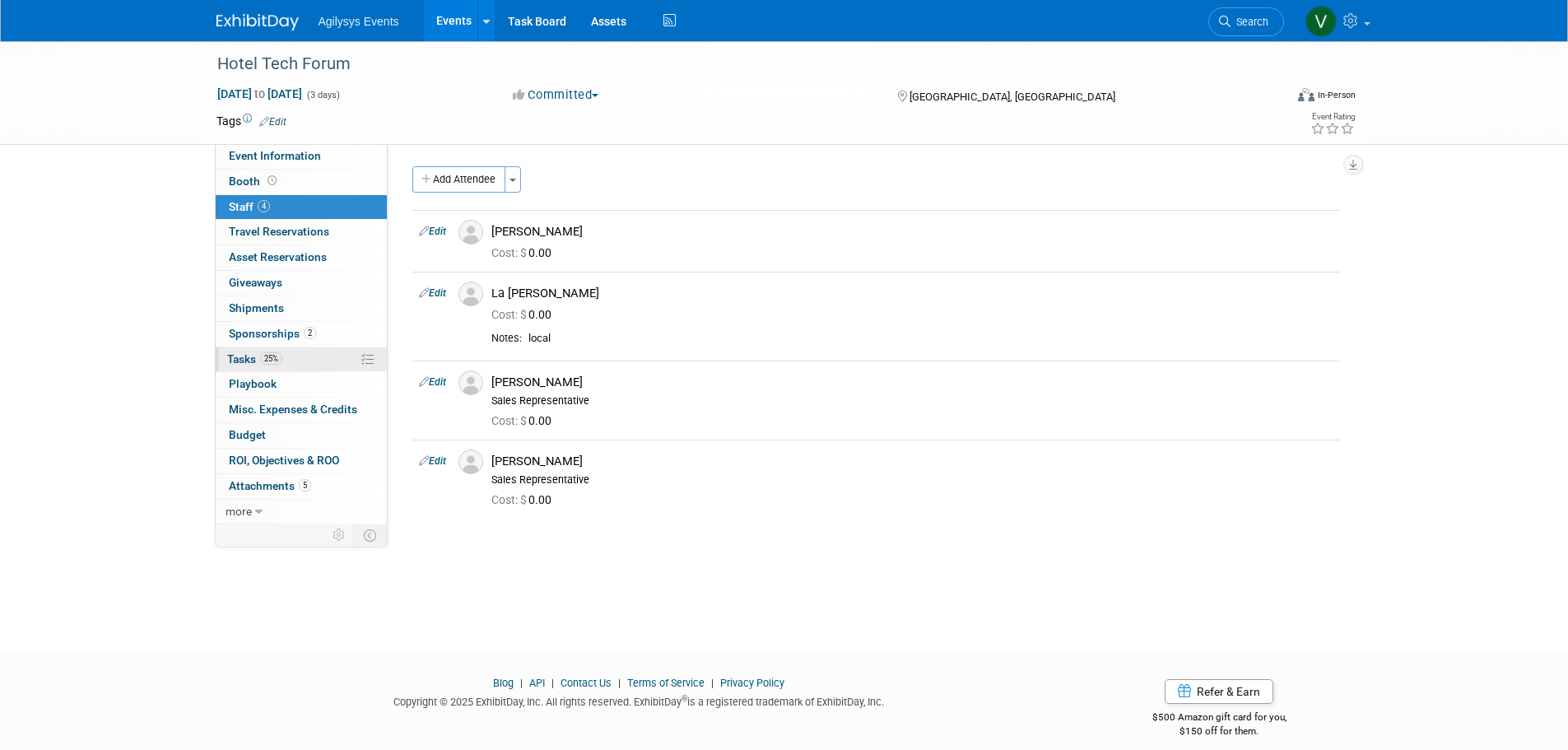
click at [267, 356] on span "25%" at bounding box center [272, 359] width 22 height 12
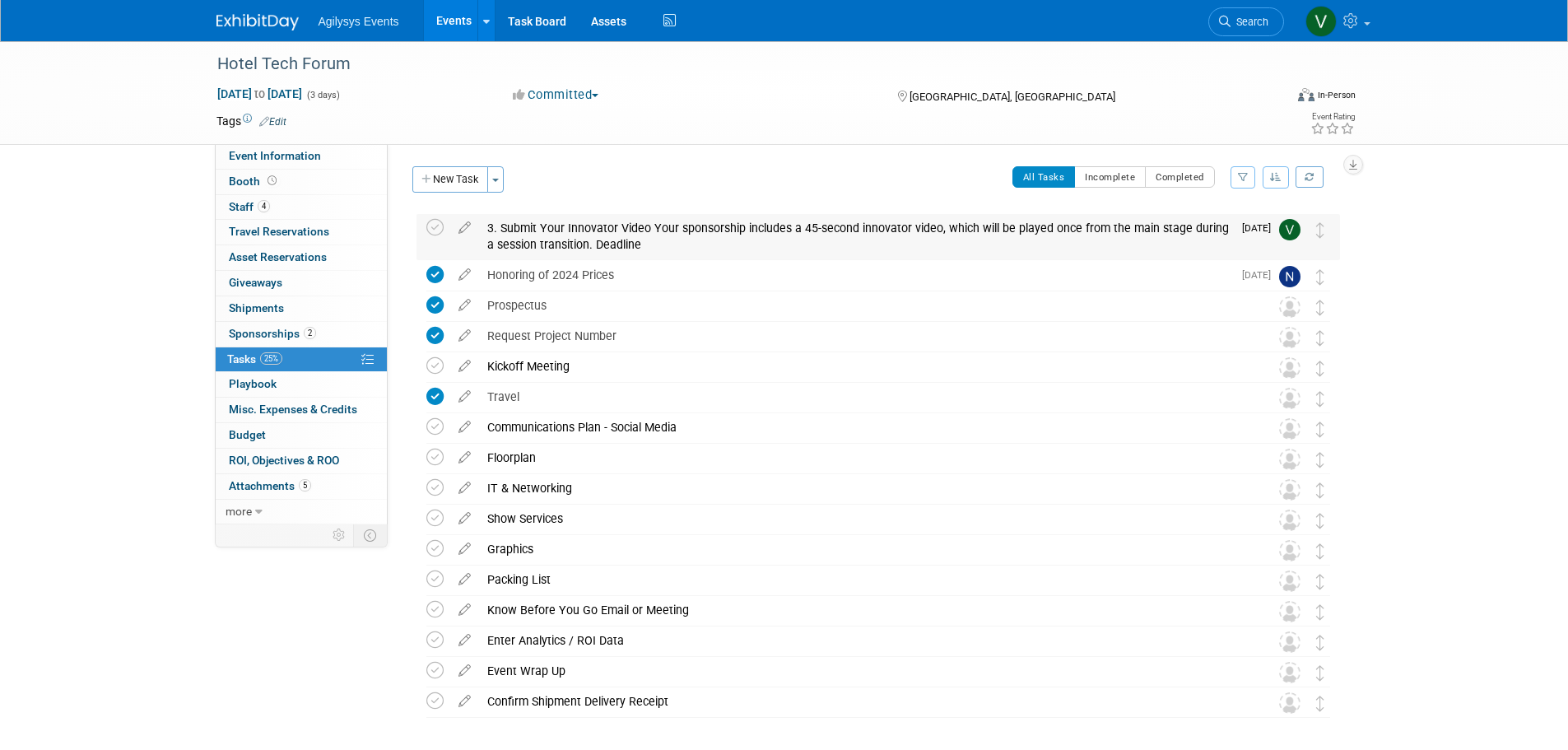
click at [1289, 229] on img at bounding box center [1289, 229] width 21 height 21
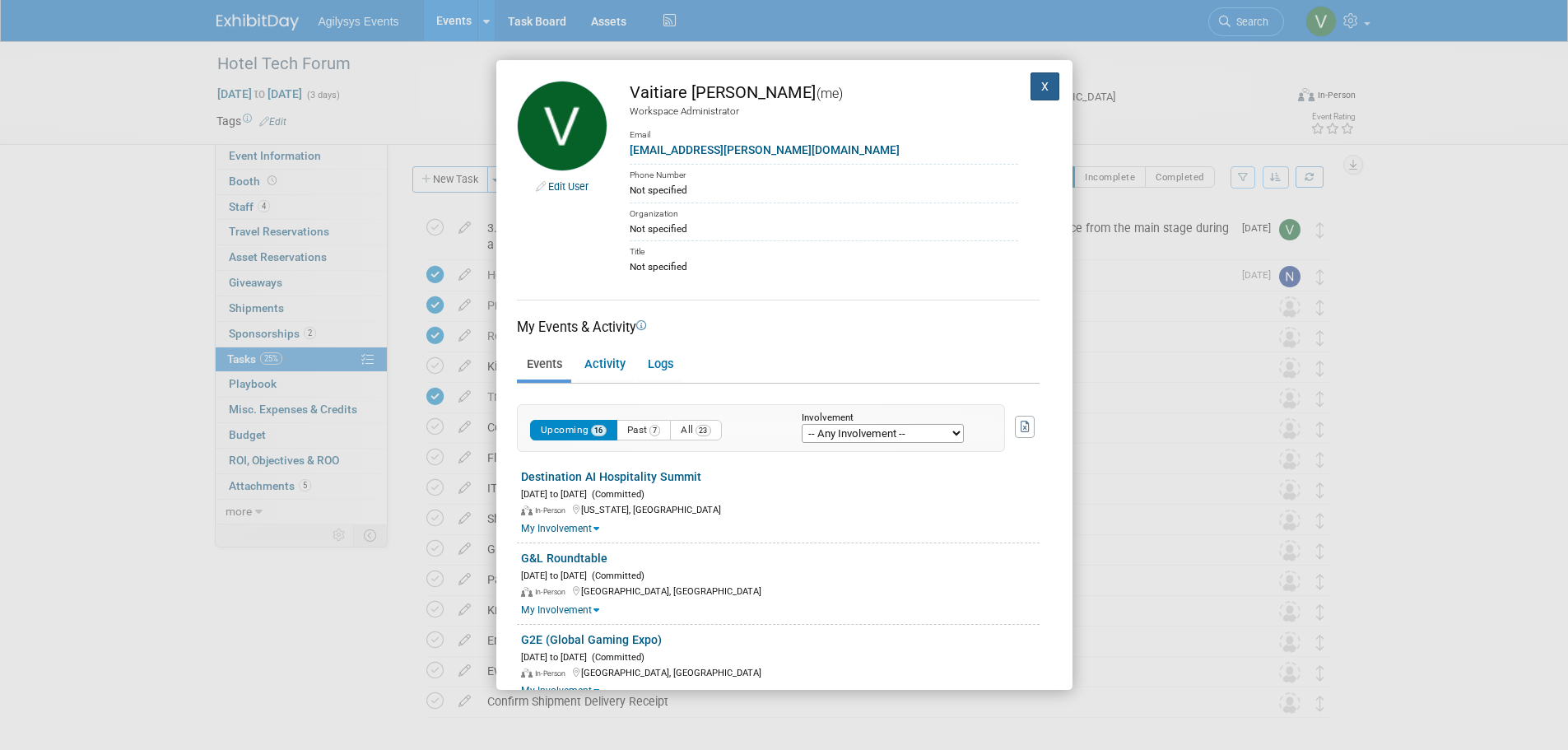
click at [1034, 82] on button "X" at bounding box center [1046, 87] width 30 height 28
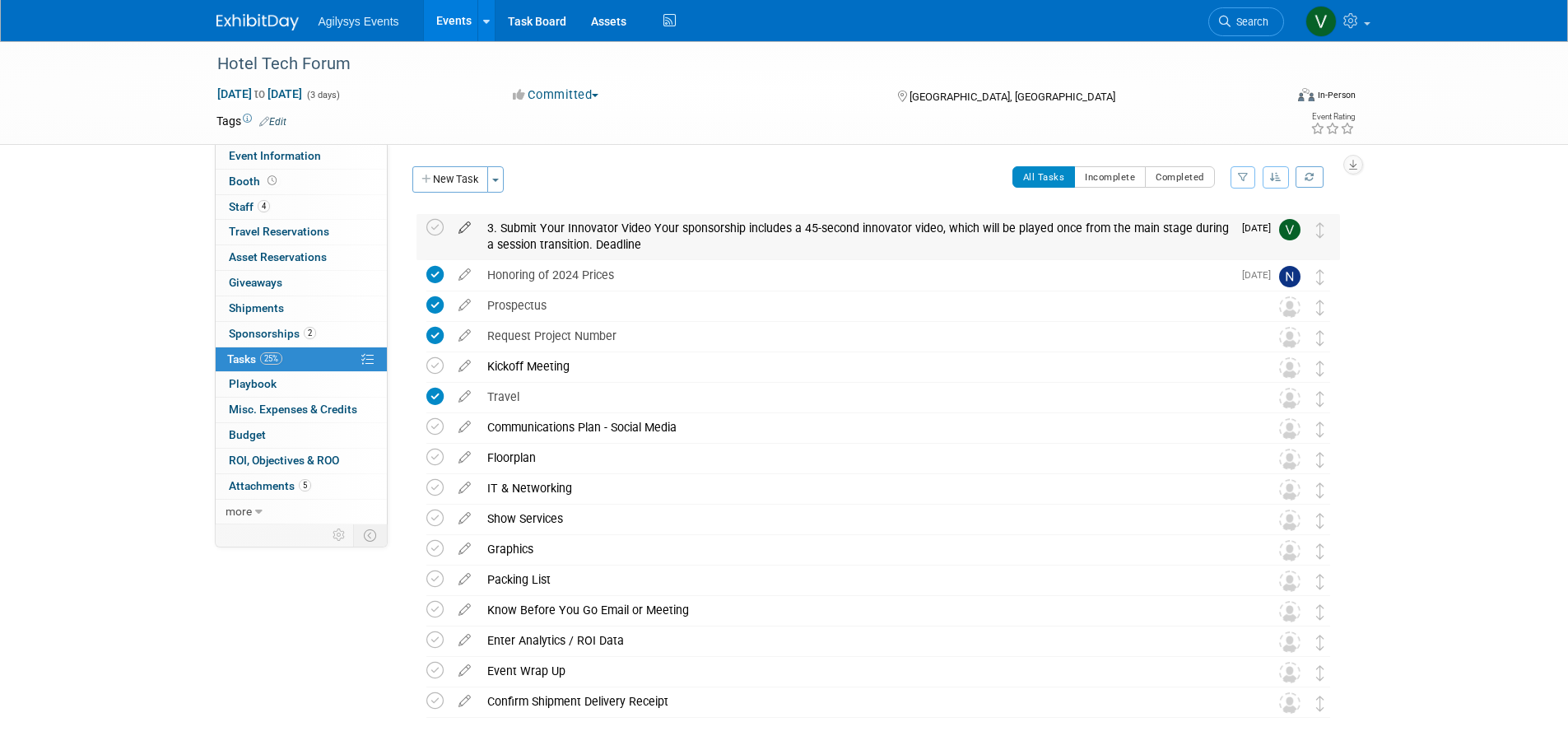
click at [461, 228] on icon at bounding box center [464, 224] width 29 height 21
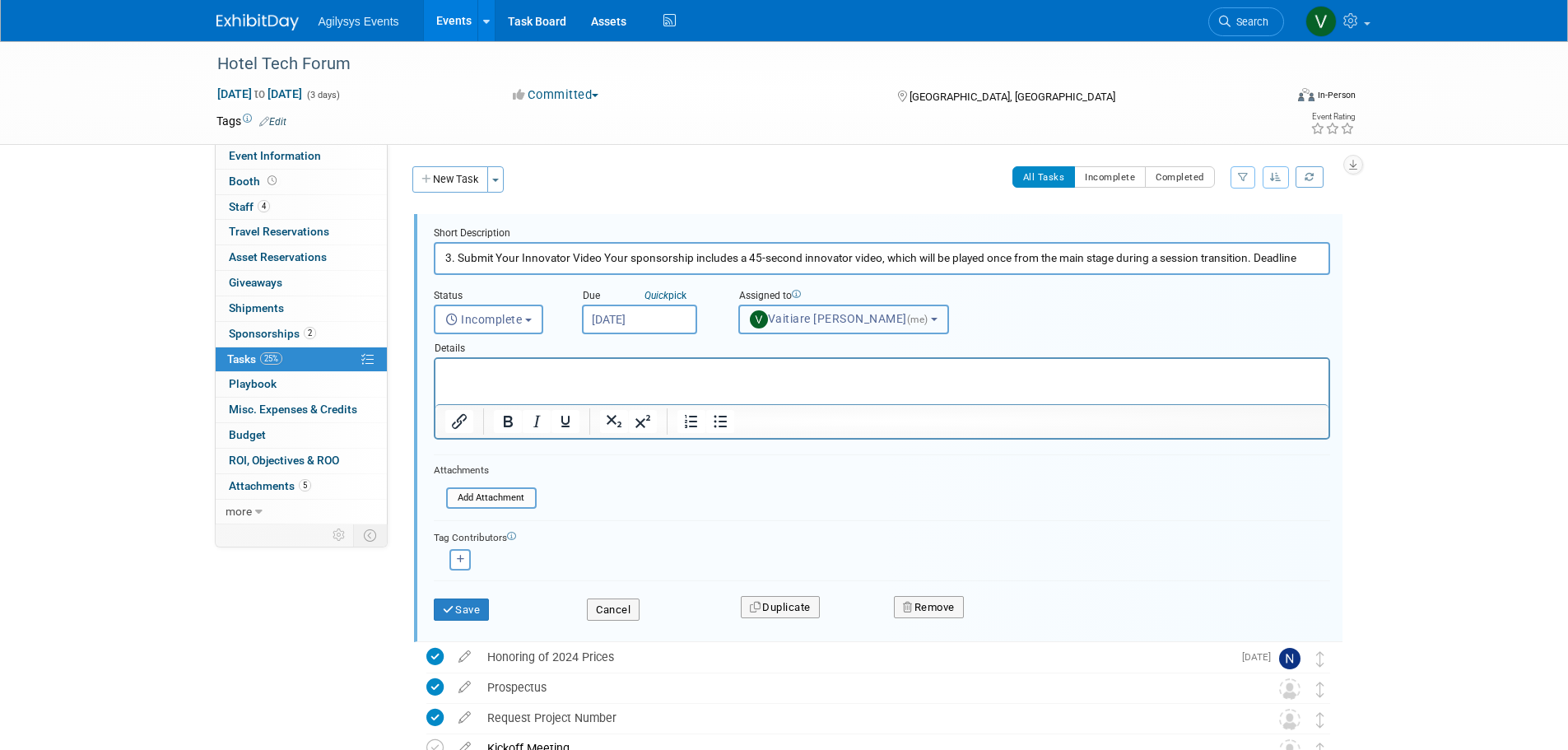
click at [808, 305] on button "Vaitiare [PERSON_NAME] (me)" at bounding box center [844, 320] width 212 height 30
drag, startPoint x: 817, startPoint y: 349, endPoint x: 816, endPoint y: 357, distance: 8.1
click at [816, 352] on input "text" at bounding box center [832, 359] width 178 height 28
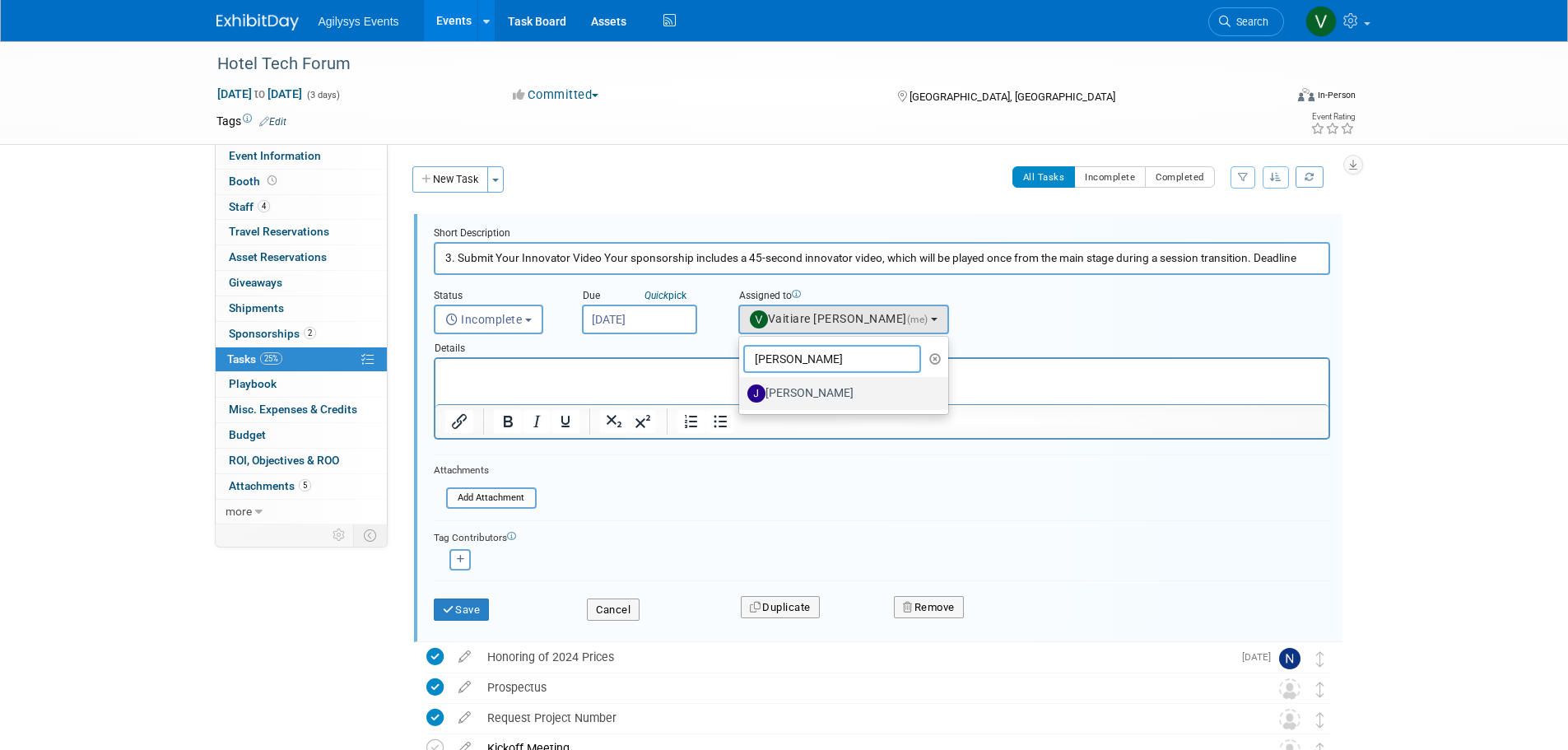
type input "[PERSON_NAME]"
click at [790, 400] on label "[PERSON_NAME]" at bounding box center [840, 393] width 185 height 26
click at [742, 396] on input "[PERSON_NAME]" at bounding box center [736, 391] width 11 height 11
select select "c25461b8-ece1-4bc5-8512-8f5ef1b2fff1"
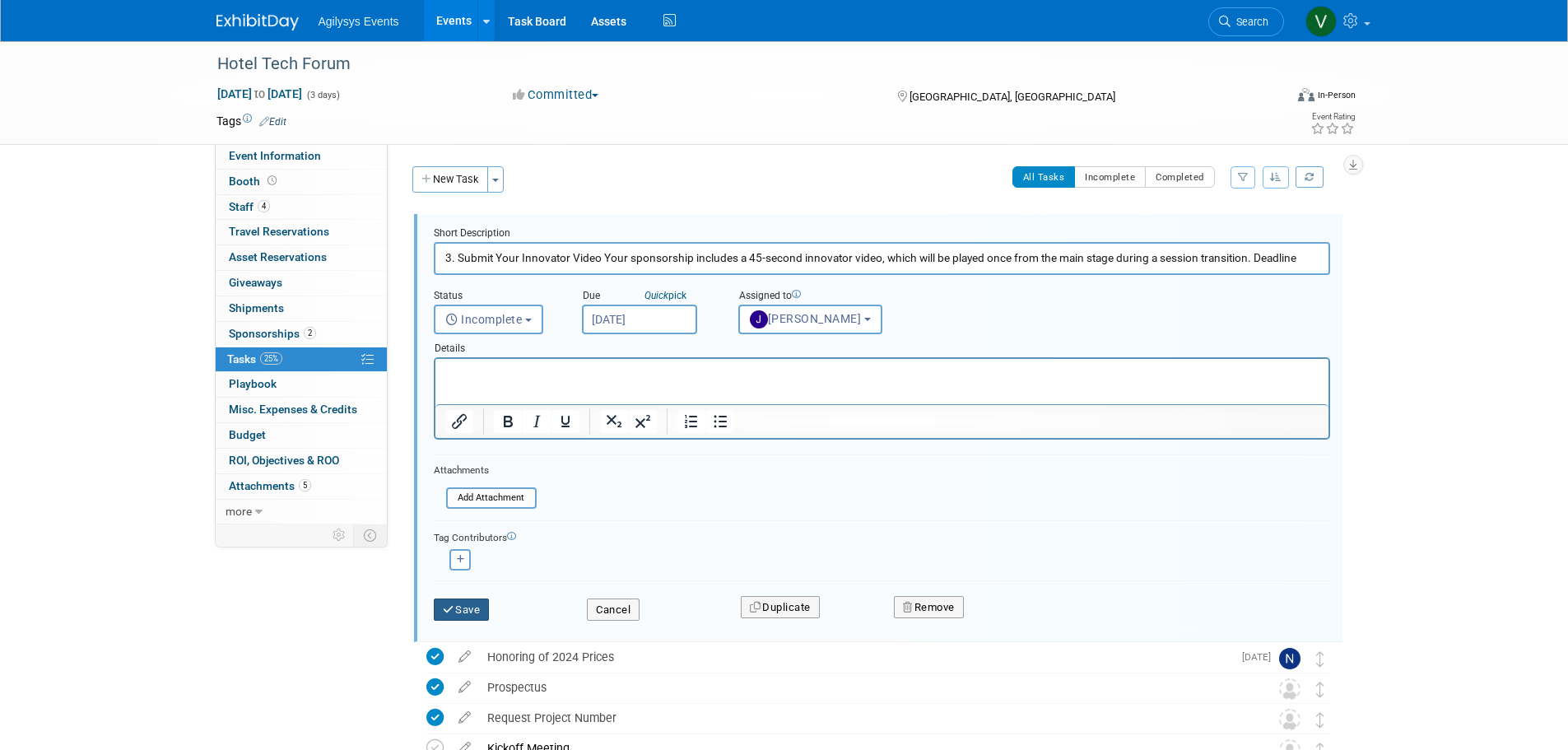
click at [468, 607] on button "Save" at bounding box center [461, 609] width 56 height 23
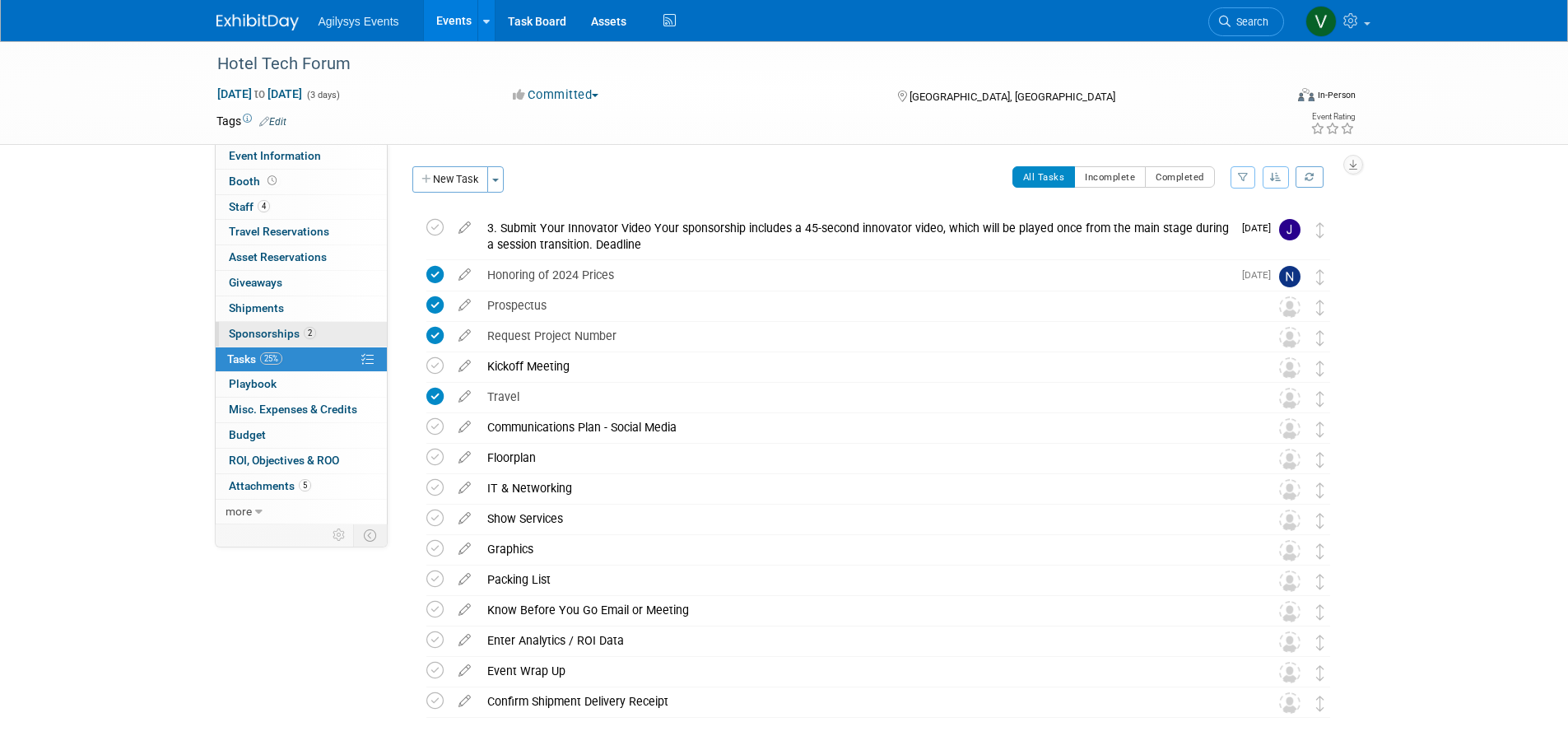
click at [289, 340] on link "2 Sponsorships 2" at bounding box center [301, 334] width 171 height 25
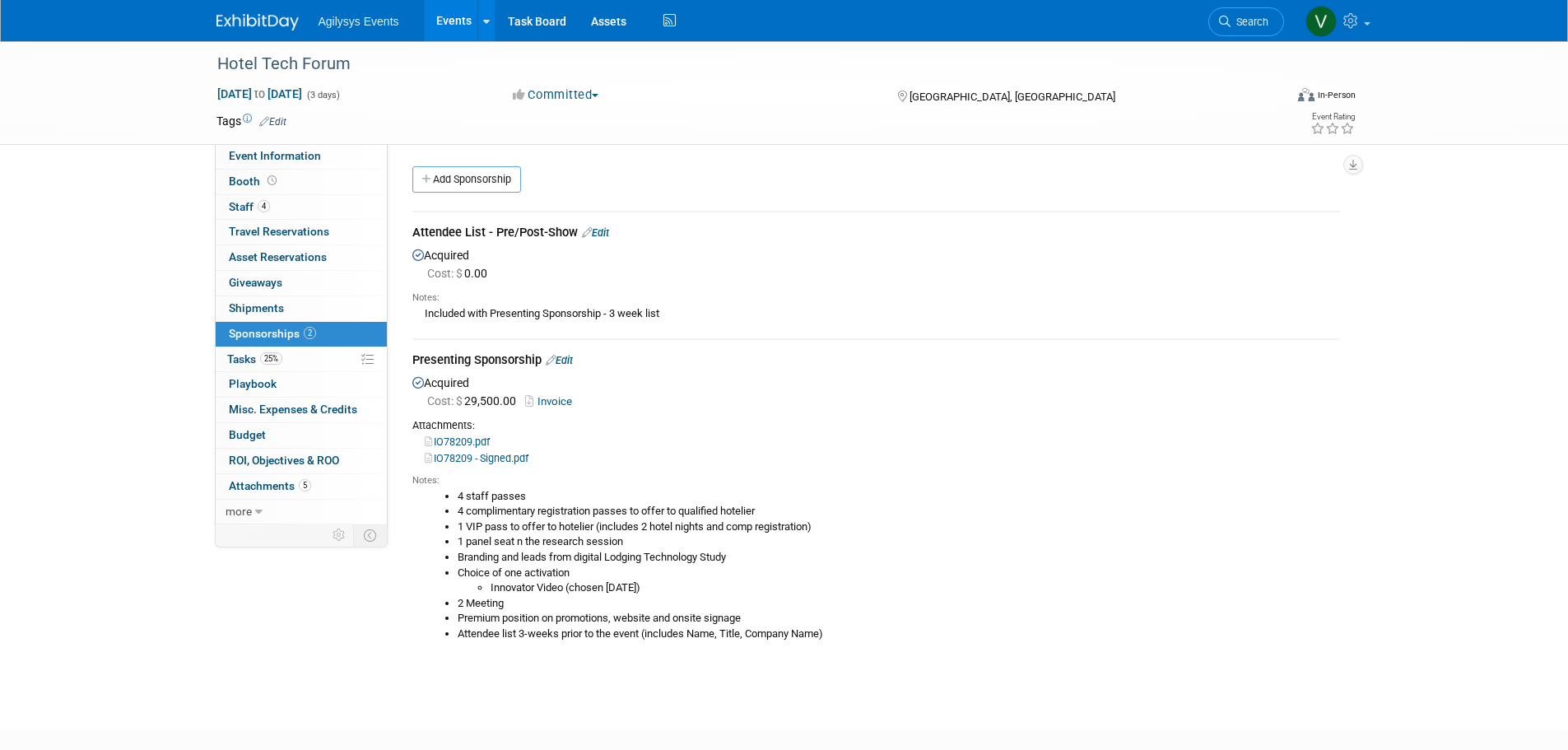
click at [481, 440] on link "IO78209.pdf" at bounding box center [456, 441] width 65 height 12
click at [282, 489] on span "Attachments 5" at bounding box center [270, 485] width 82 height 13
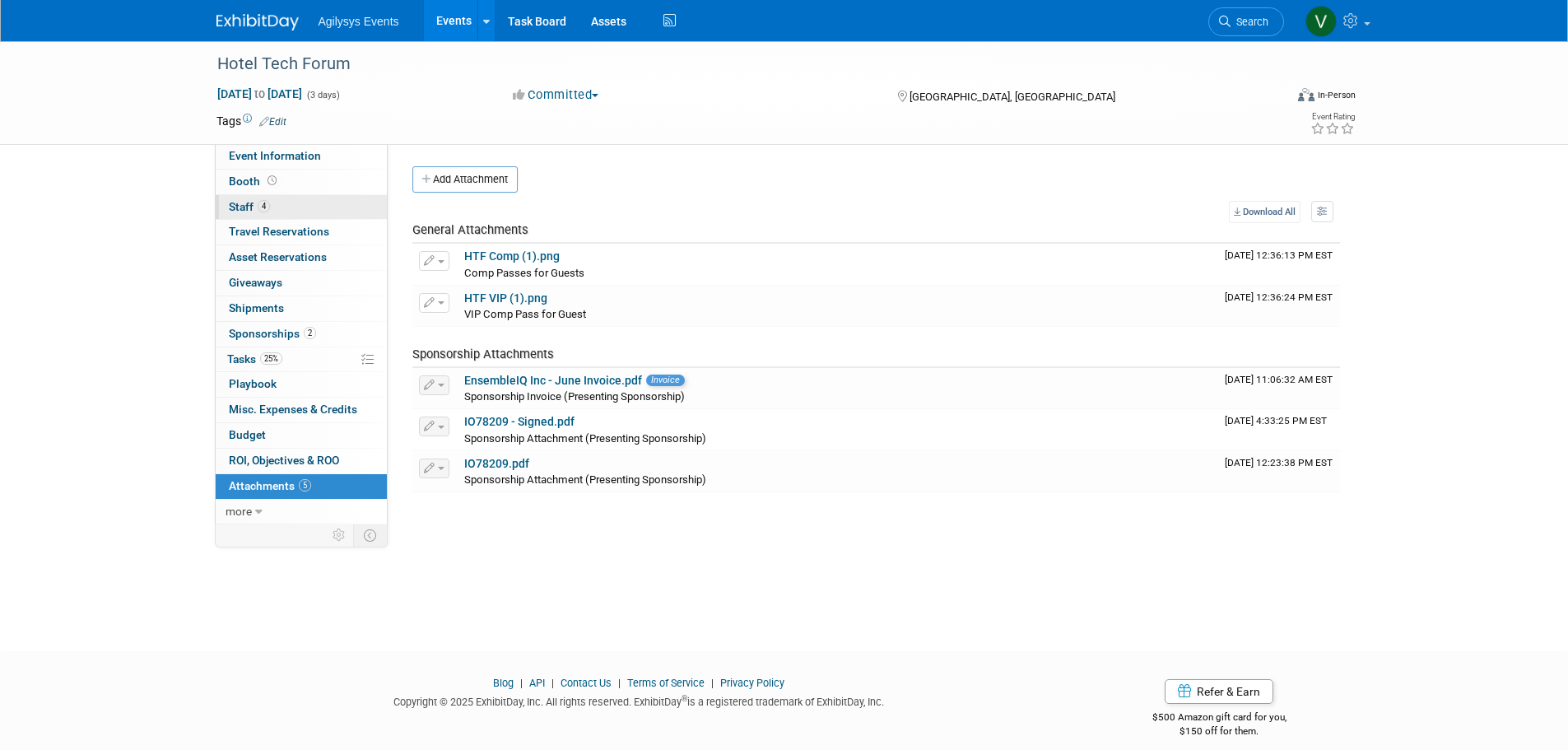
click at [269, 205] on span "4" at bounding box center [264, 206] width 12 height 12
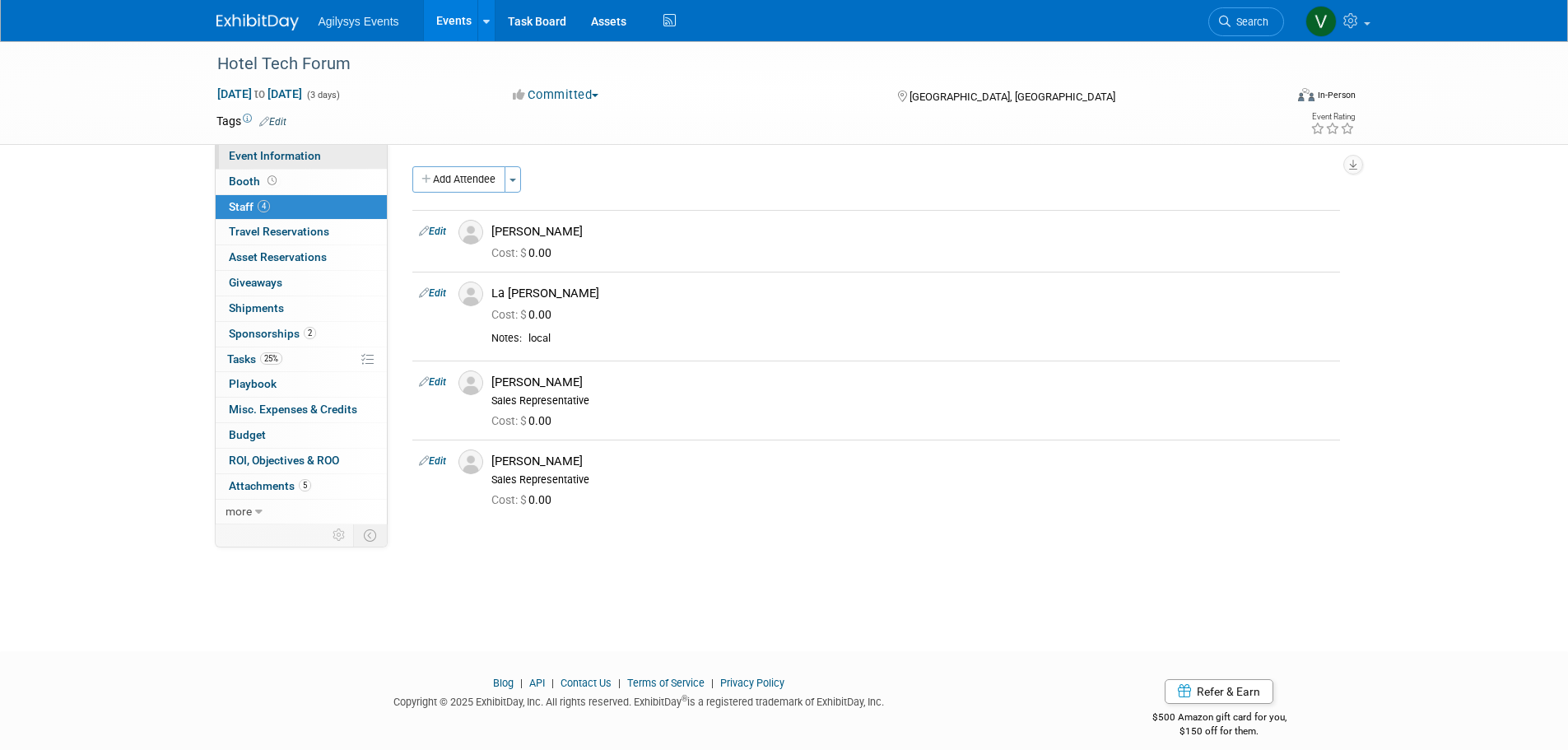
click at [277, 156] on span "Event Information" at bounding box center [275, 155] width 92 height 13
select select "HRC"
select select "Q3"
select select "A"
select select "Yes"
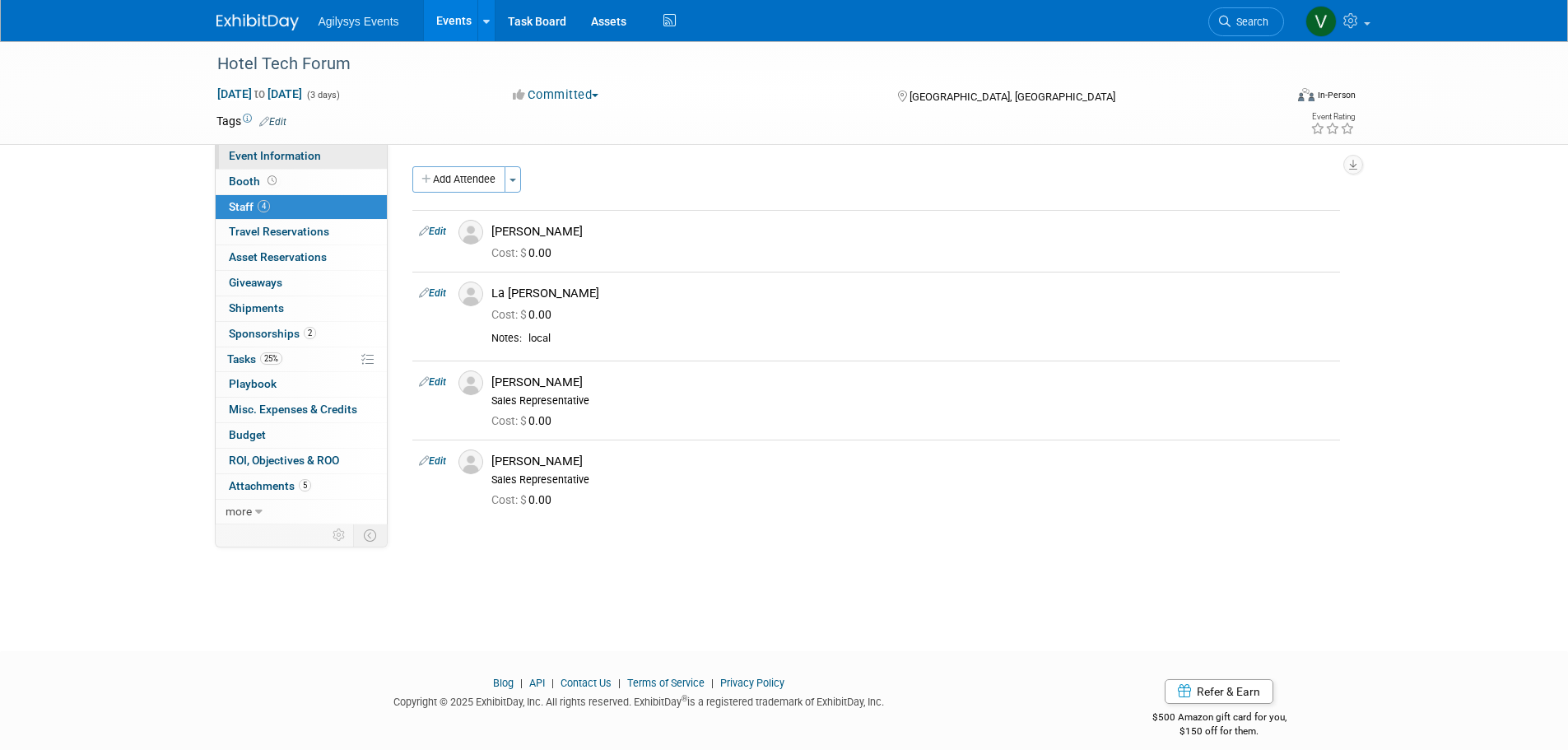
select select "Yes"
